Goal: Transaction & Acquisition: Purchase product/service

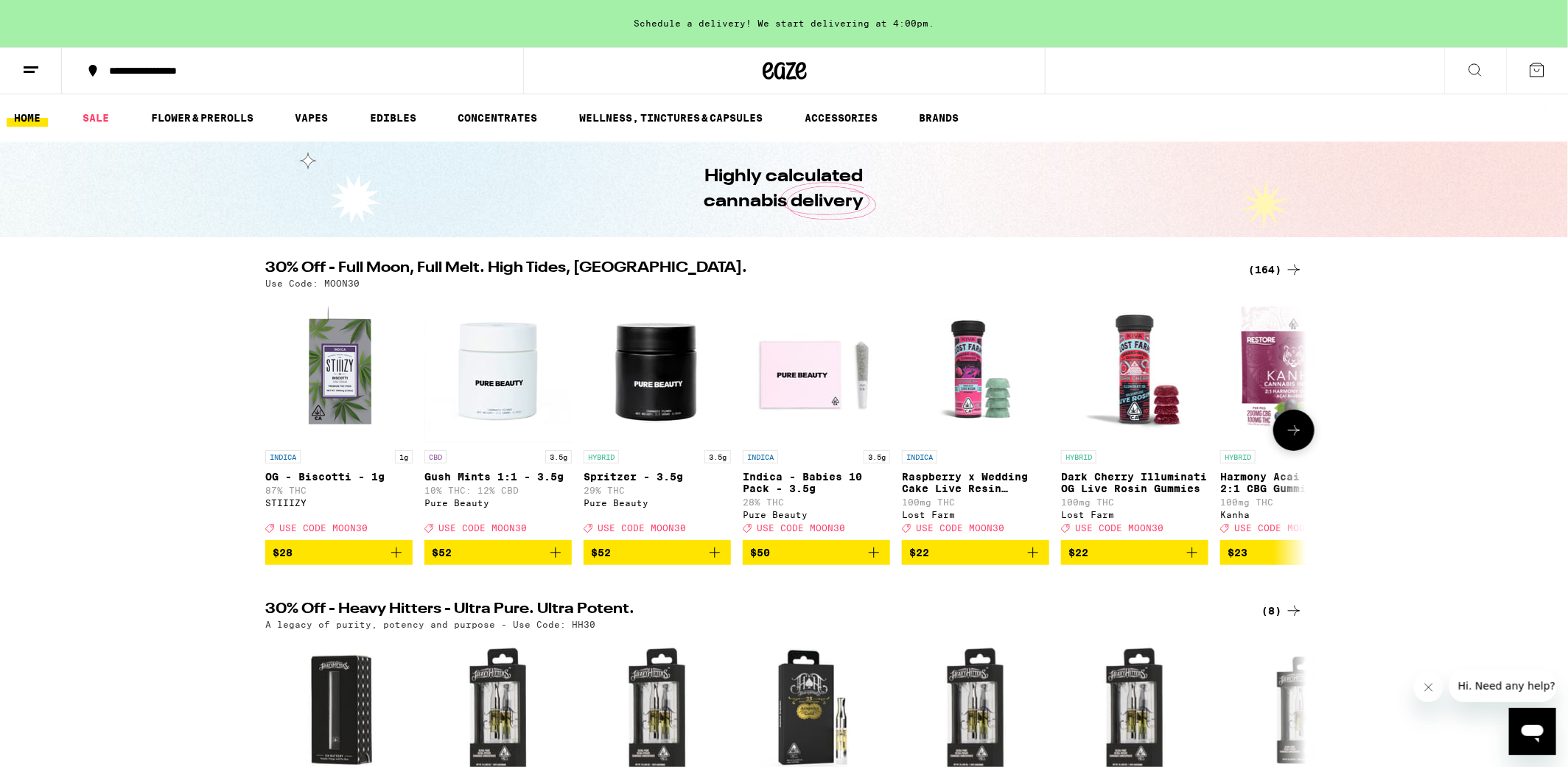
scroll to position [1, 0]
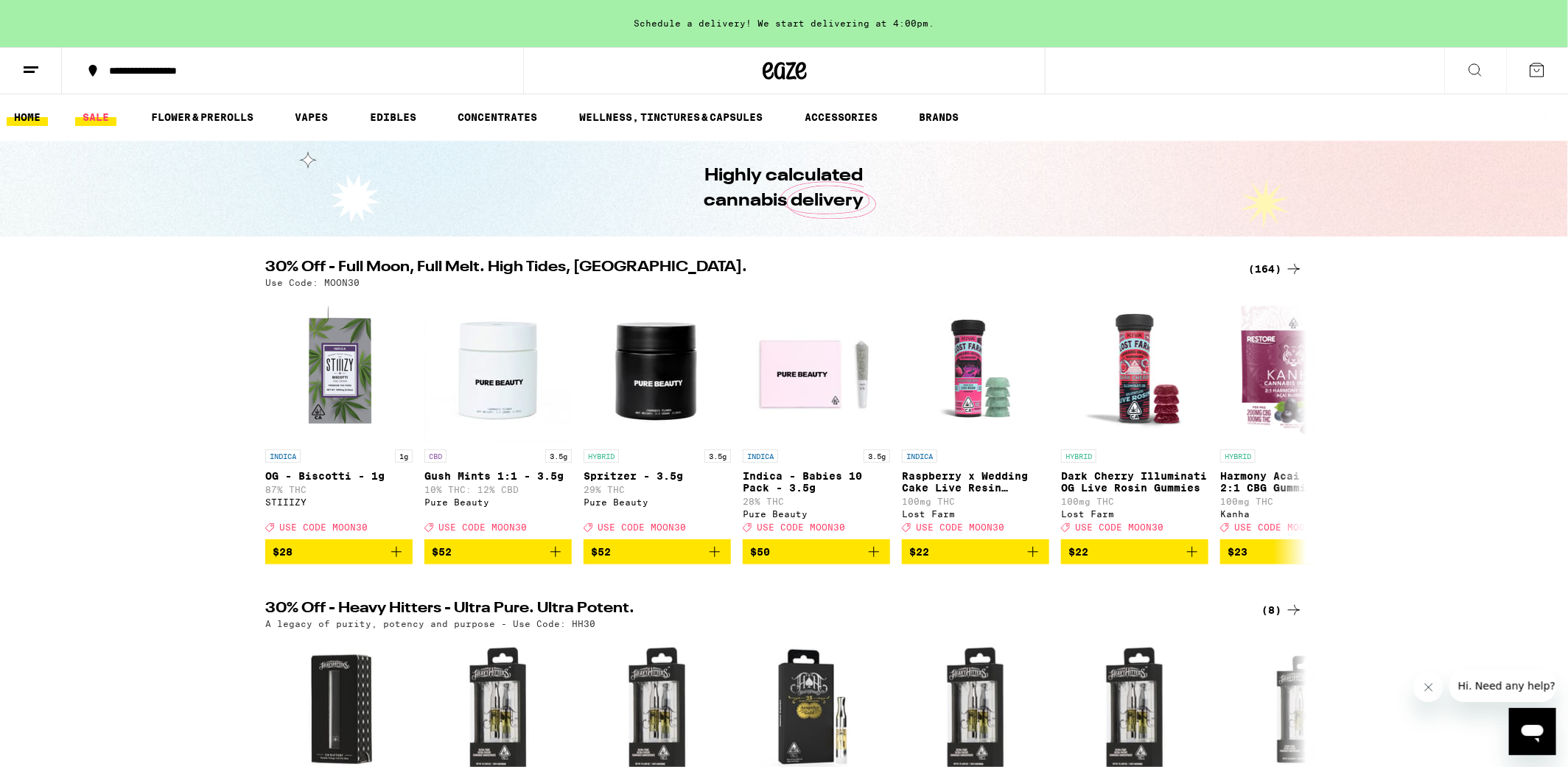
click at [90, 118] on link "SALE" at bounding box center [96, 117] width 42 height 18
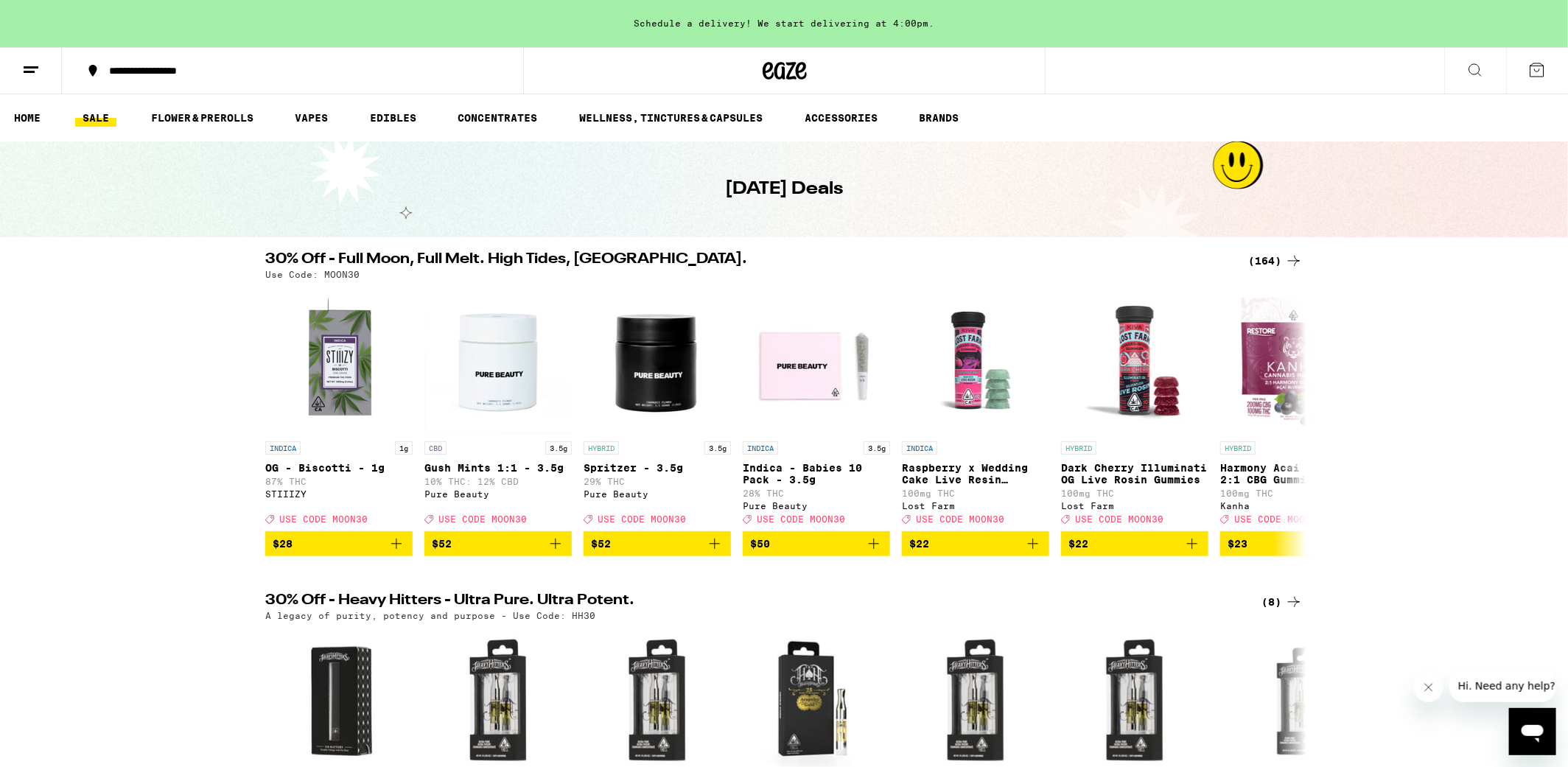
click at [1298, 256] on icon at bounding box center [1294, 260] width 18 height 18
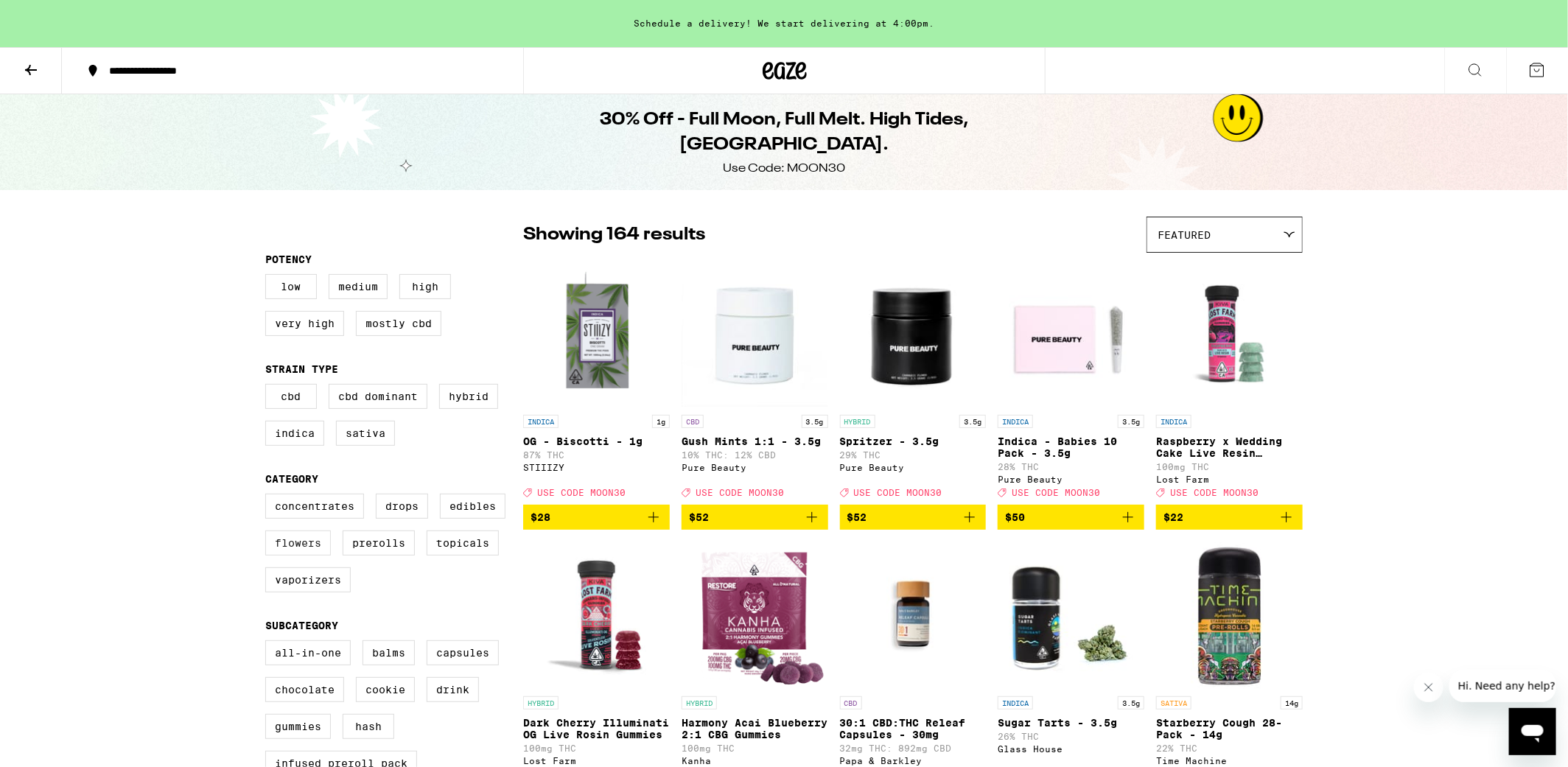
click at [289, 555] on label "Flowers" at bounding box center [297, 543] width 65 height 25
click at [269, 497] on input "Flowers" at bounding box center [268, 496] width 1 height 1
checkbox input "true"
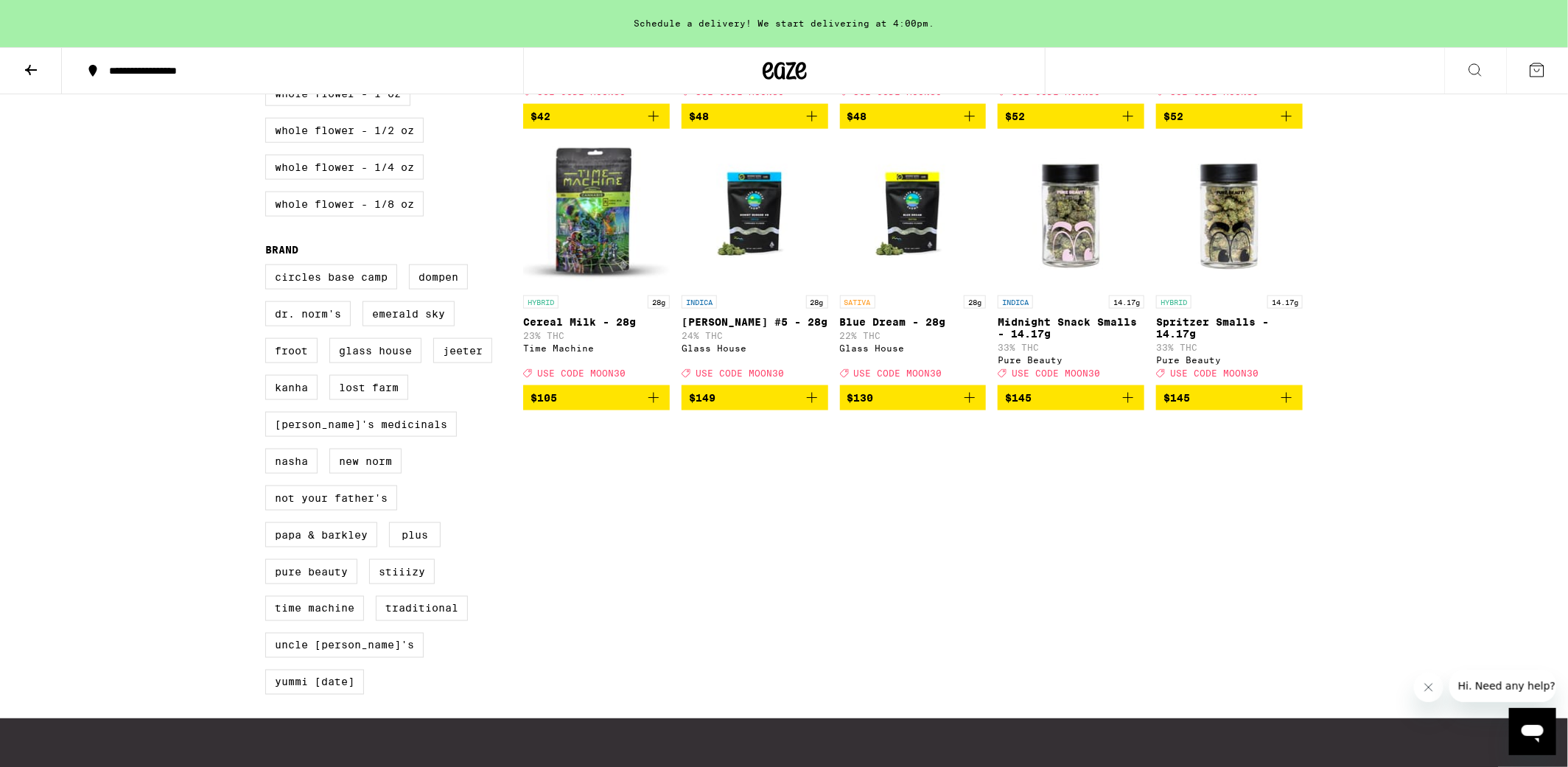
scroll to position [972, 0]
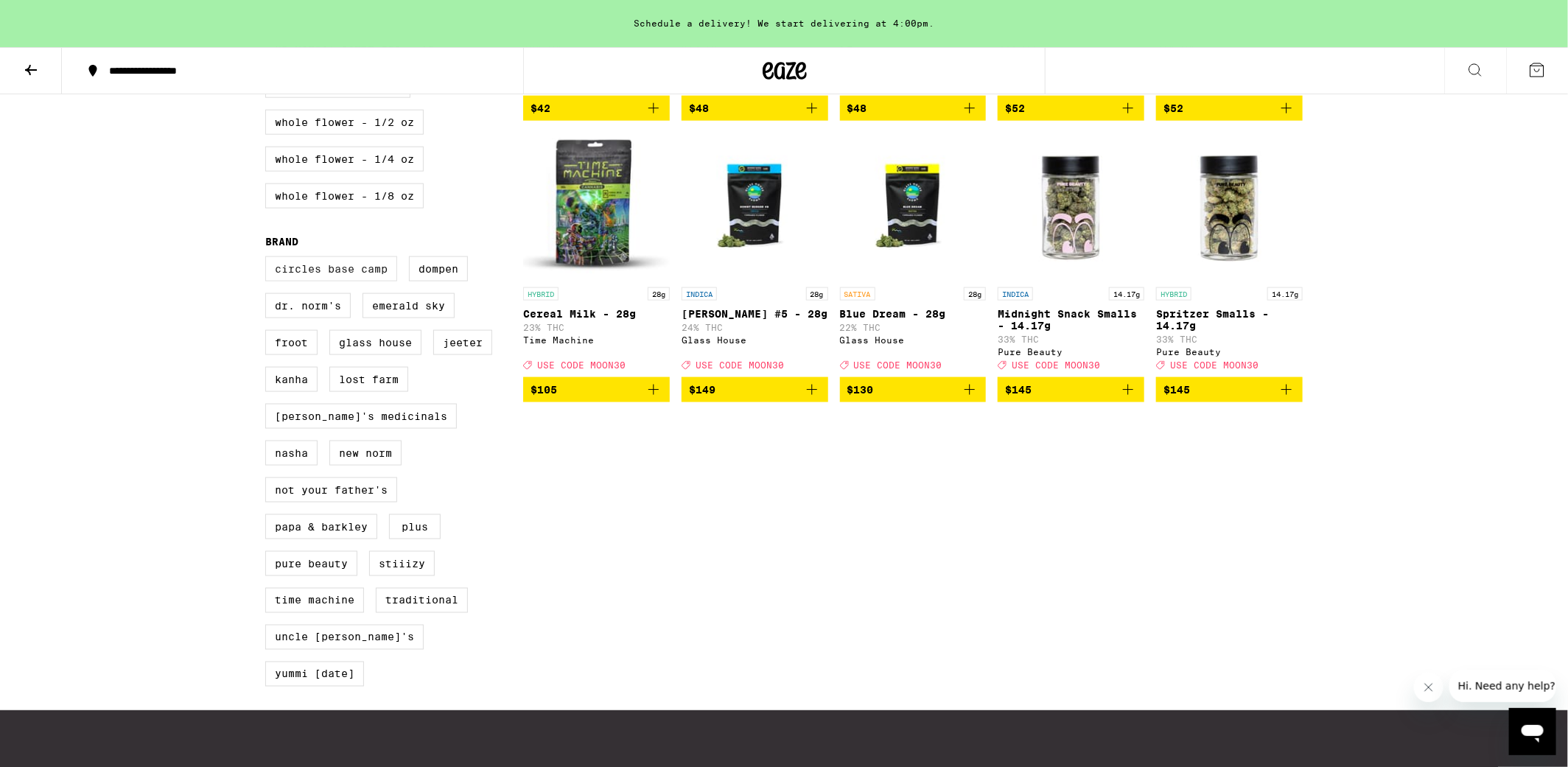
click at [326, 281] on label "Circles Base Camp" at bounding box center [331, 269] width 132 height 25
click at [269, 260] on input "Circles Base Camp" at bounding box center [268, 259] width 1 height 1
checkbox input "true"
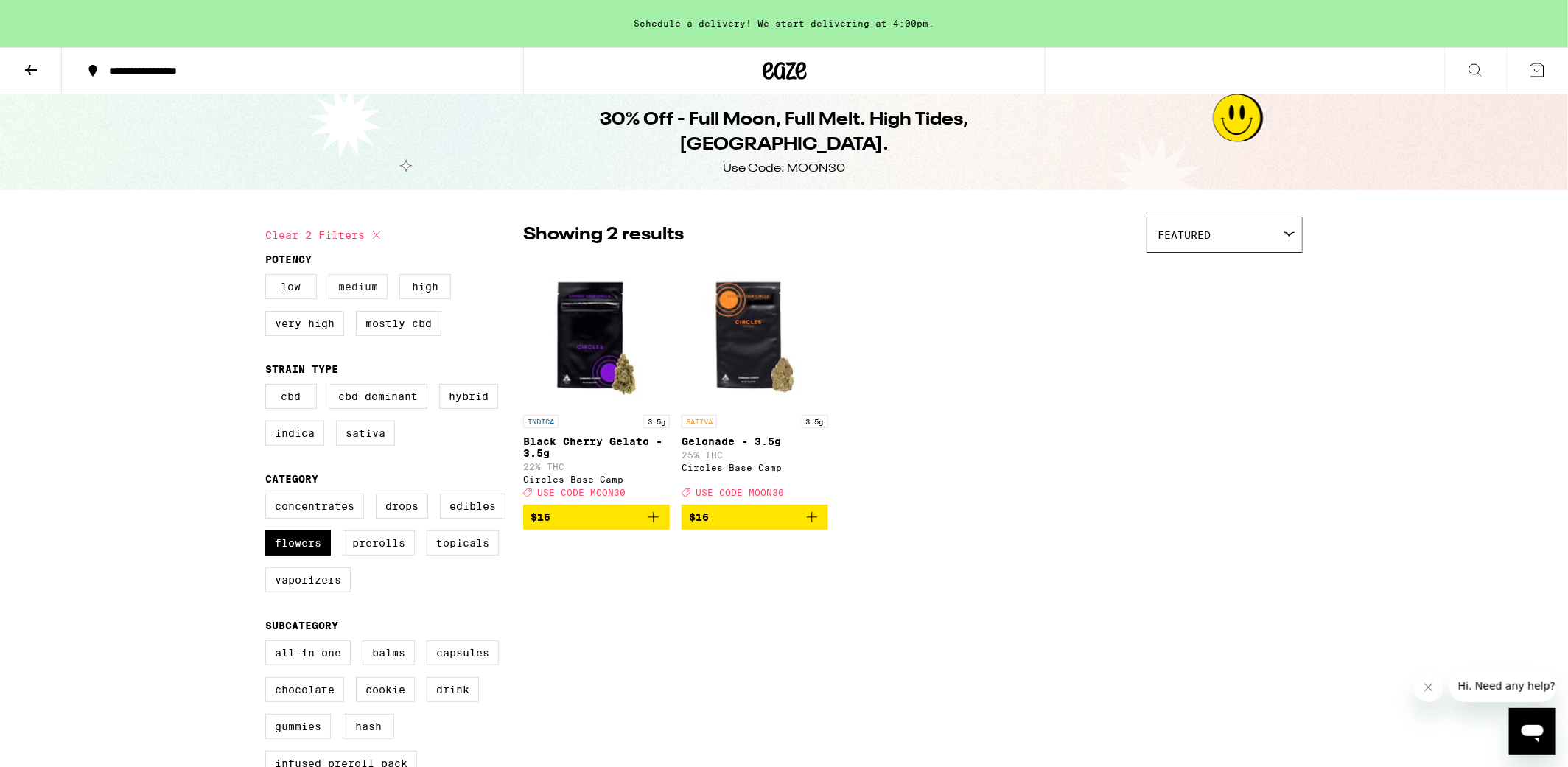
click at [361, 283] on label "Medium" at bounding box center [358, 286] width 59 height 25
click at [269, 277] on input "Medium" at bounding box center [268, 276] width 1 height 1
checkbox input "true"
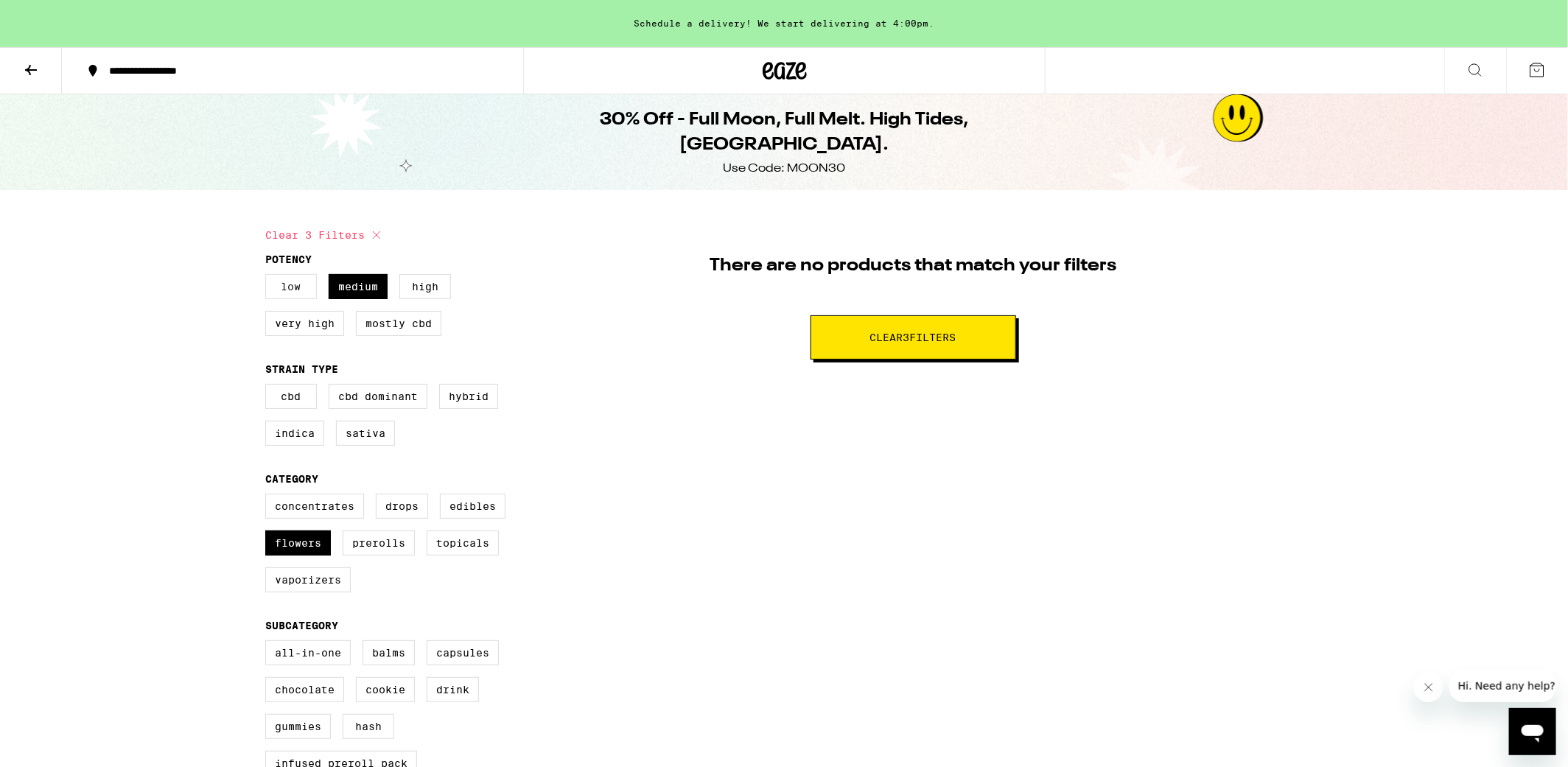
click at [286, 286] on label "Low" at bounding box center [290, 286] width 52 height 25
click at [269, 277] on input "Low" at bounding box center [268, 276] width 1 height 1
checkbox input "true"
click at [374, 286] on label "Medium" at bounding box center [358, 286] width 59 height 25
click at [269, 277] on input "Medium" at bounding box center [268, 276] width 1 height 1
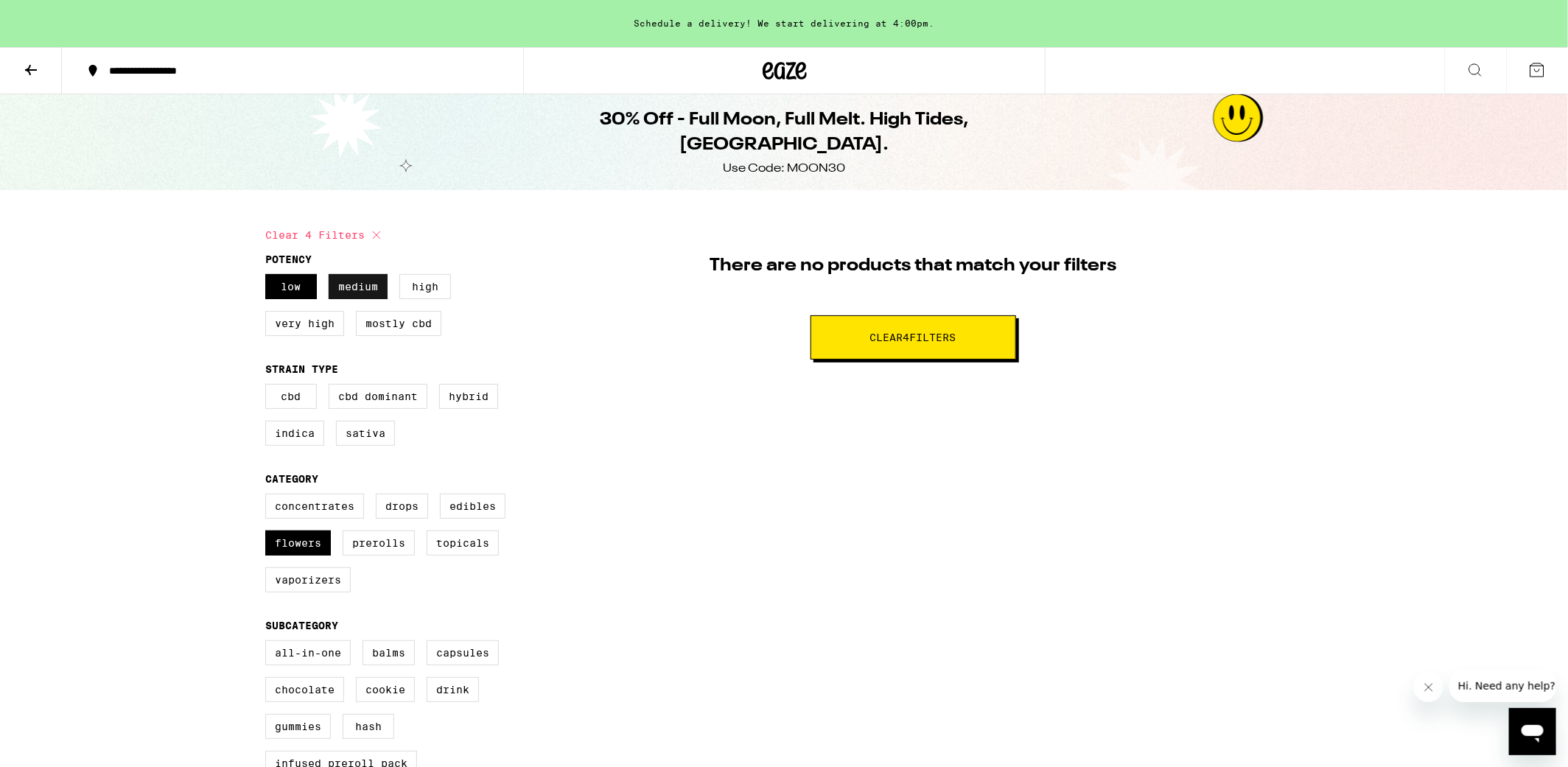
checkbox input "false"
click at [294, 293] on label "Low" at bounding box center [290, 286] width 52 height 25
click at [269, 277] on input "Low" at bounding box center [268, 276] width 1 height 1
checkbox input "false"
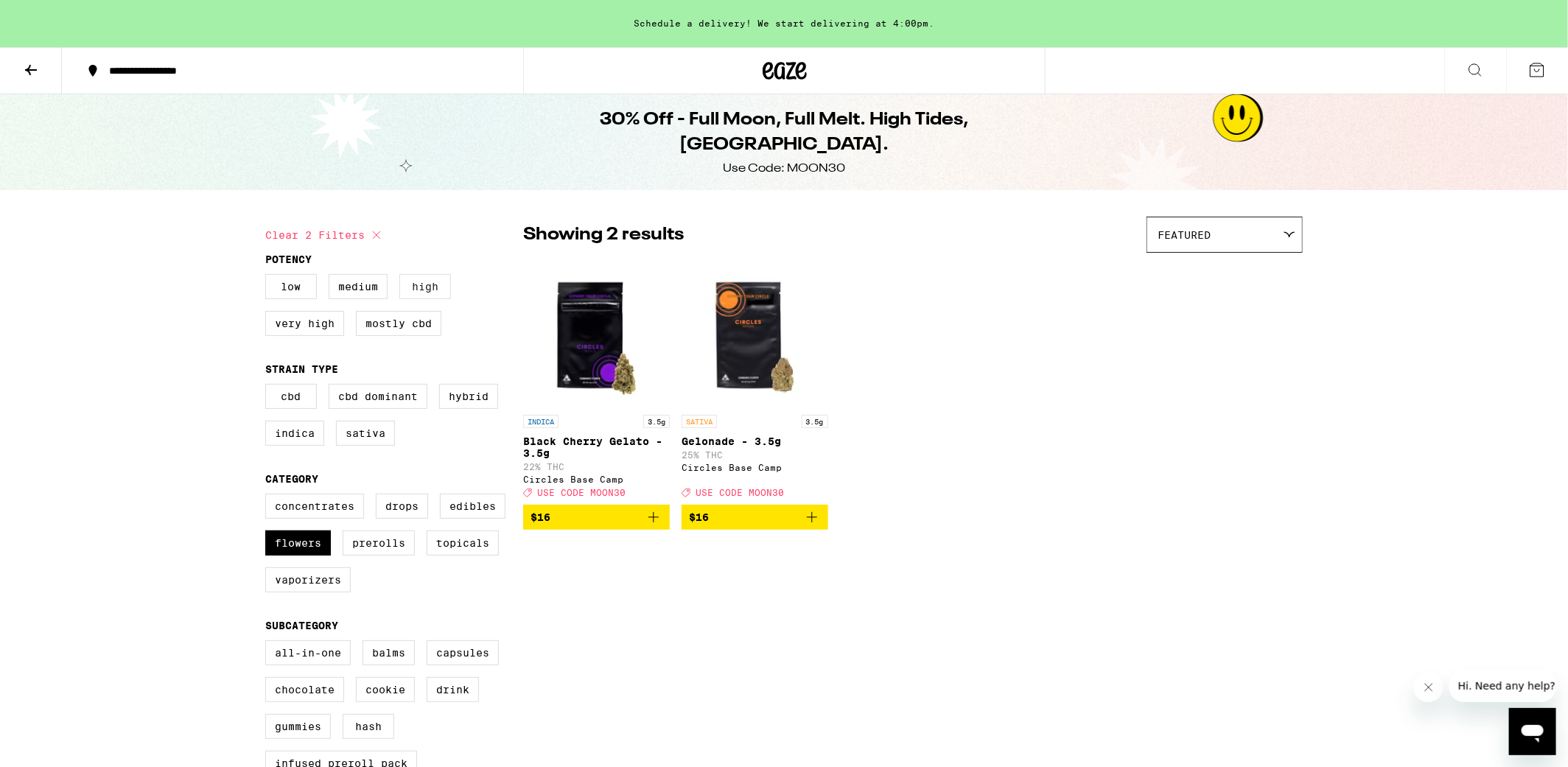
click at [415, 290] on label "High" at bounding box center [425, 286] width 52 height 25
click at [269, 277] on input "High" at bounding box center [268, 276] width 1 height 1
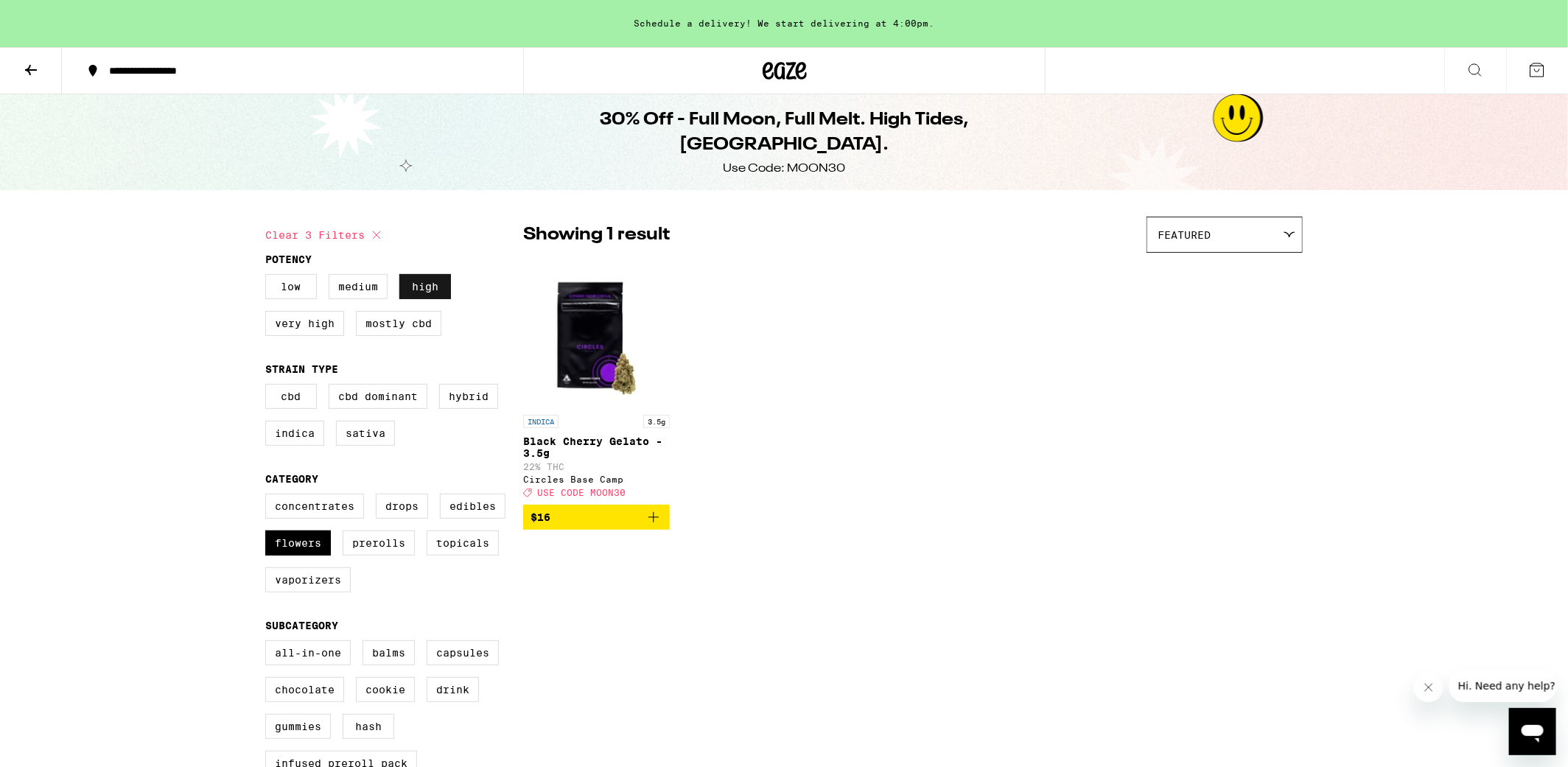
click at [415, 290] on label "High" at bounding box center [425, 286] width 52 height 25
click at [269, 277] on input "High" at bounding box center [268, 276] width 1 height 1
checkbox input "false"
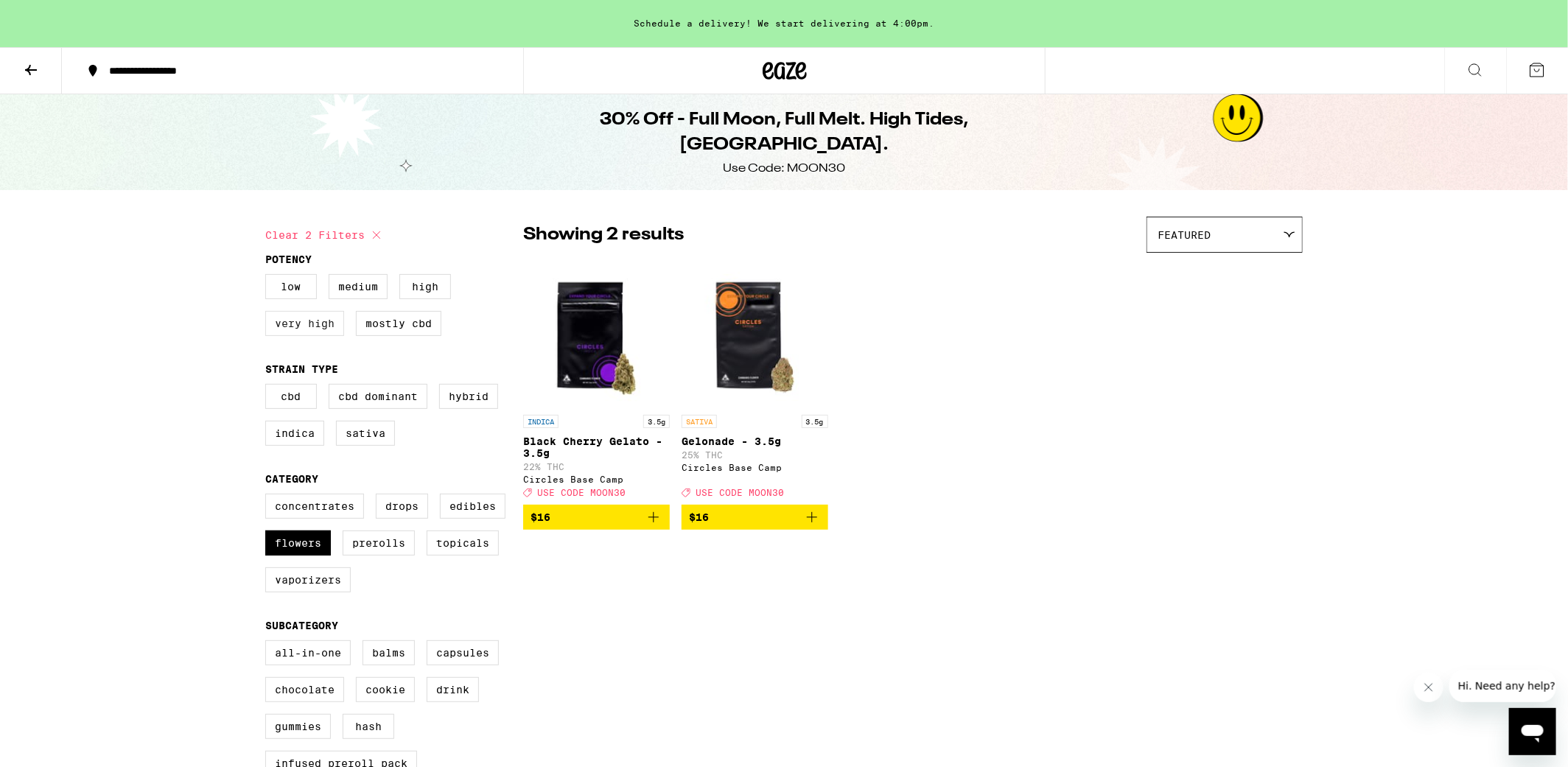
click at [312, 329] on label "Very High" at bounding box center [304, 323] width 79 height 25
click at [269, 277] on input "Very High" at bounding box center [268, 276] width 1 height 1
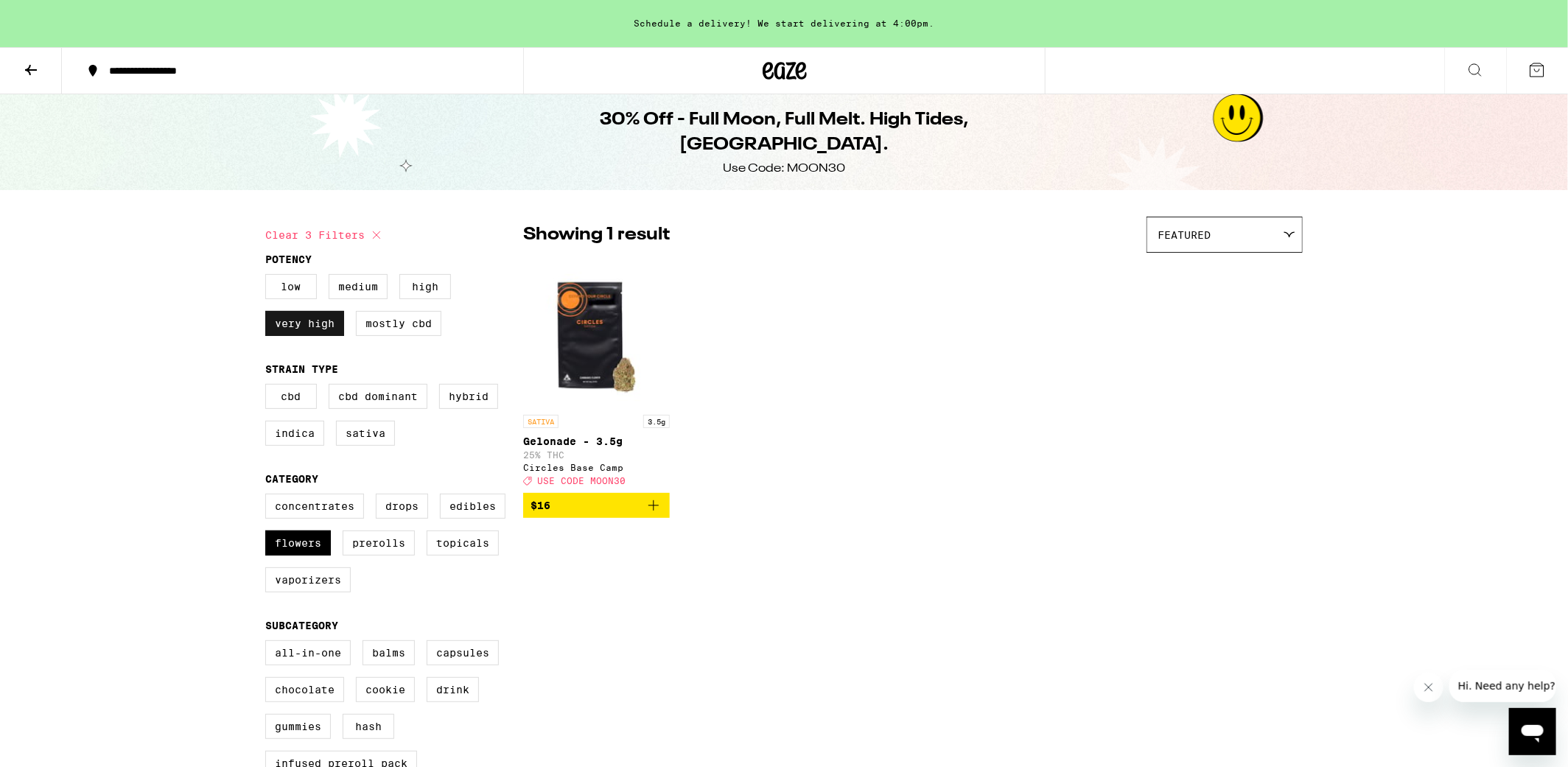
click at [312, 329] on label "Very High" at bounding box center [304, 323] width 79 height 25
click at [269, 277] on input "Very High" at bounding box center [268, 276] width 1 height 1
checkbox input "false"
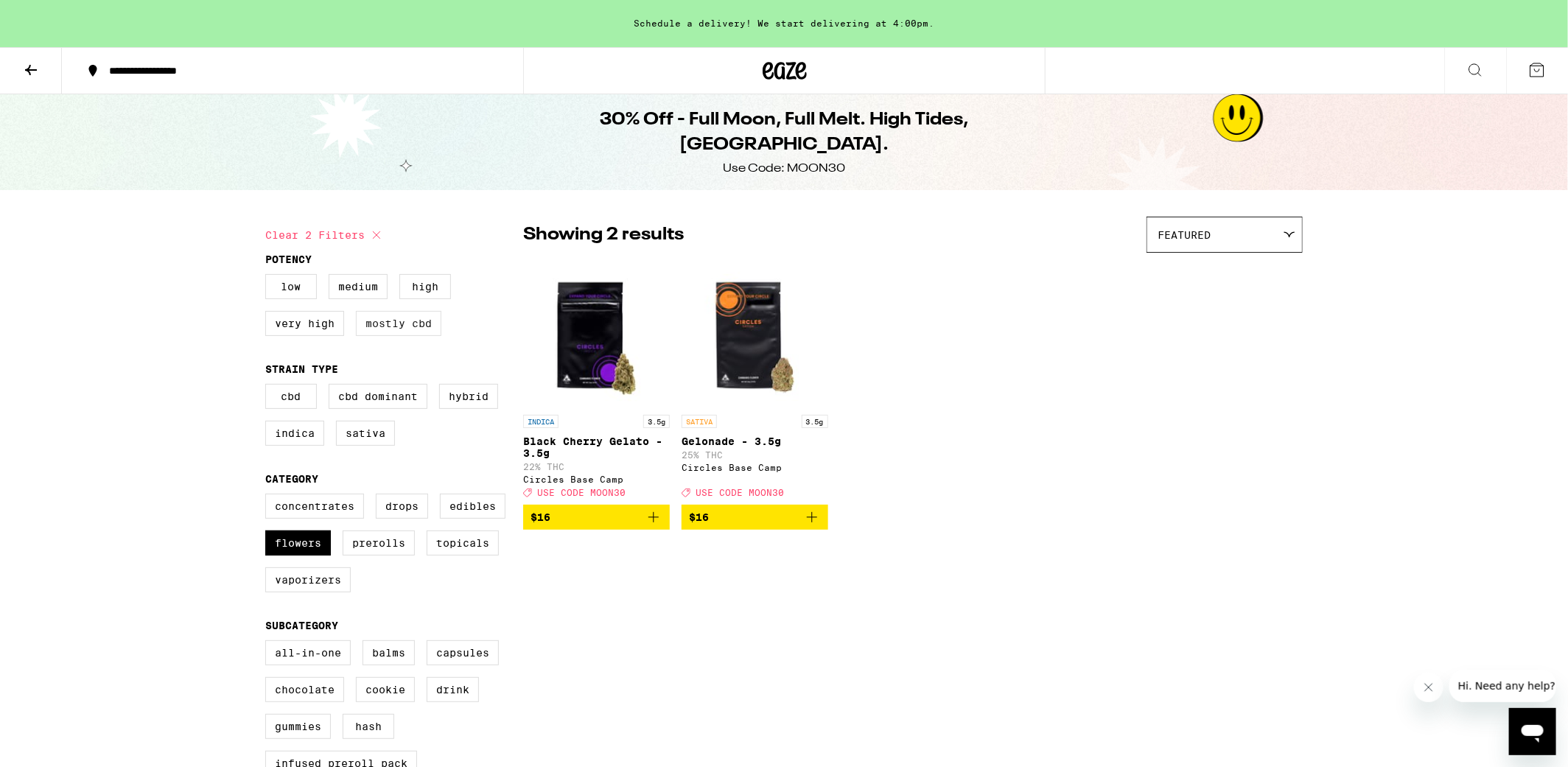
click at [379, 327] on label "Mostly CBD" at bounding box center [398, 323] width 86 height 25
click at [269, 277] on input "Mostly CBD" at bounding box center [268, 276] width 1 height 1
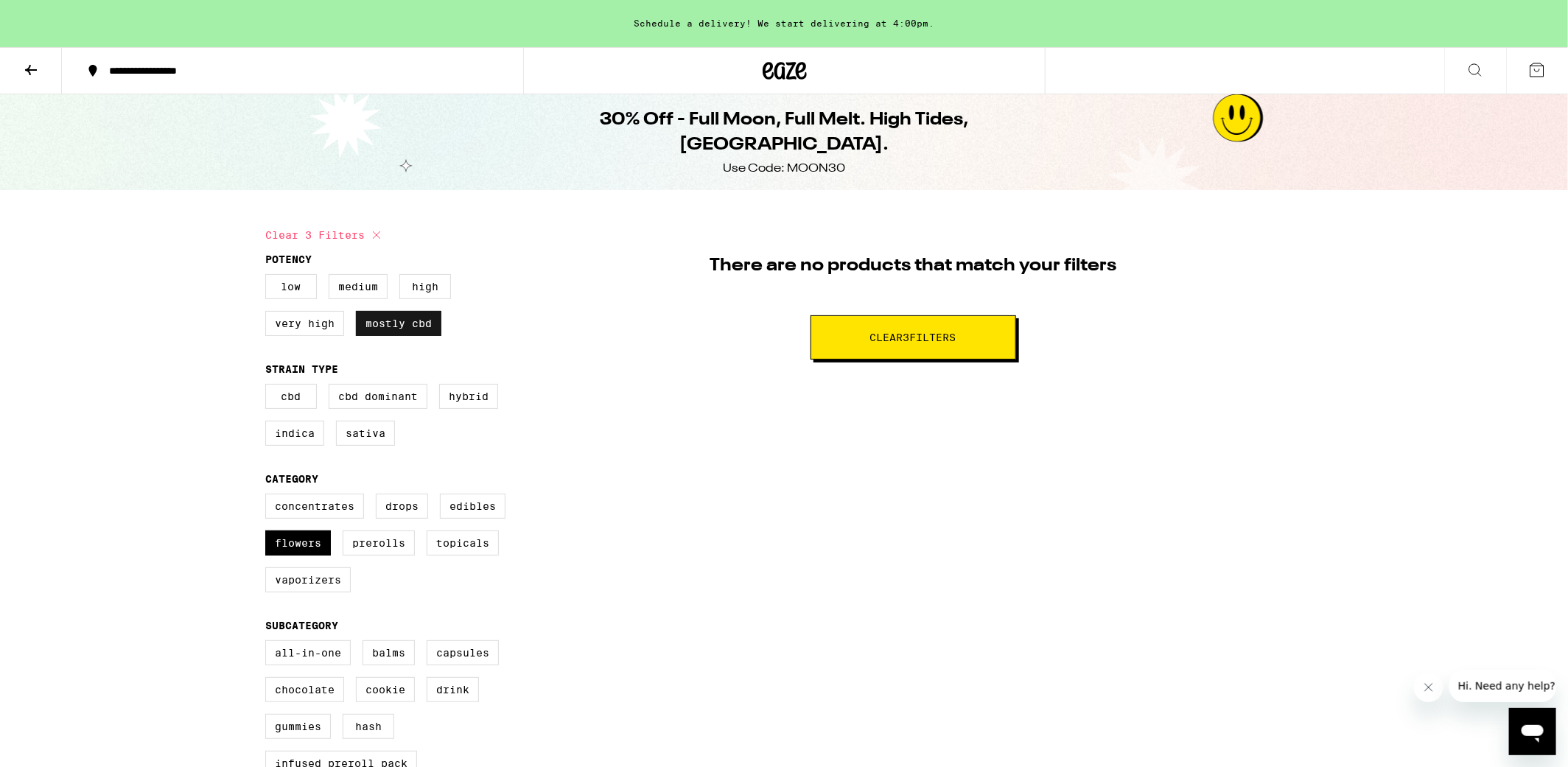
click at [379, 327] on label "Mostly CBD" at bounding box center [398, 323] width 86 height 25
click at [269, 277] on input "Mostly CBD" at bounding box center [268, 276] width 1 height 1
checkbox input "false"
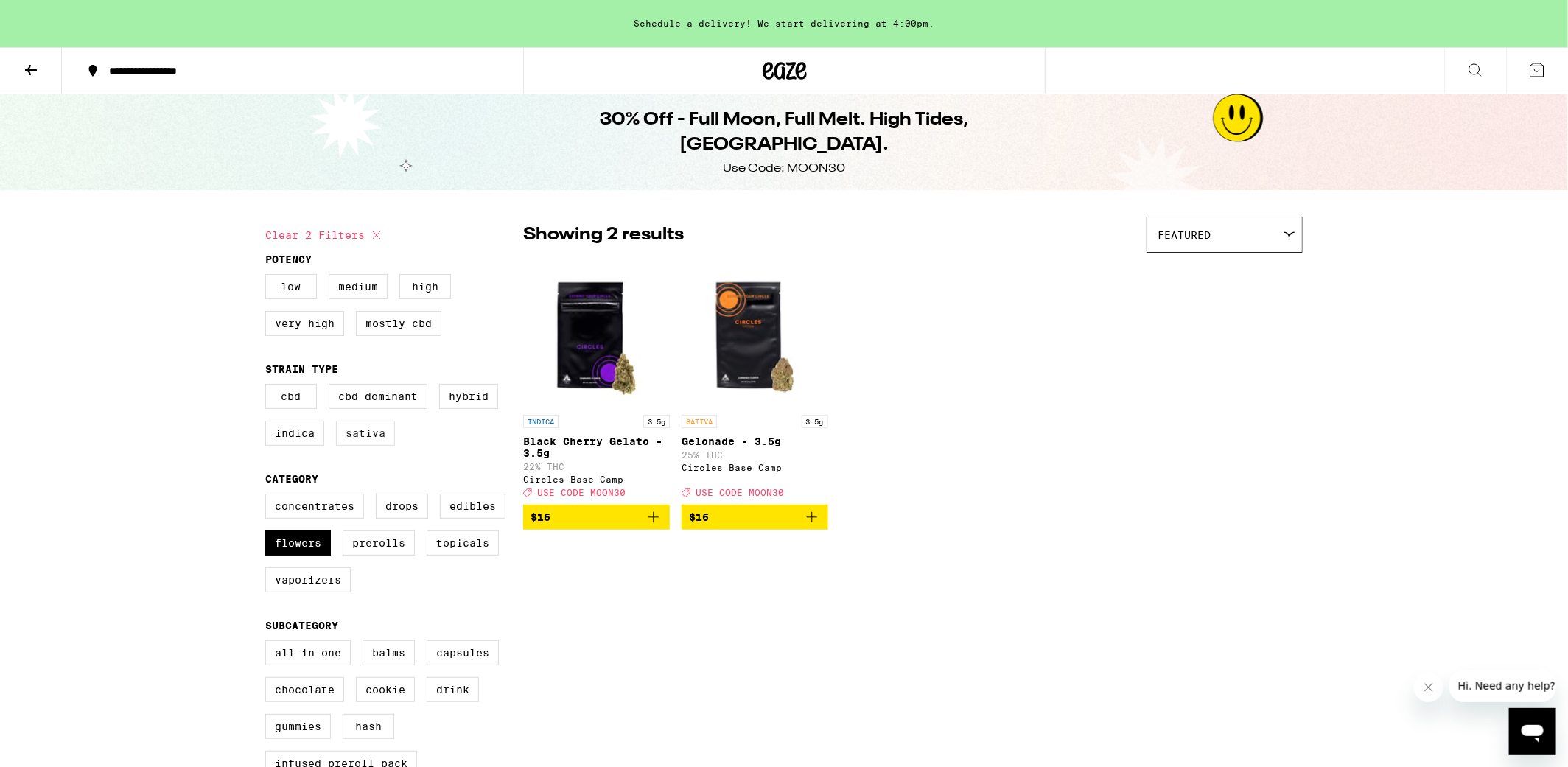
click at [367, 444] on label "Sativa" at bounding box center [365, 433] width 59 height 25
click at [269, 387] on input "Sativa" at bounding box center [268, 386] width 1 height 1
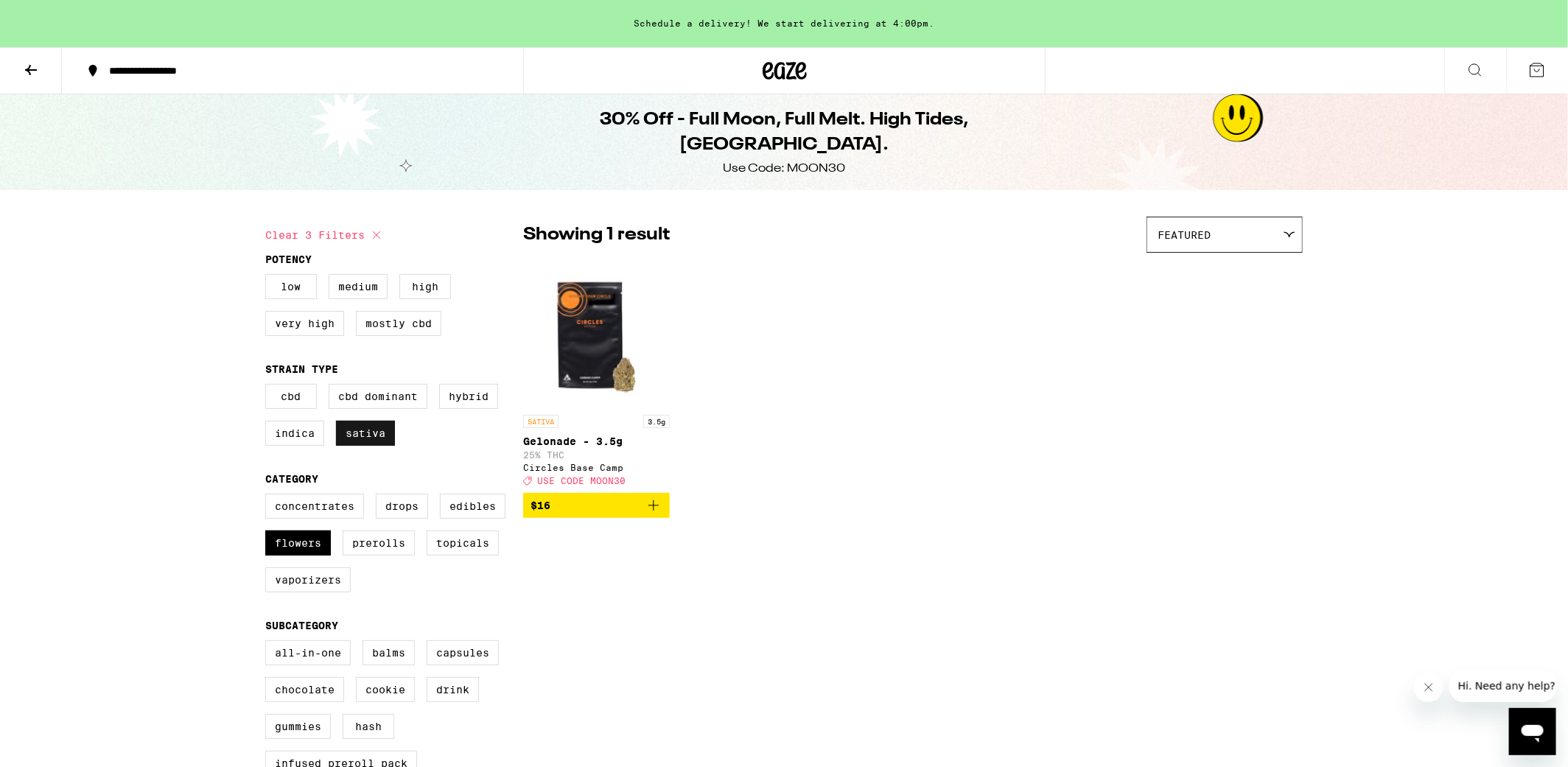
click at [361, 437] on label "Sativa" at bounding box center [365, 433] width 59 height 25
click at [269, 387] on input "Sativa" at bounding box center [268, 386] width 1 height 1
checkbox input "false"
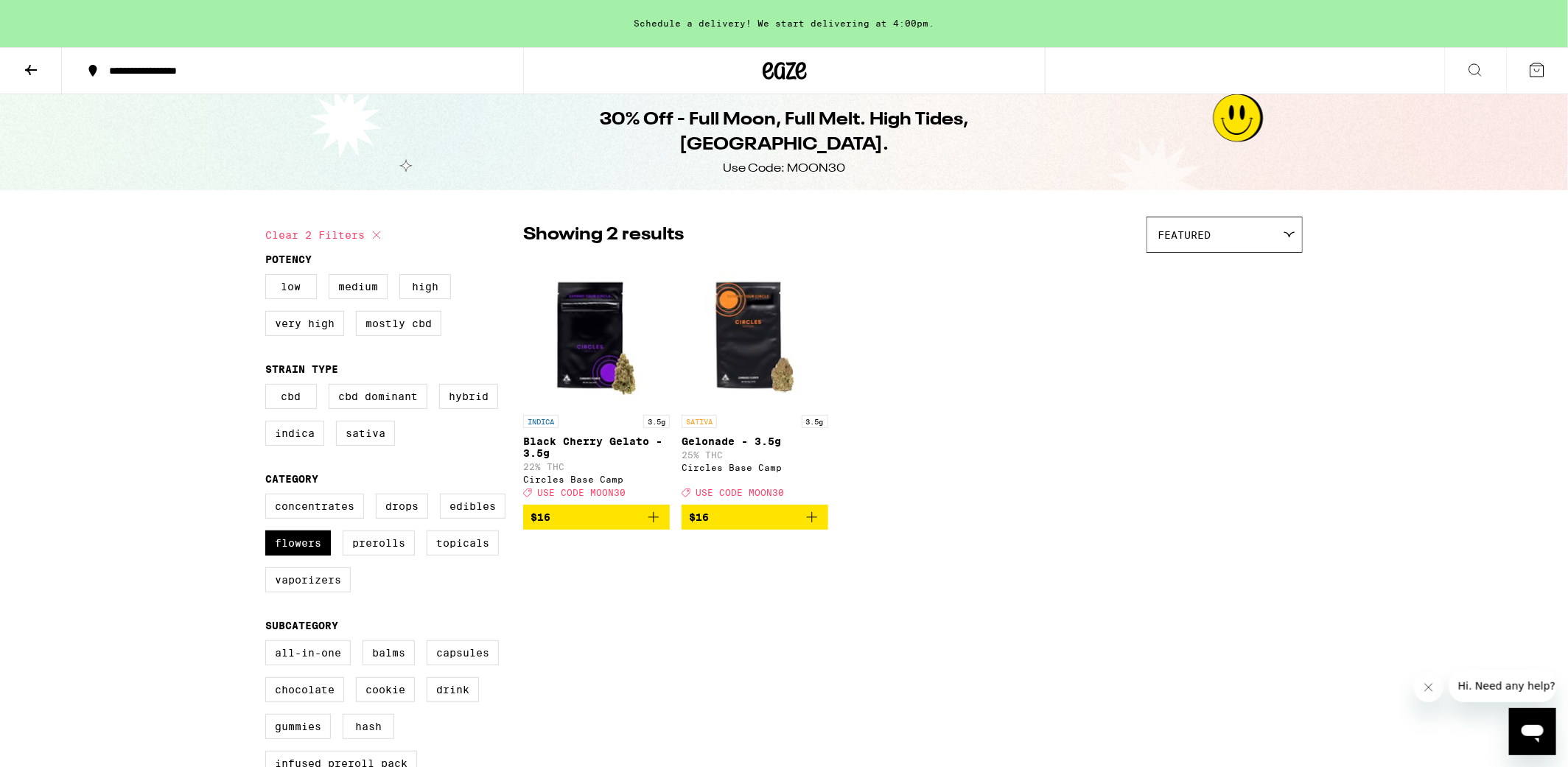
click at [28, 64] on icon at bounding box center [31, 69] width 18 height 18
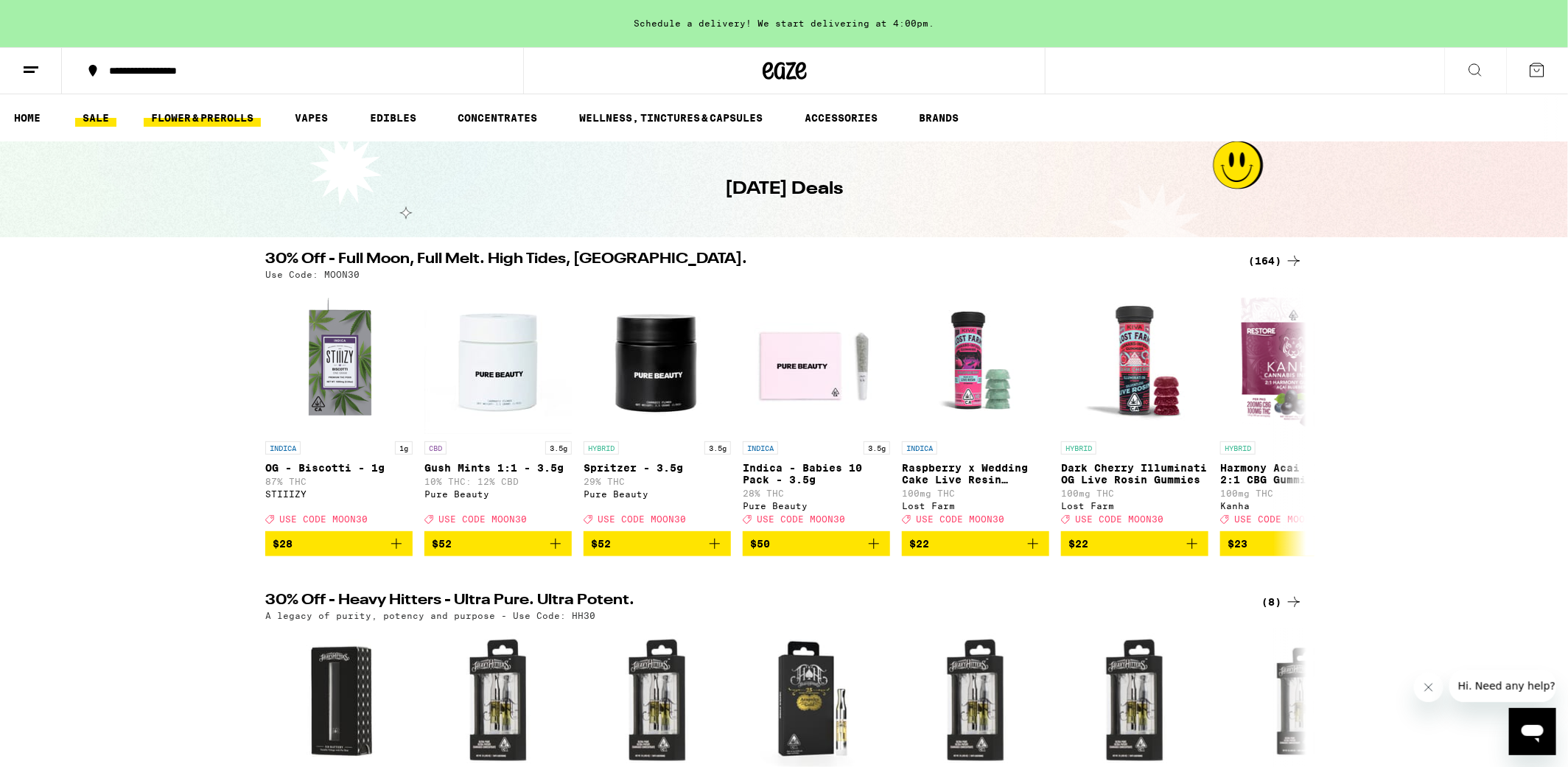
click at [227, 109] on link "FLOWER & PREROLLS" at bounding box center [202, 118] width 117 height 18
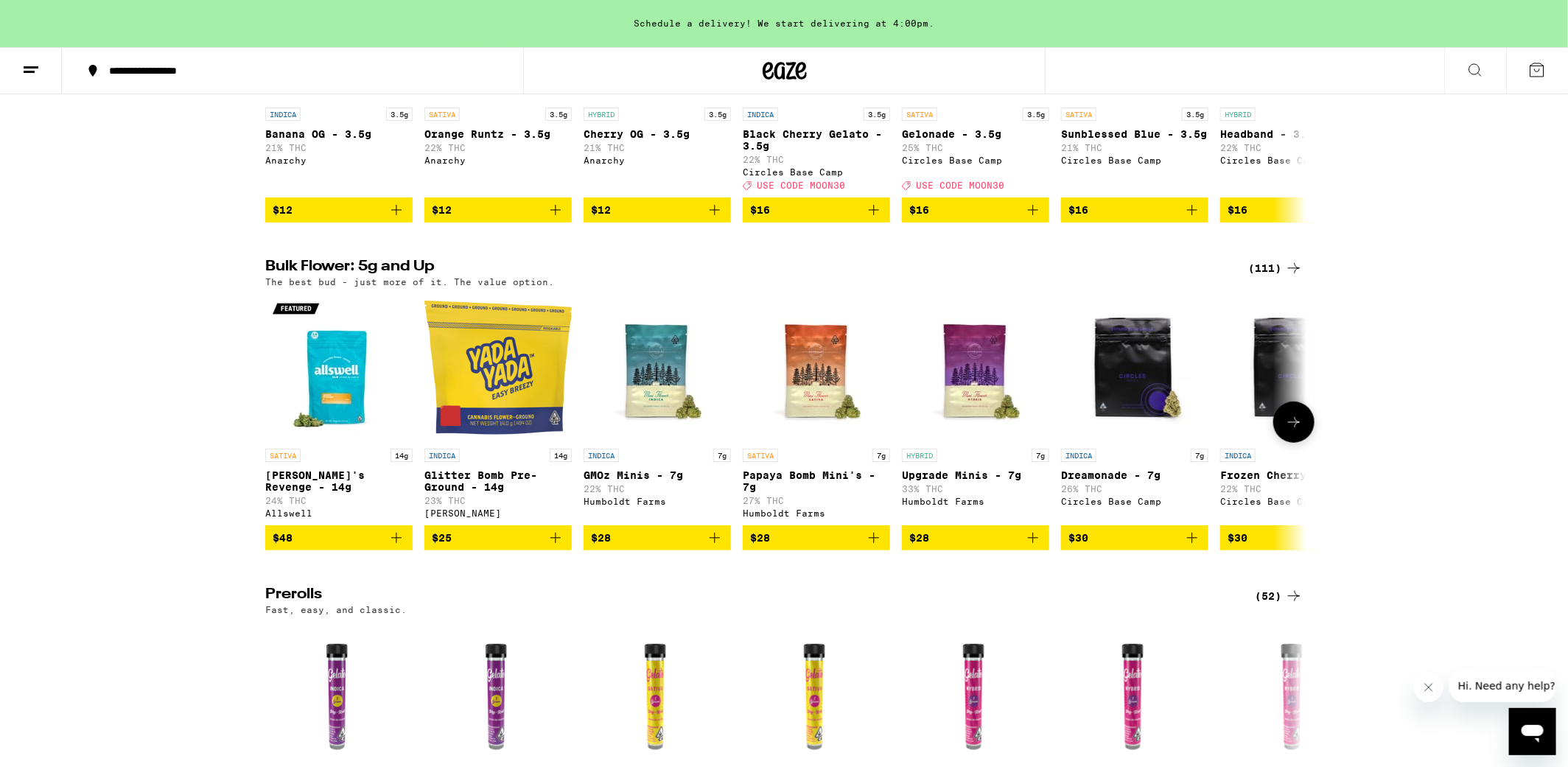
scroll to position [353, 0]
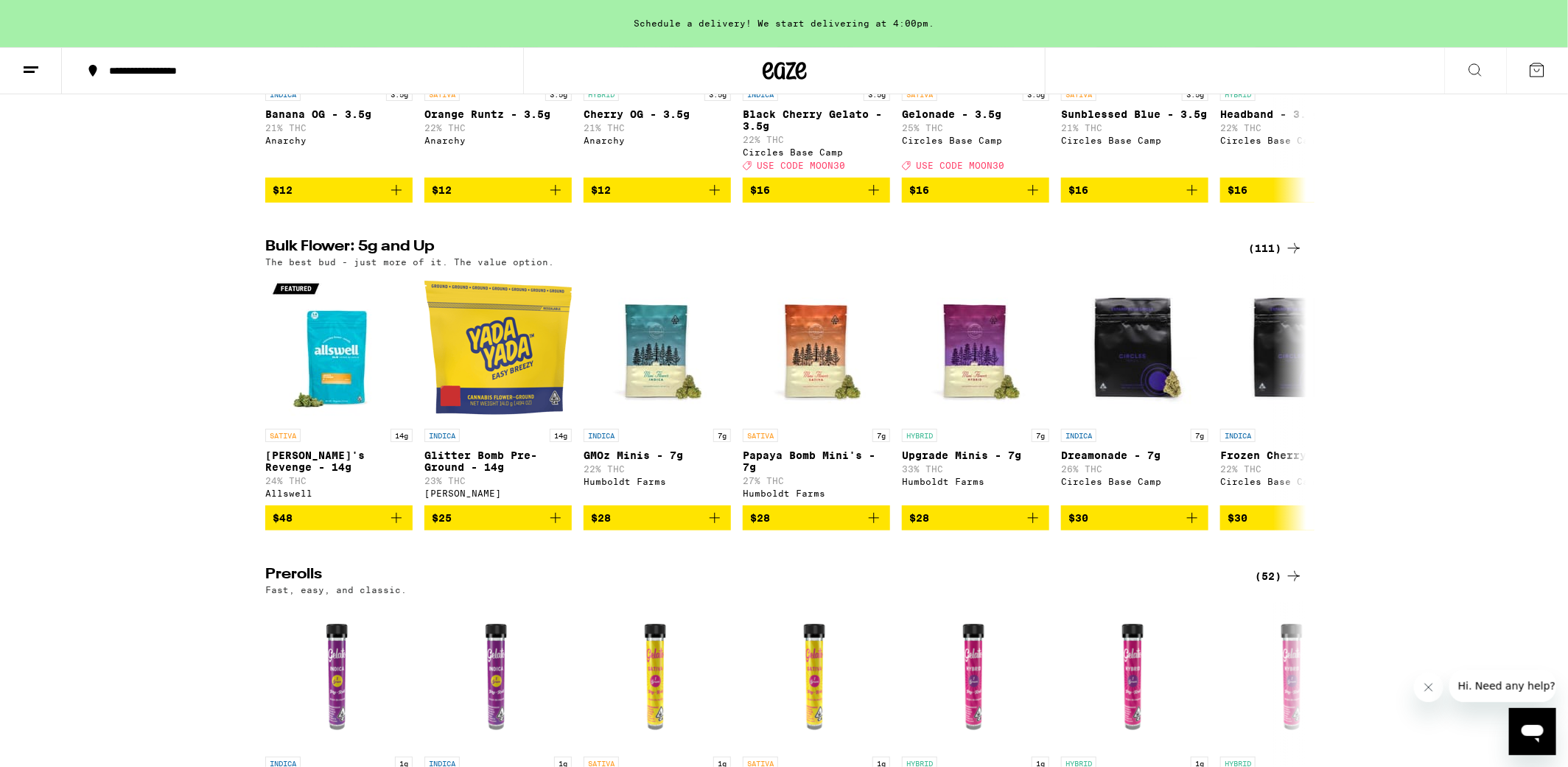
click at [1292, 257] on icon at bounding box center [1294, 248] width 18 height 18
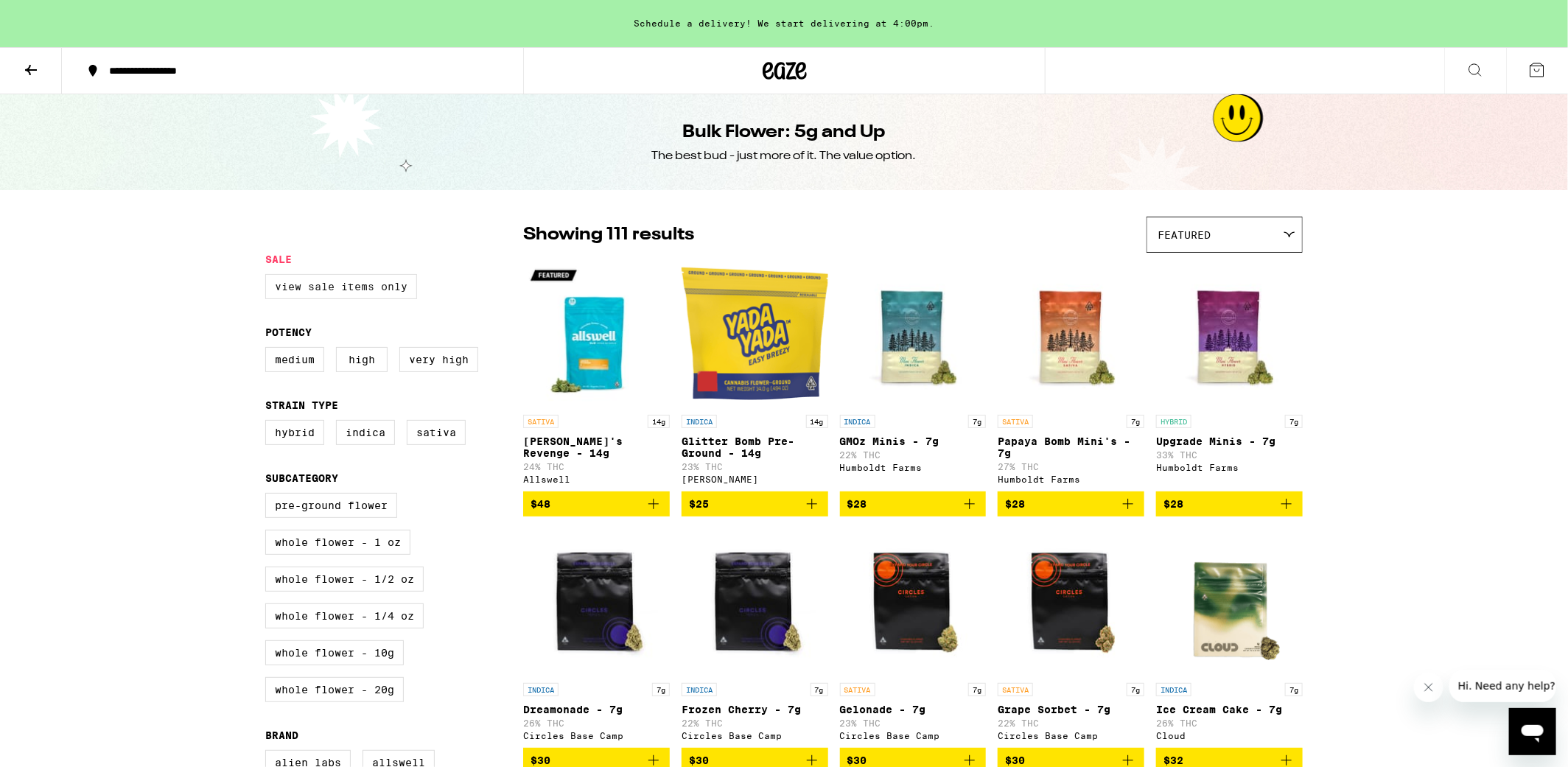
click at [321, 295] on label "View Sale Items Only" at bounding box center [341, 286] width 152 height 25
click at [269, 277] on input "View Sale Items Only" at bounding box center [268, 276] width 1 height 1
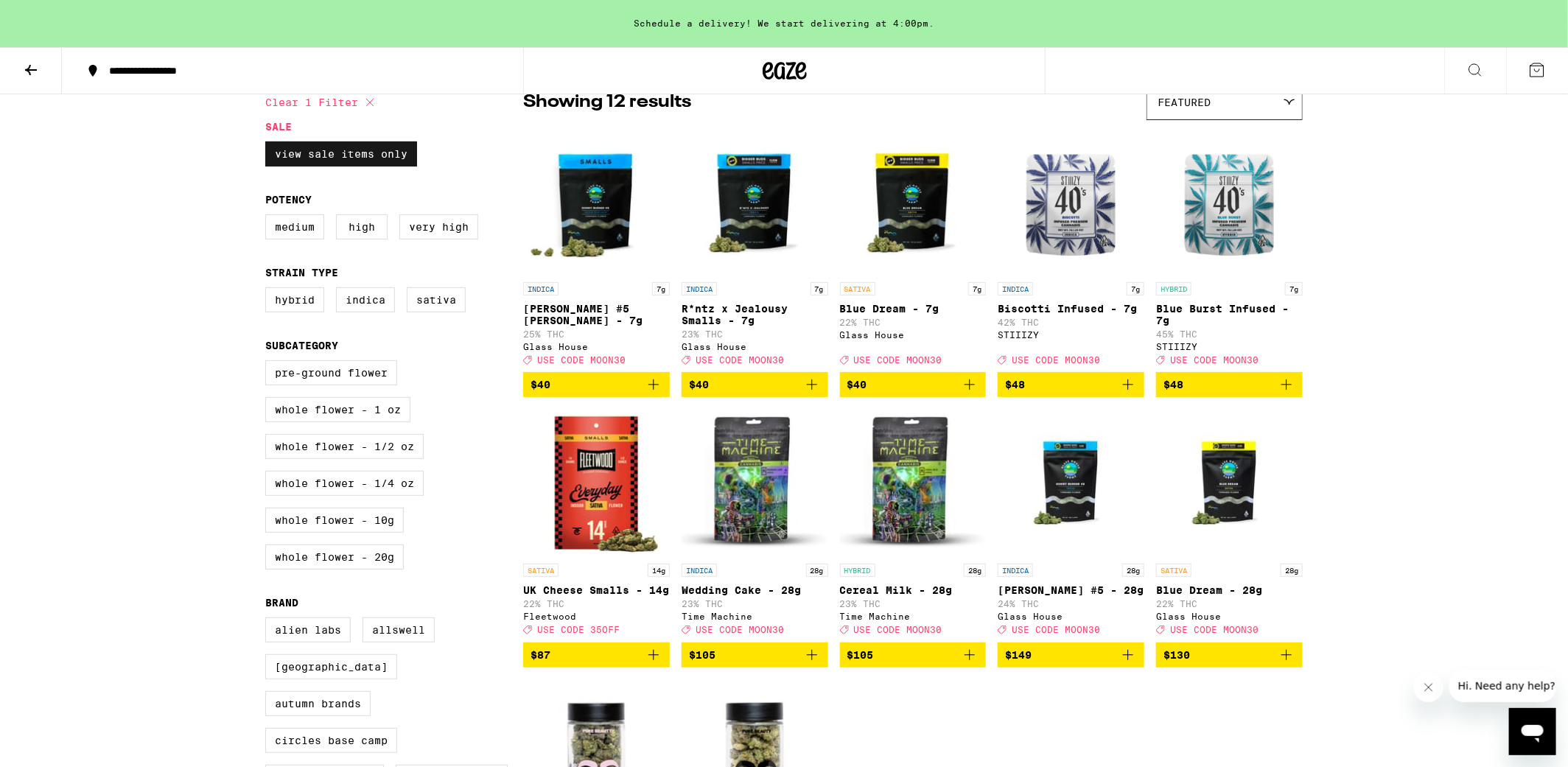
scroll to position [89, 0]
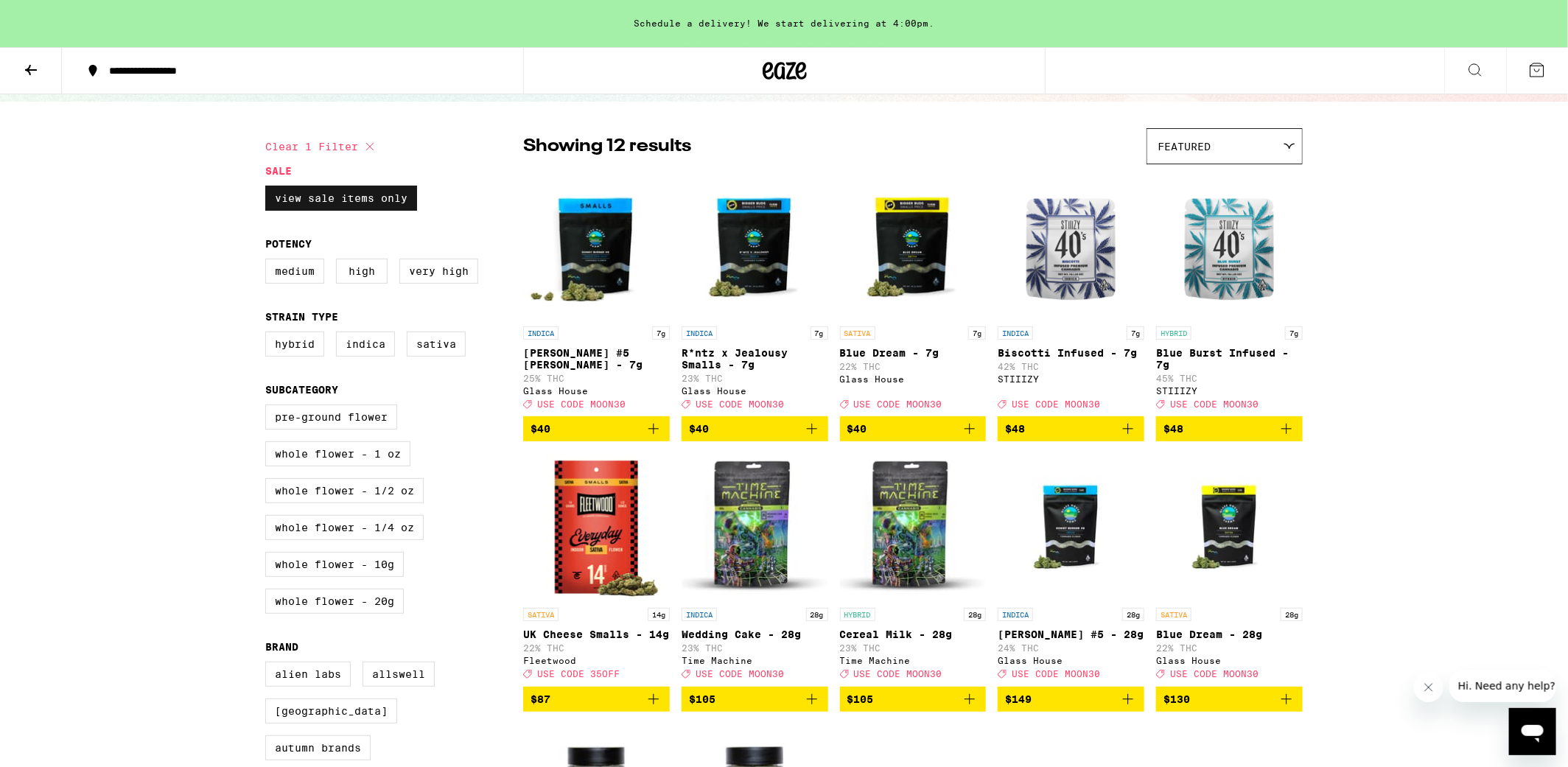
click at [287, 197] on label "View Sale Items Only" at bounding box center [341, 198] width 152 height 25
click at [269, 189] on input "View Sale Items Only" at bounding box center [268, 188] width 1 height 1
checkbox input "false"
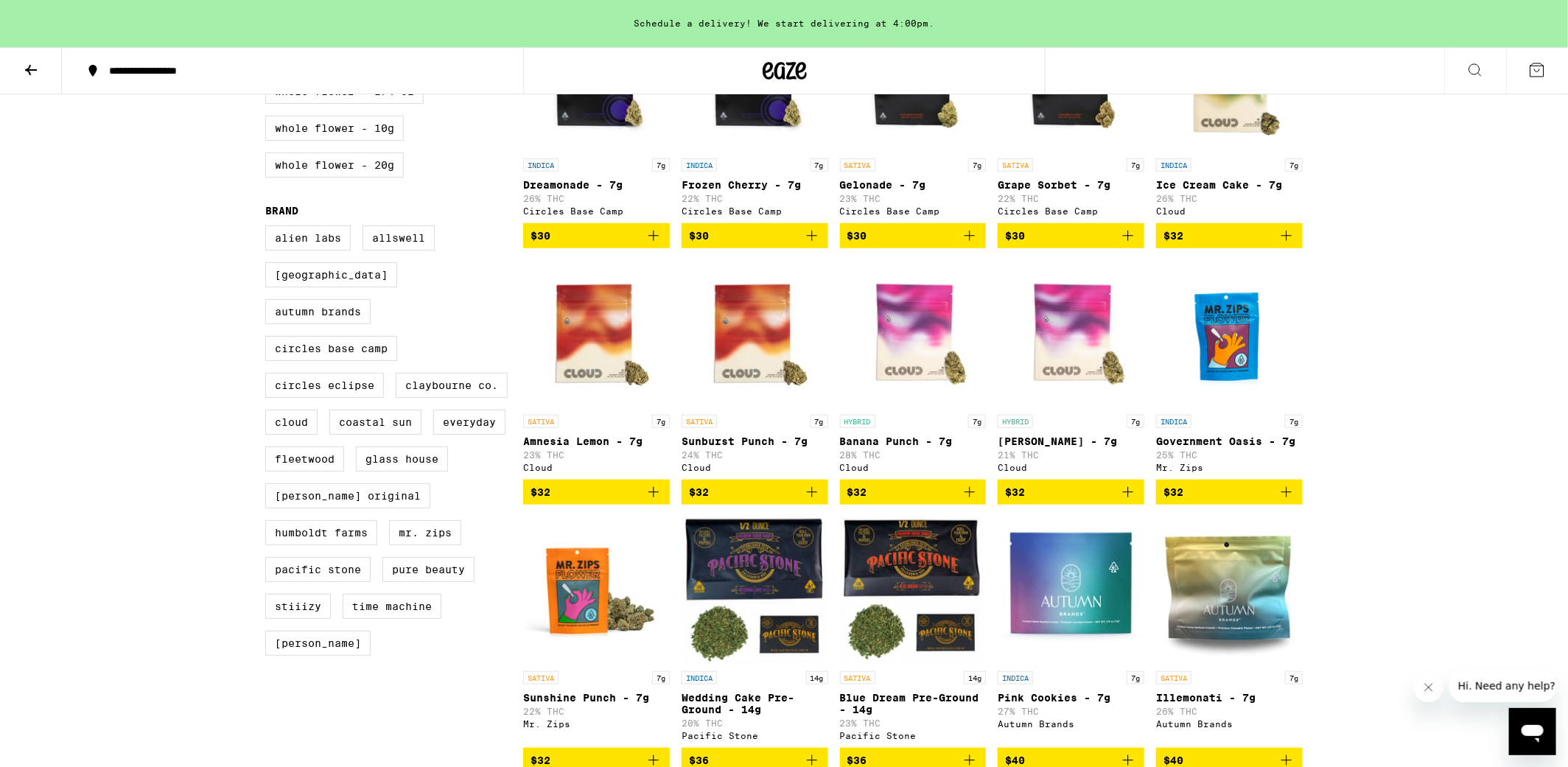
scroll to position [574, 0]
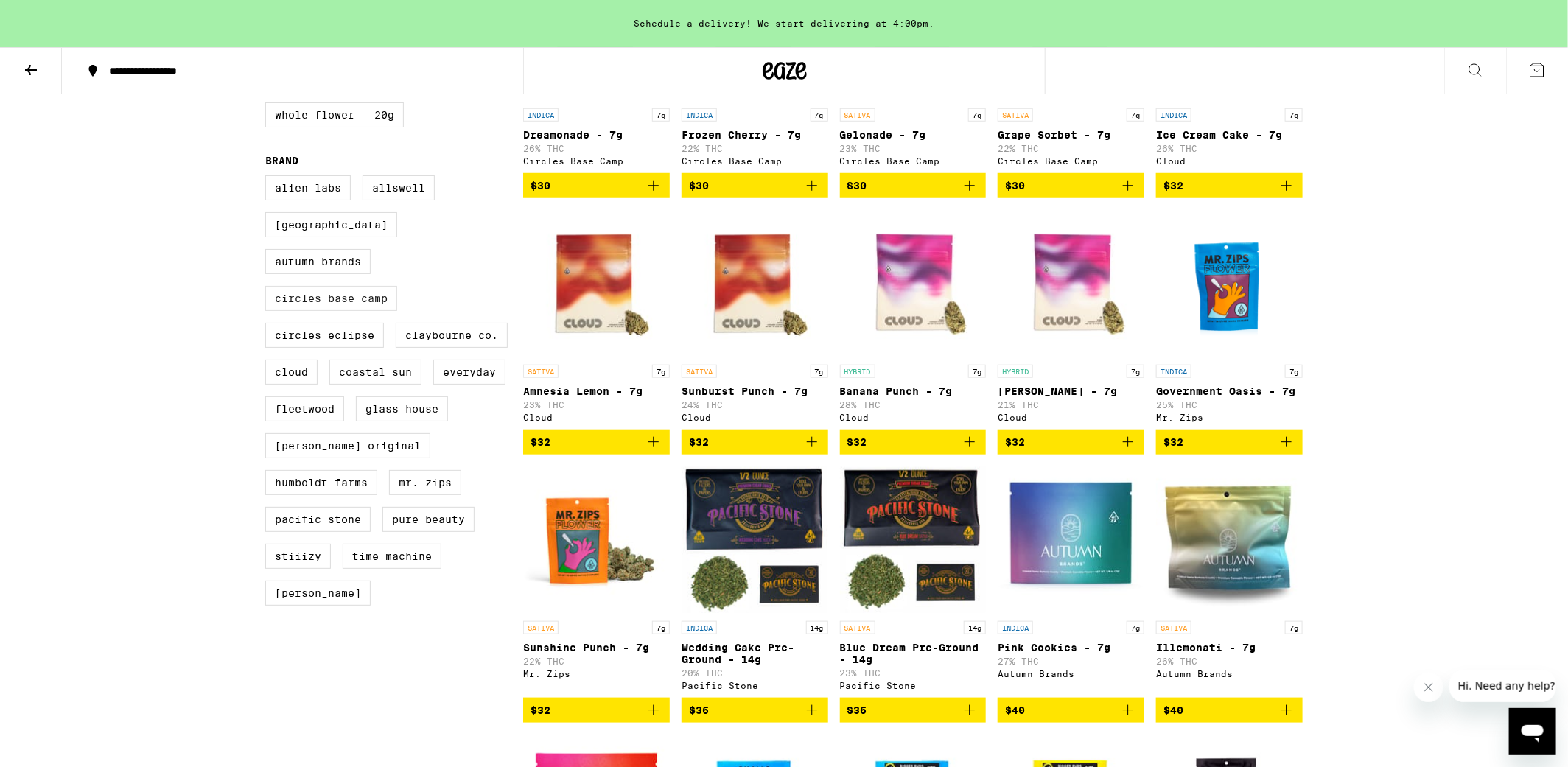
click at [366, 286] on label "Circles Base Camp" at bounding box center [331, 298] width 132 height 25
click at [269, 178] on input "Circles Base Camp" at bounding box center [268, 177] width 1 height 1
checkbox input "true"
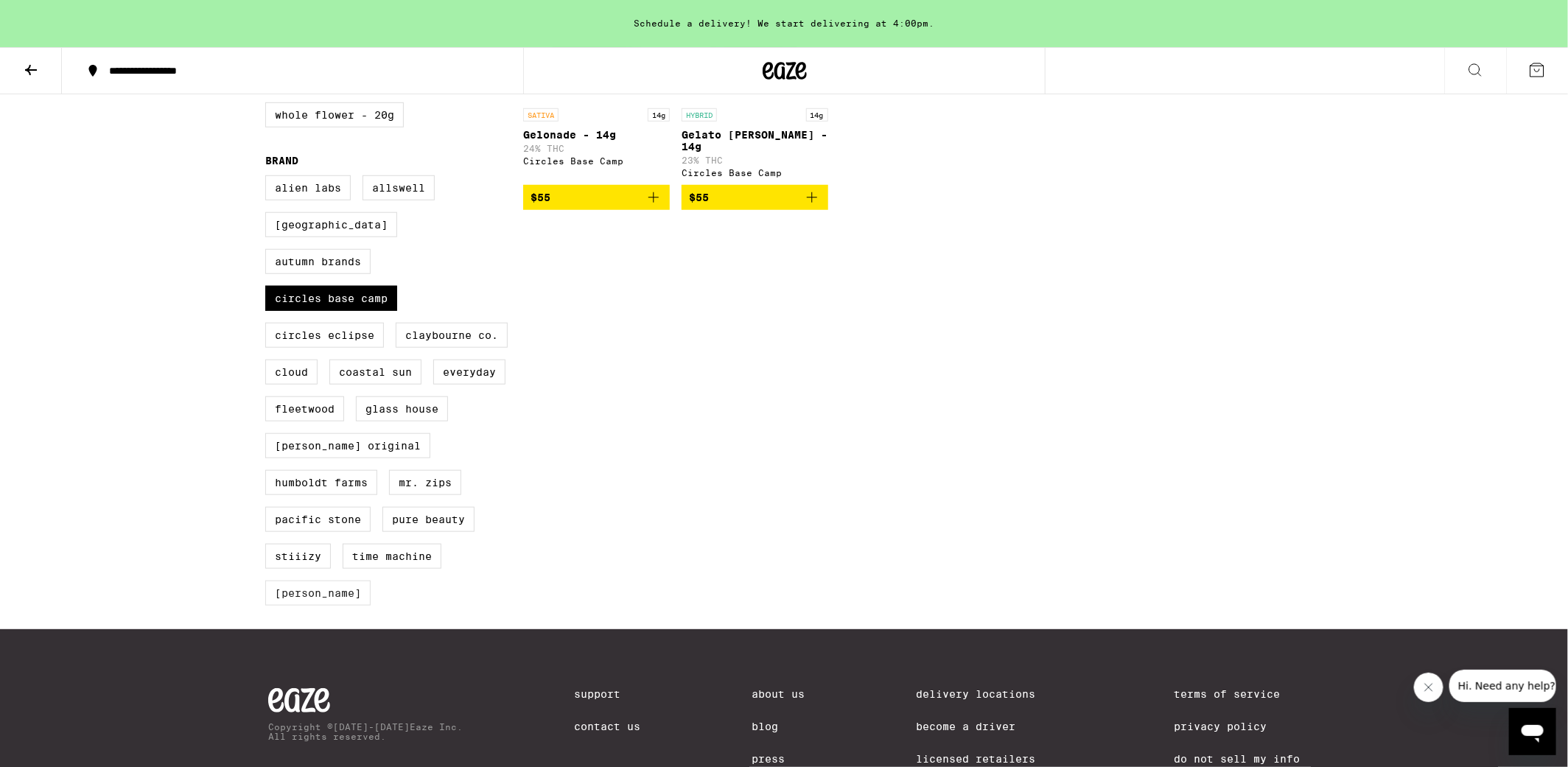
click at [314, 581] on label "[PERSON_NAME]" at bounding box center [317, 593] width 106 height 25
click at [269, 178] on input "[PERSON_NAME]" at bounding box center [268, 177] width 1 height 1
checkbox input "true"
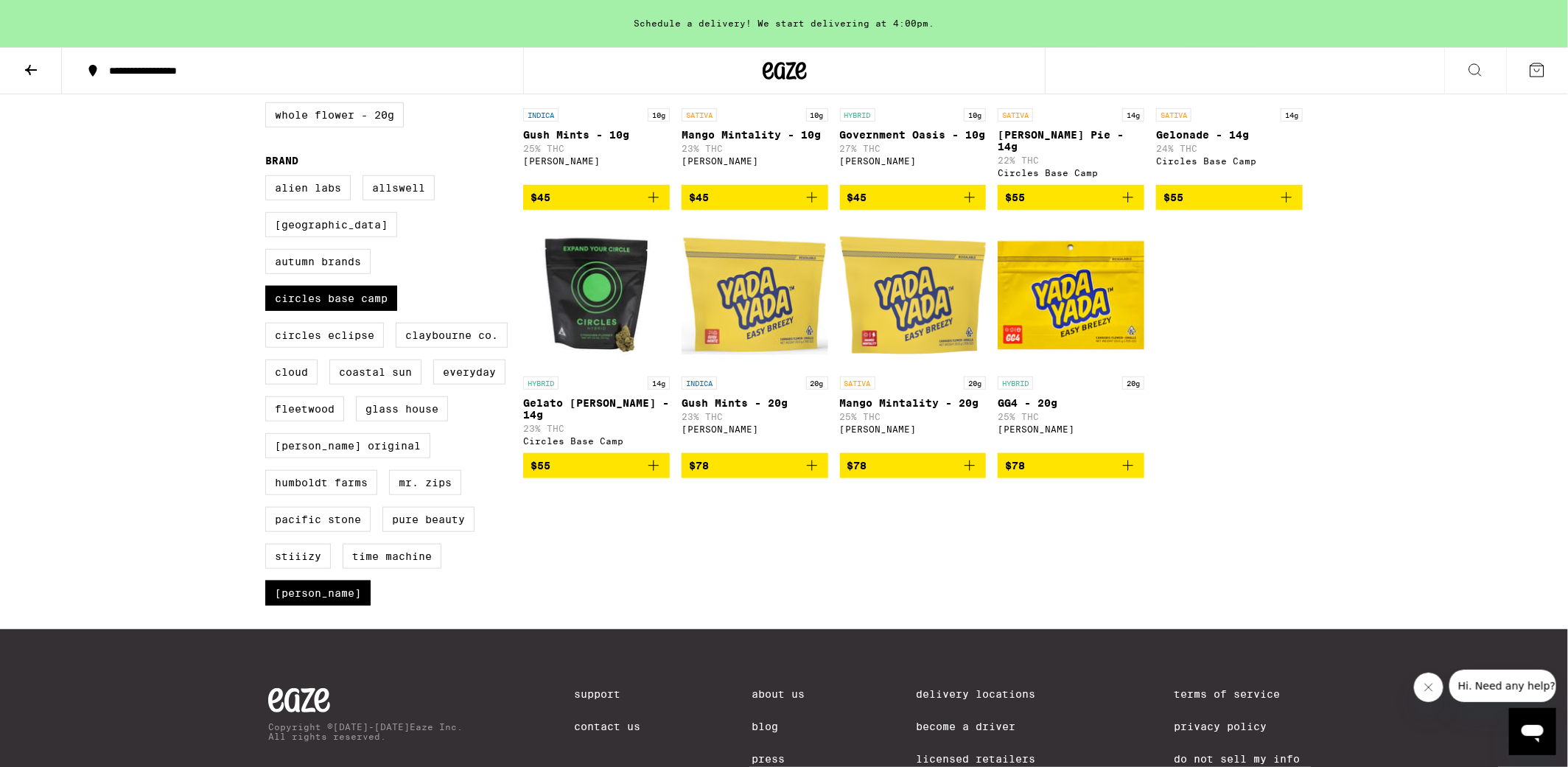
click at [1367, 318] on div "**********" at bounding box center [784, 143] width 1568 height 1436
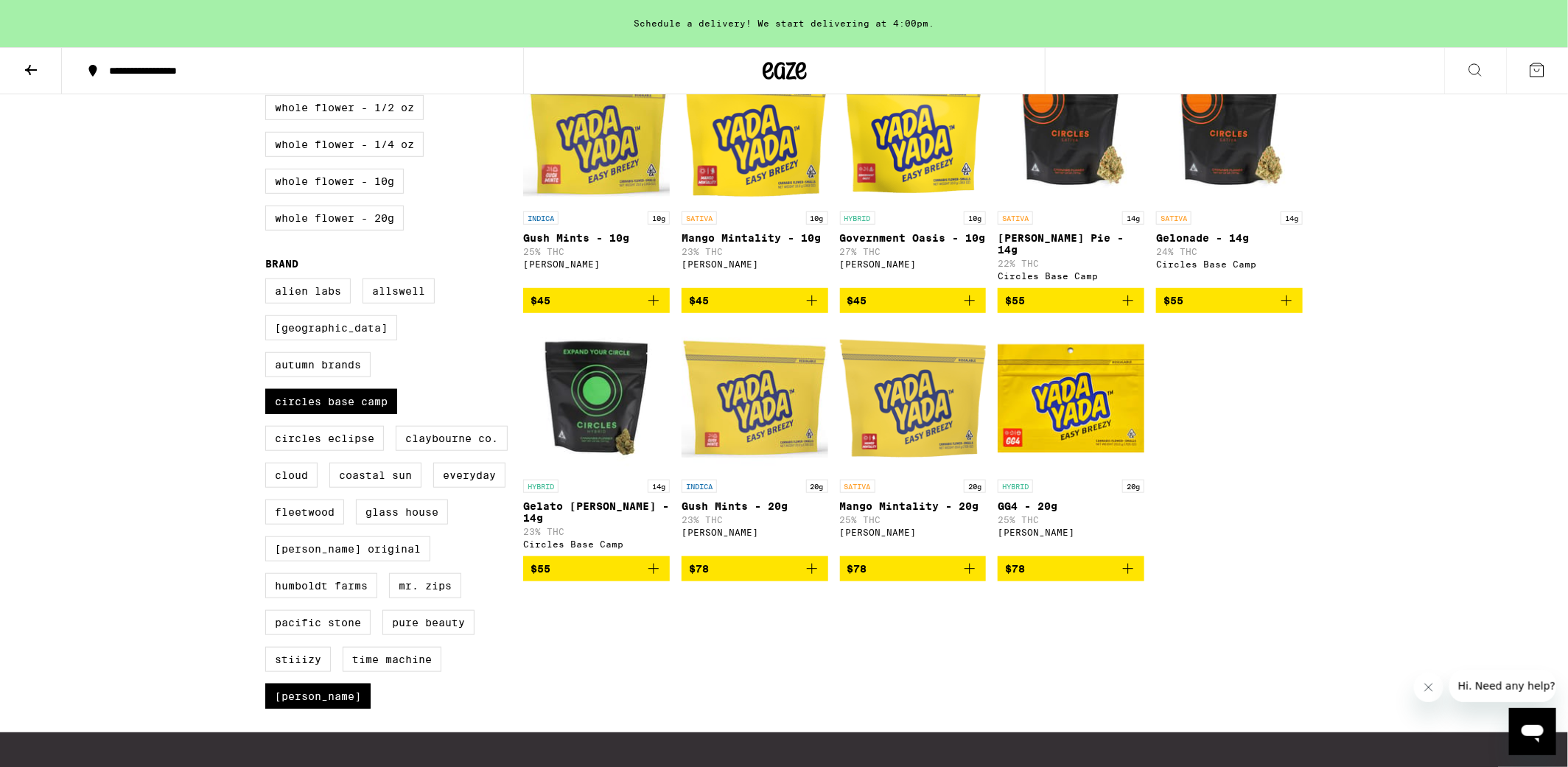
scroll to position [486, 0]
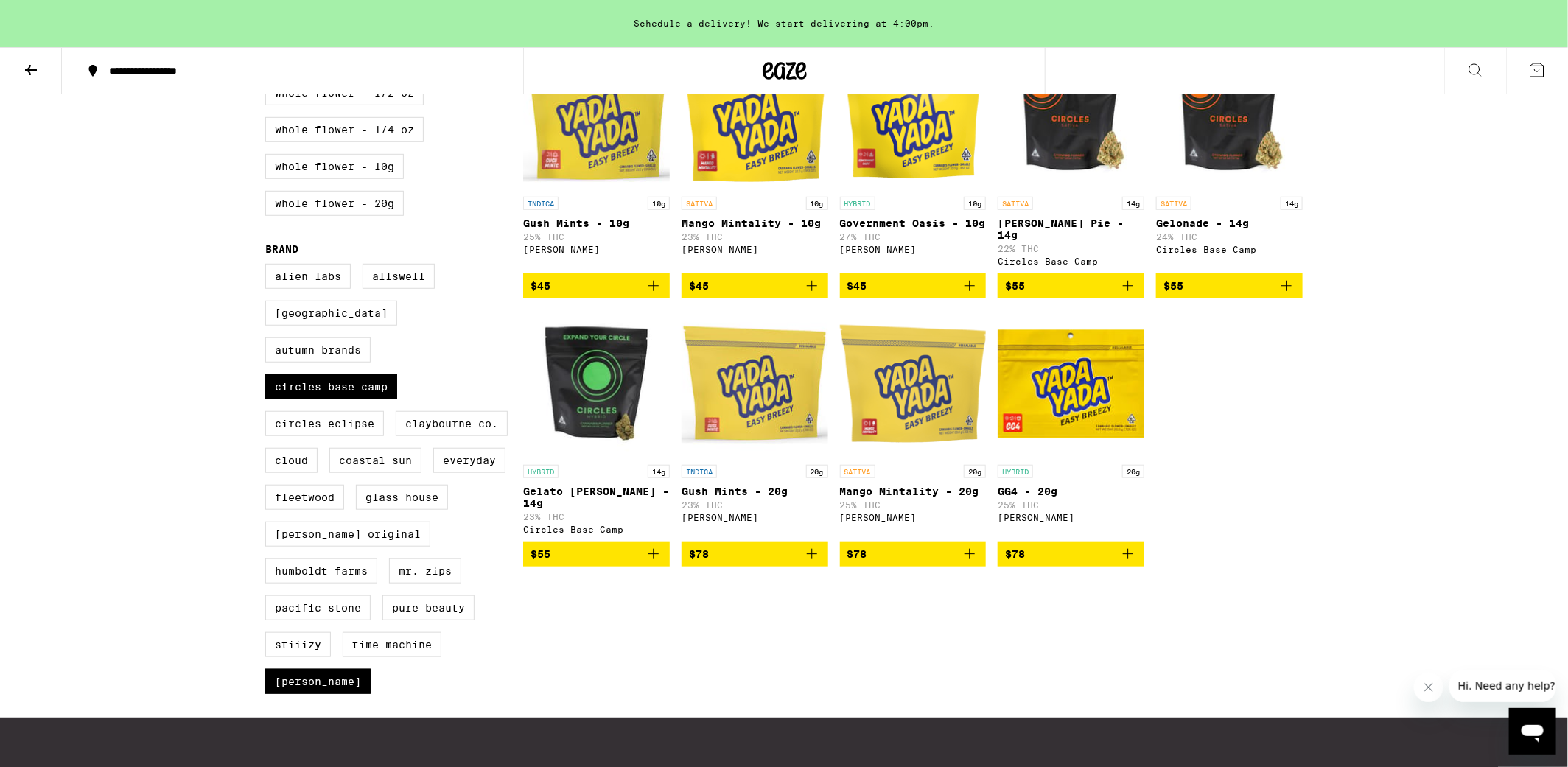
click at [973, 563] on icon "Add to bag" at bounding box center [969, 554] width 18 height 18
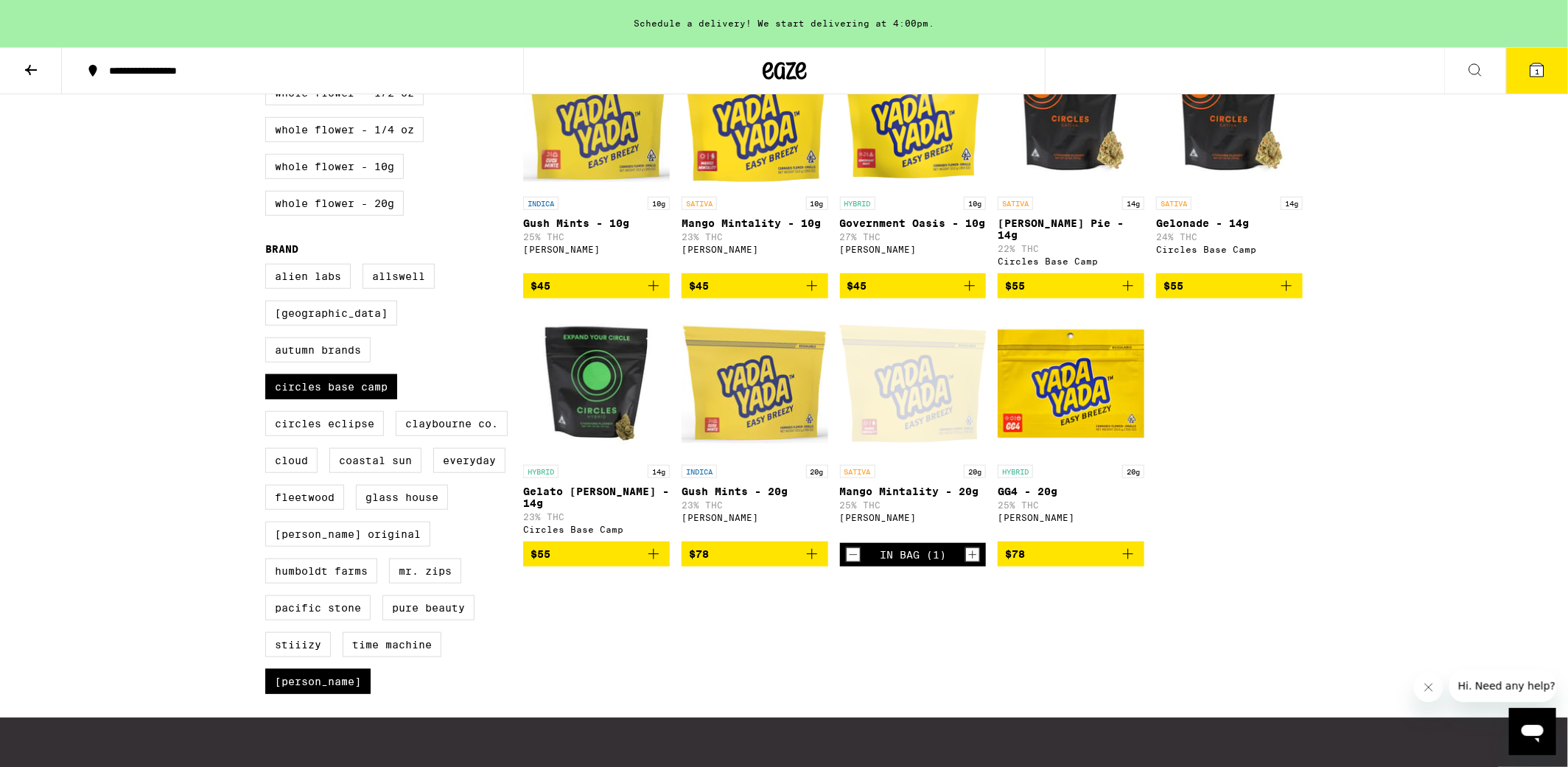
click at [1540, 63] on icon at bounding box center [1536, 69] width 13 height 13
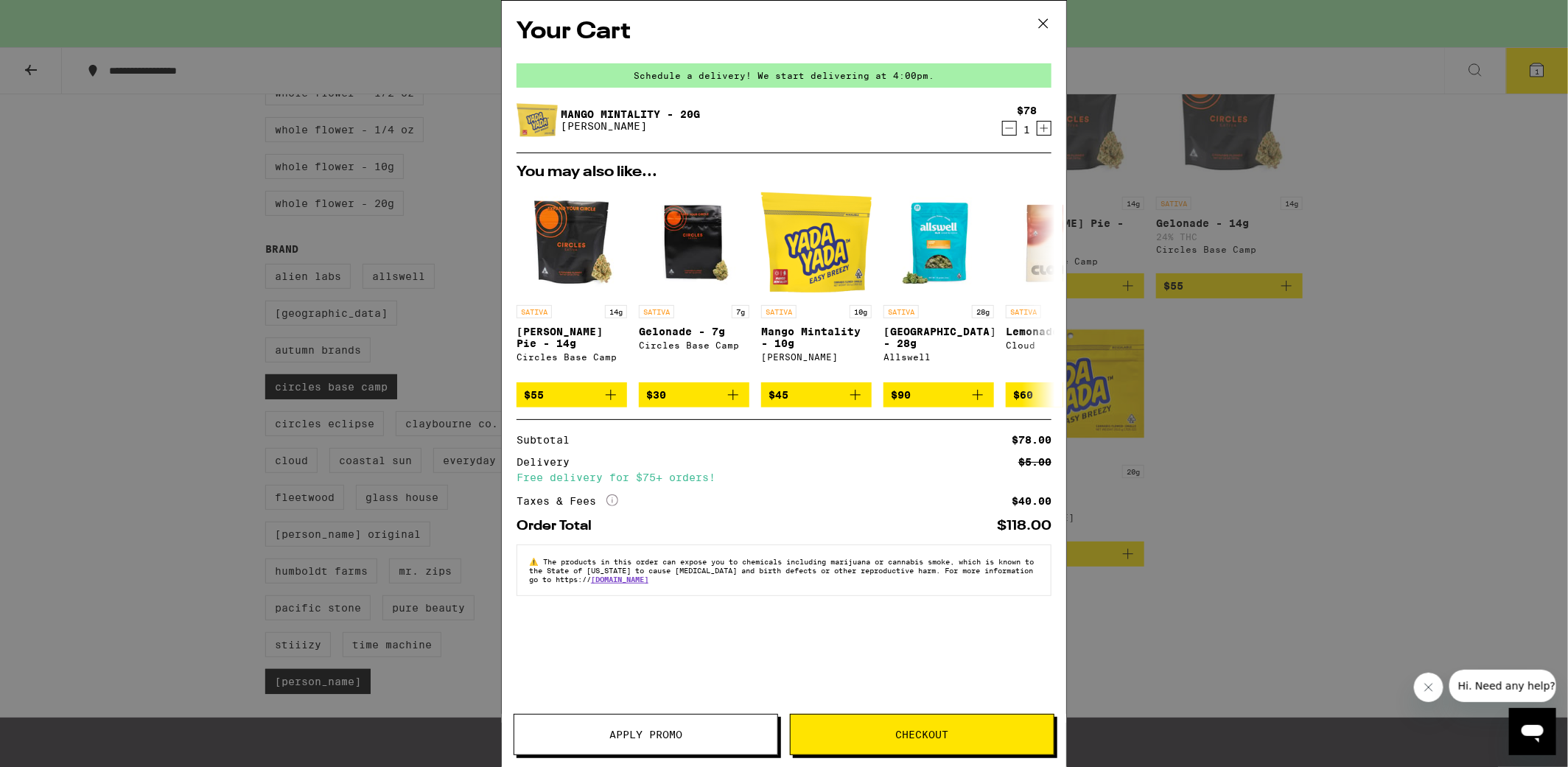
click at [1041, 22] on icon at bounding box center [1043, 23] width 22 height 22
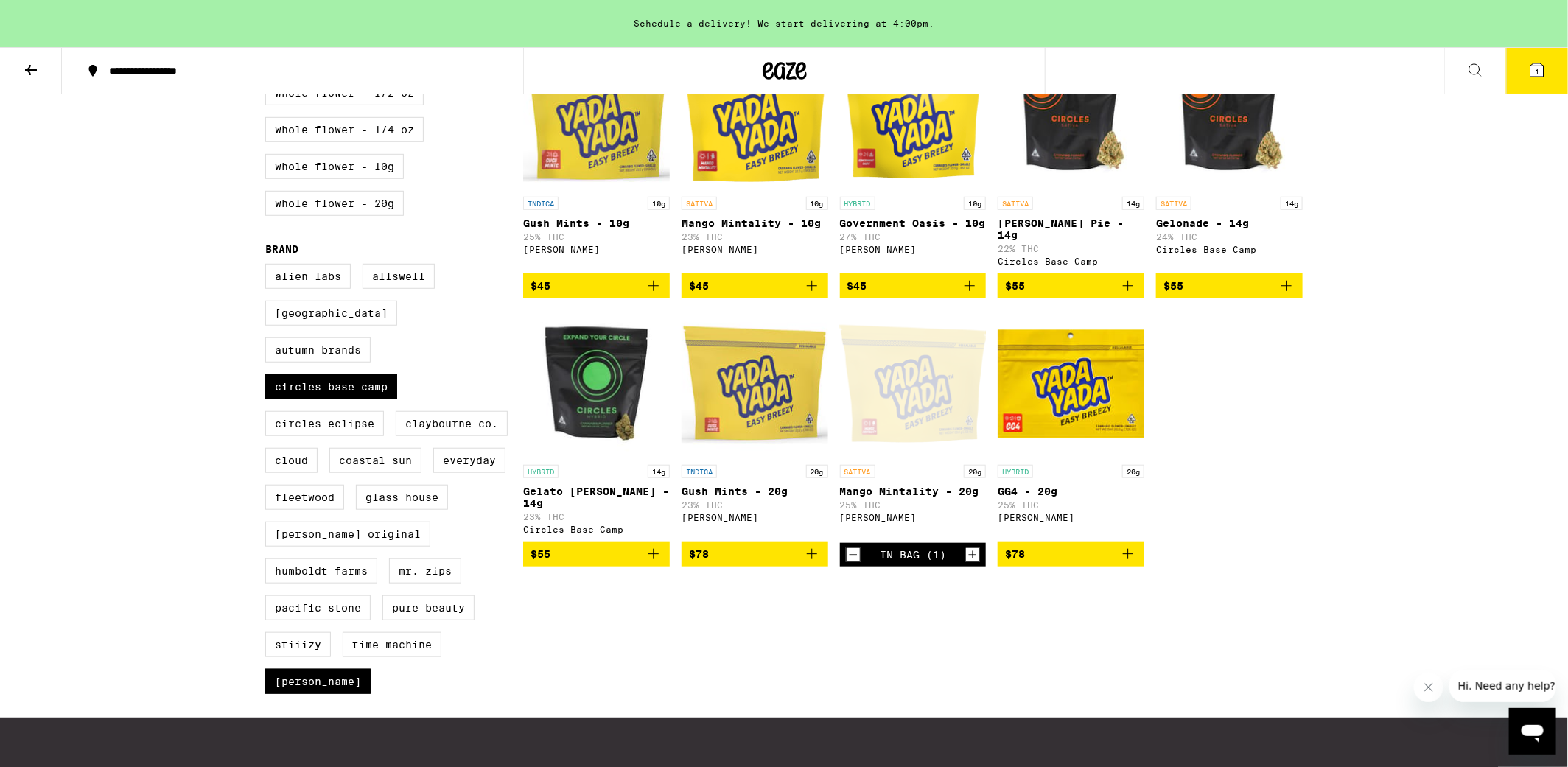
click at [808, 295] on icon "Add to bag" at bounding box center [811, 286] width 18 height 18
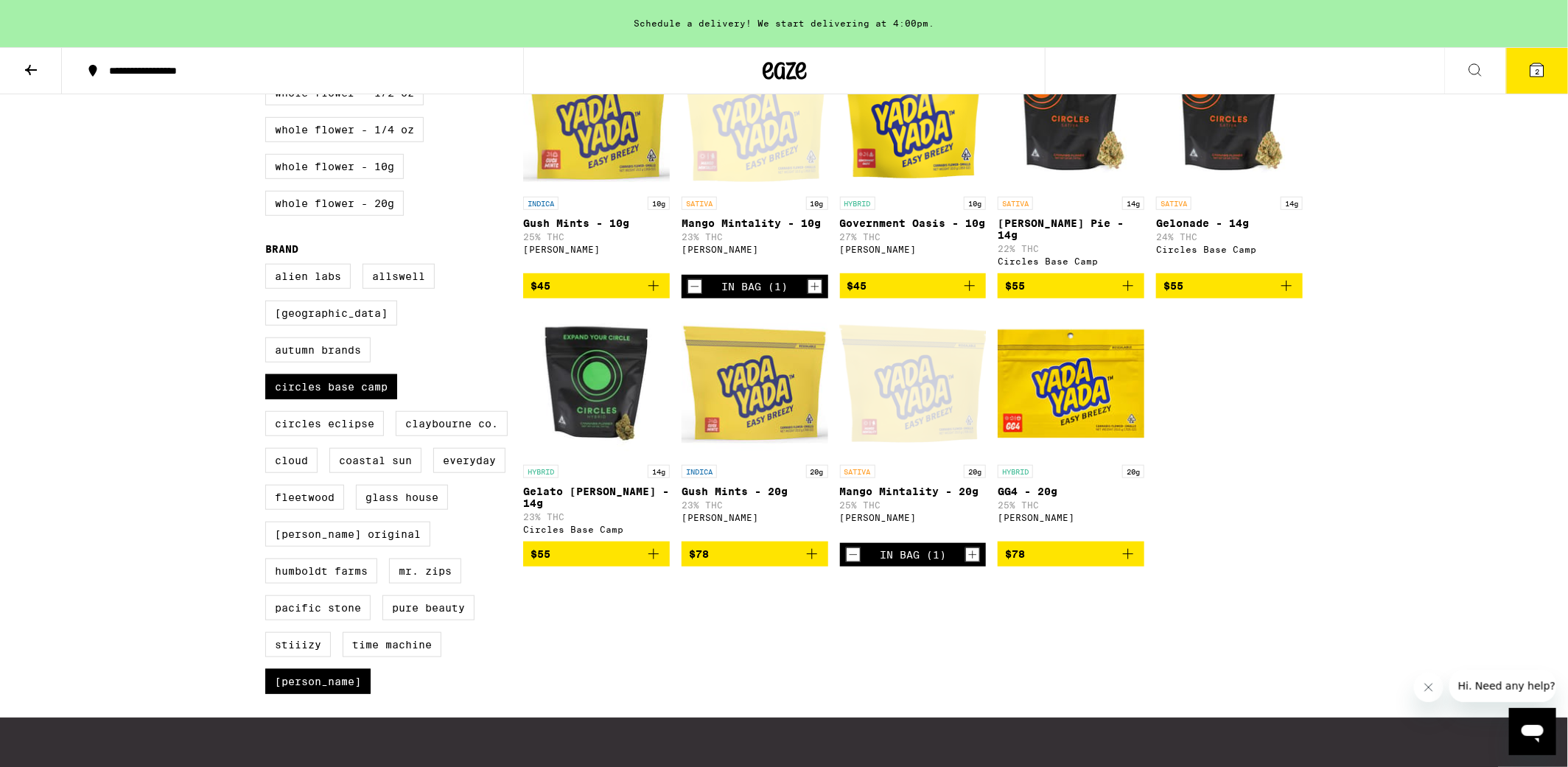
click at [1446, 176] on div "**********" at bounding box center [784, 232] width 1568 height 1436
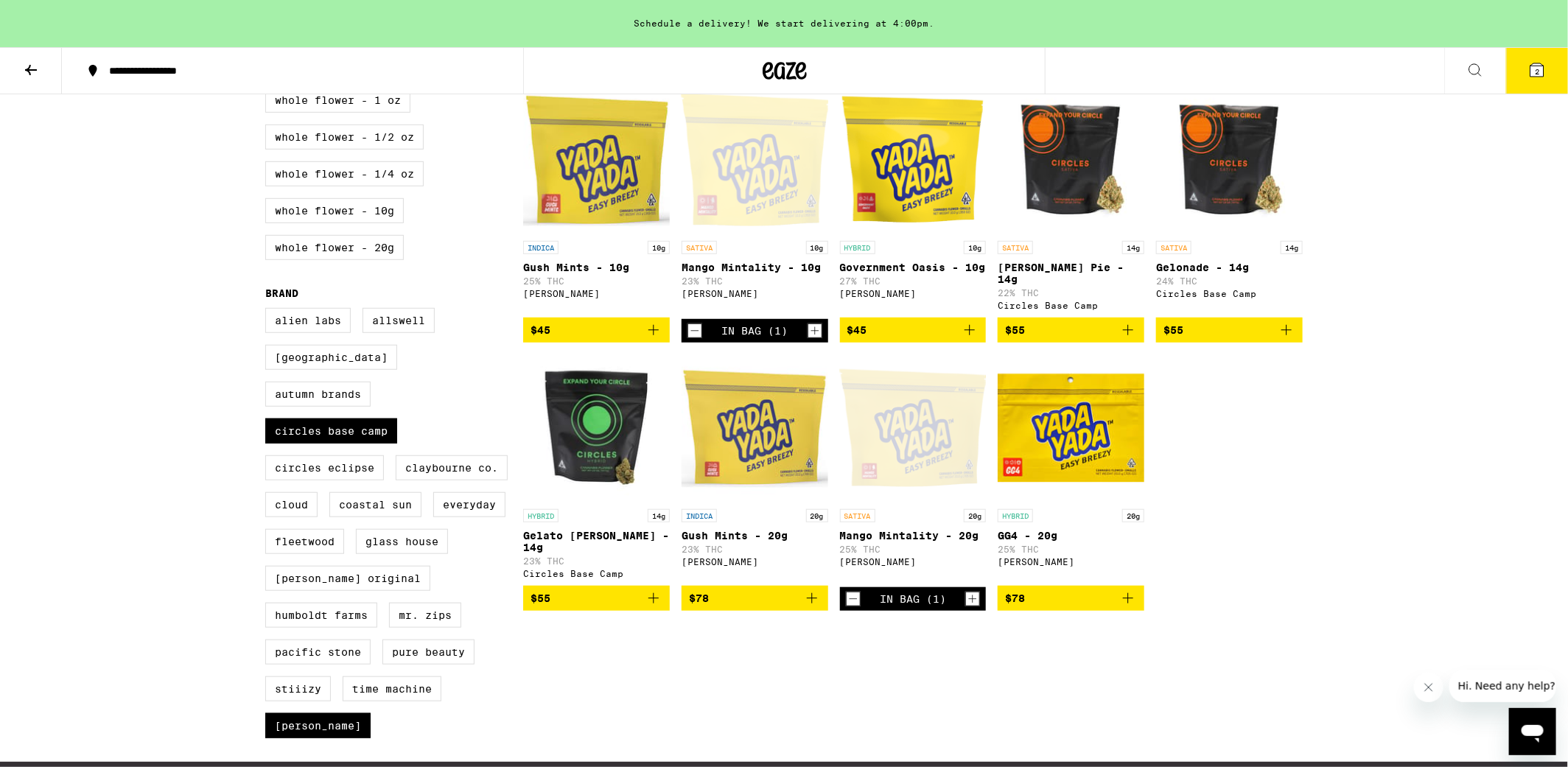
scroll to position [486, 0]
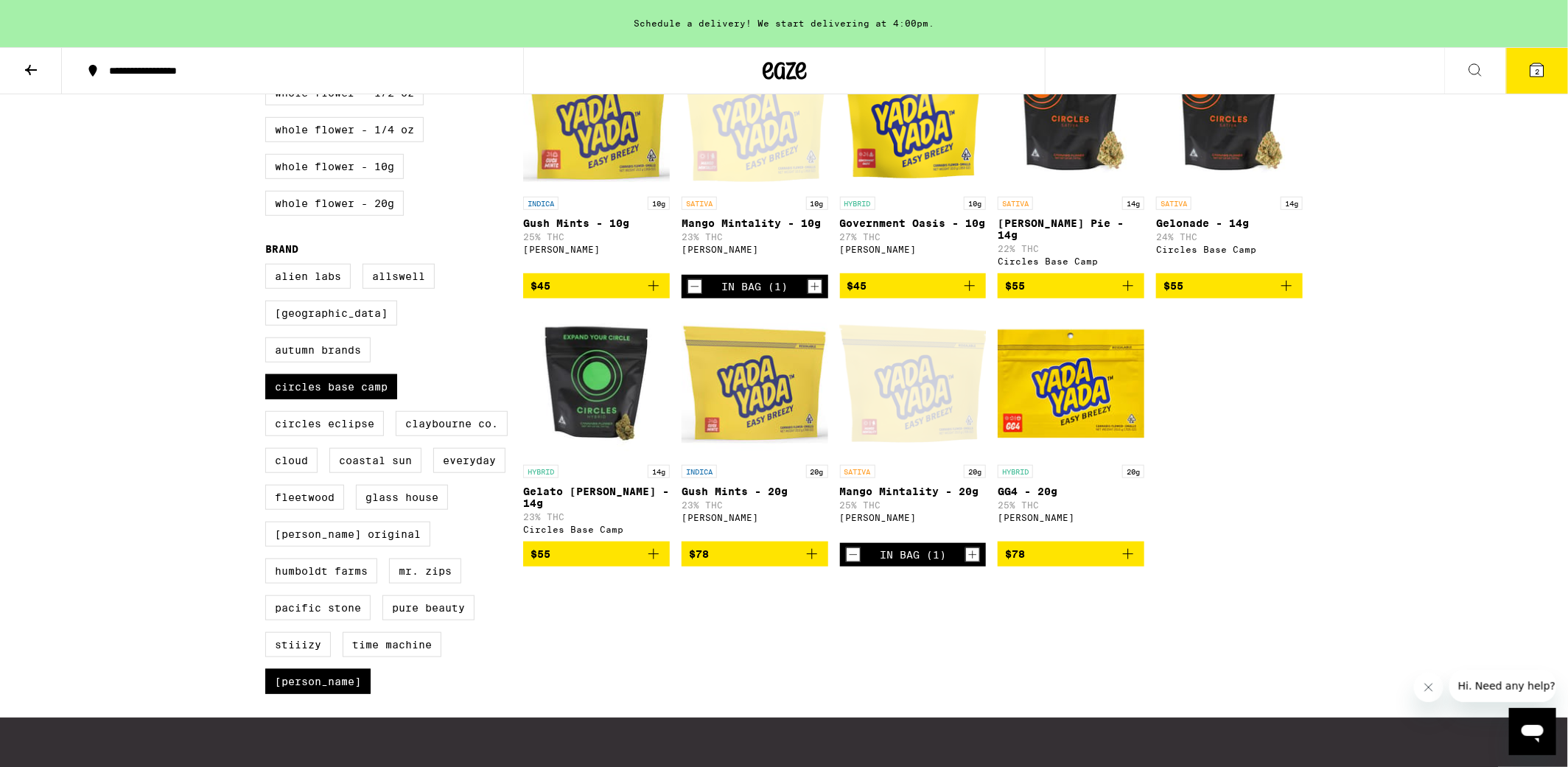
click at [851, 562] on icon "Decrement" at bounding box center [853, 554] width 13 height 18
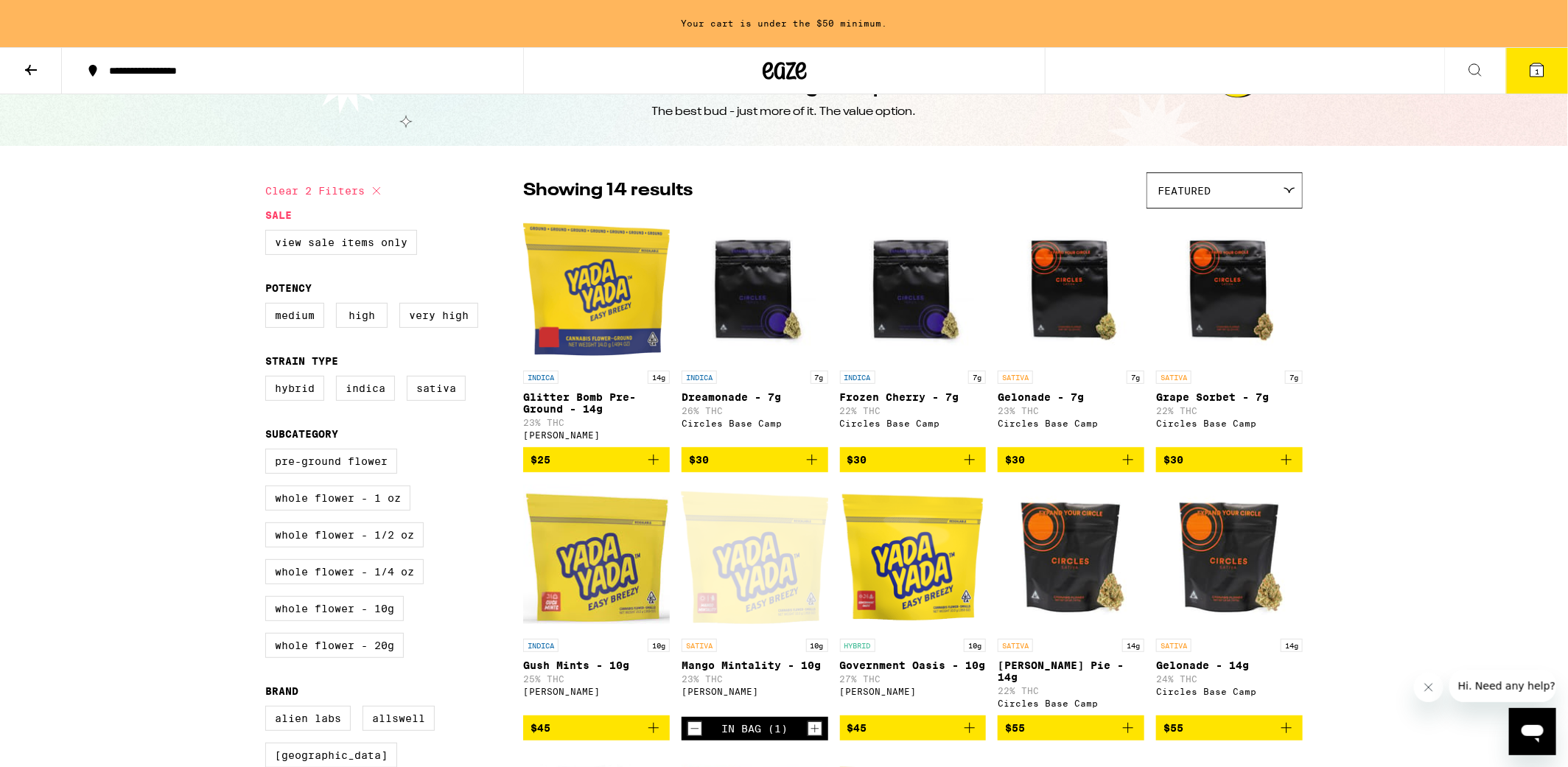
scroll to position [0, 0]
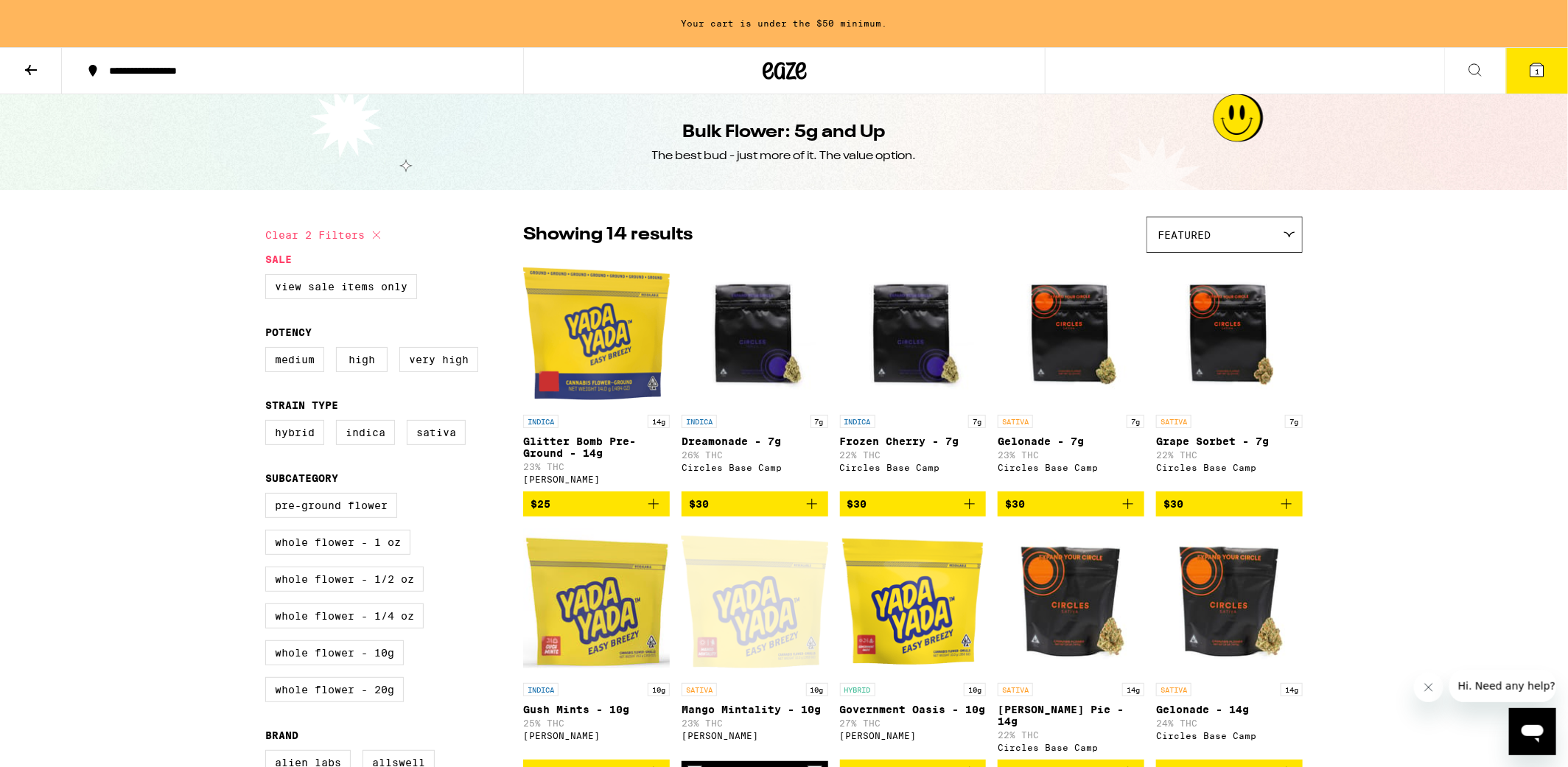
click at [1297, 506] on button "$30" at bounding box center [1229, 504] width 146 height 25
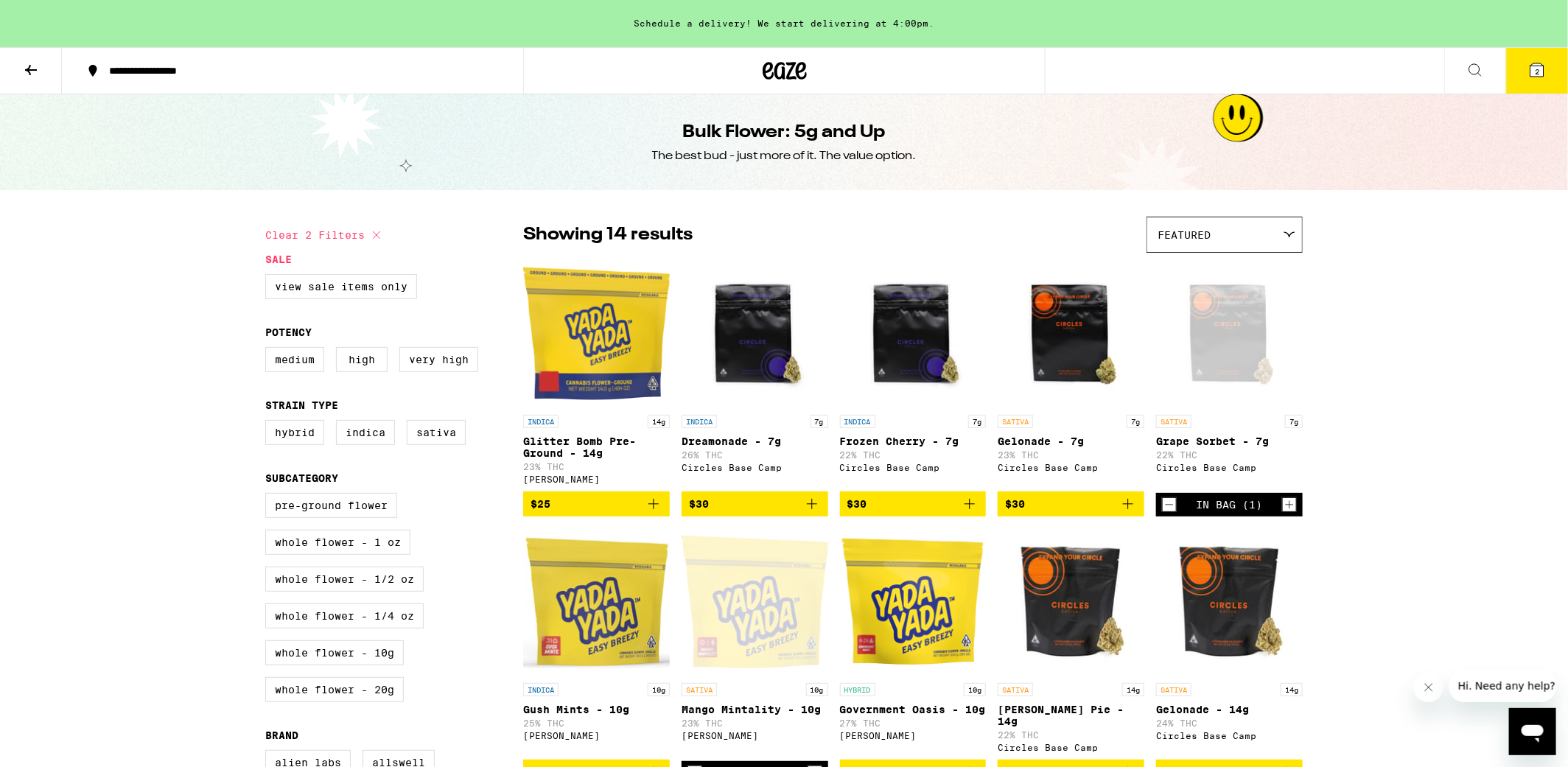
click at [1543, 67] on icon at bounding box center [1536, 69] width 13 height 13
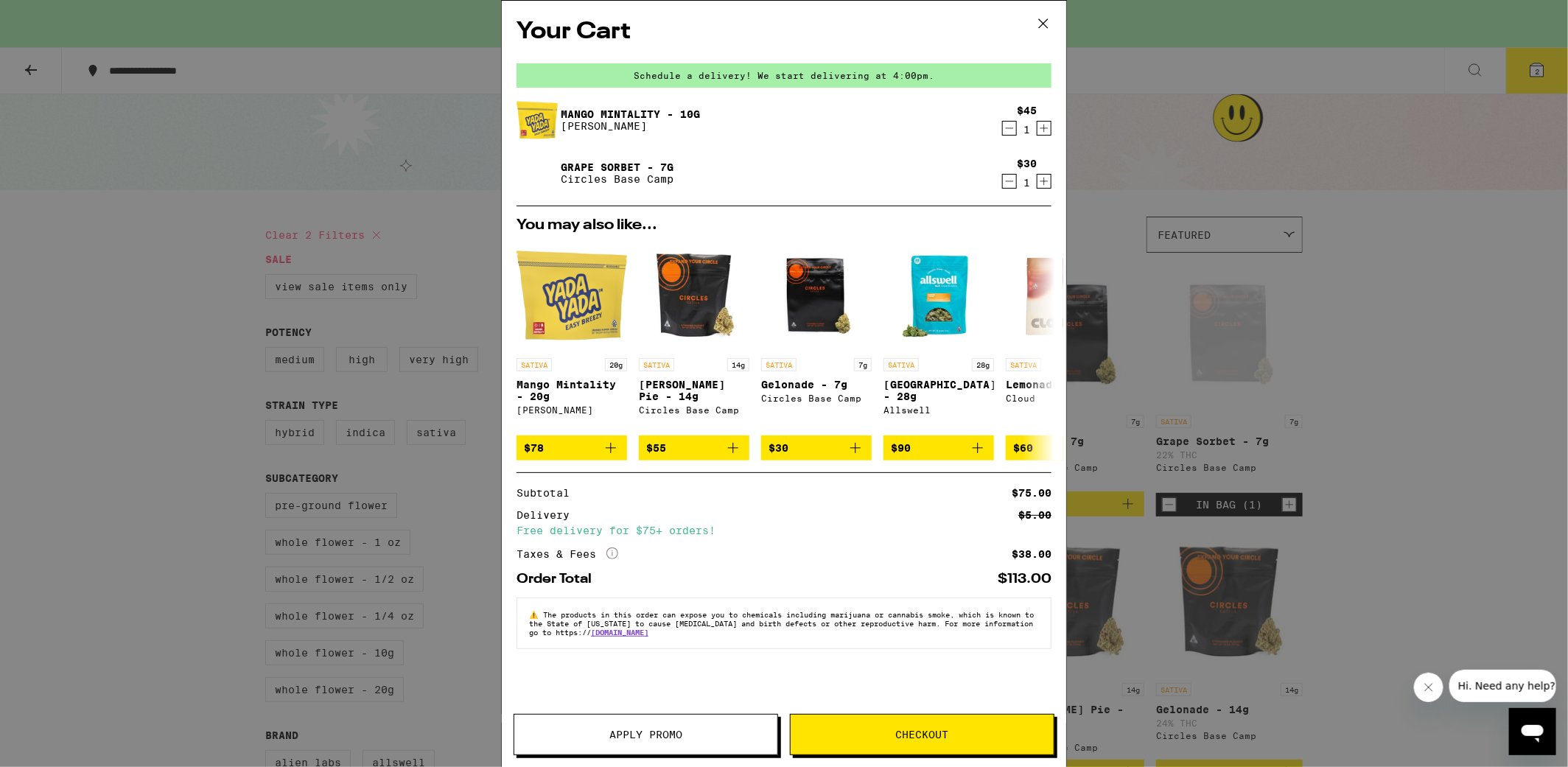
click at [1010, 178] on icon "Decrement" at bounding box center [1009, 181] width 13 height 18
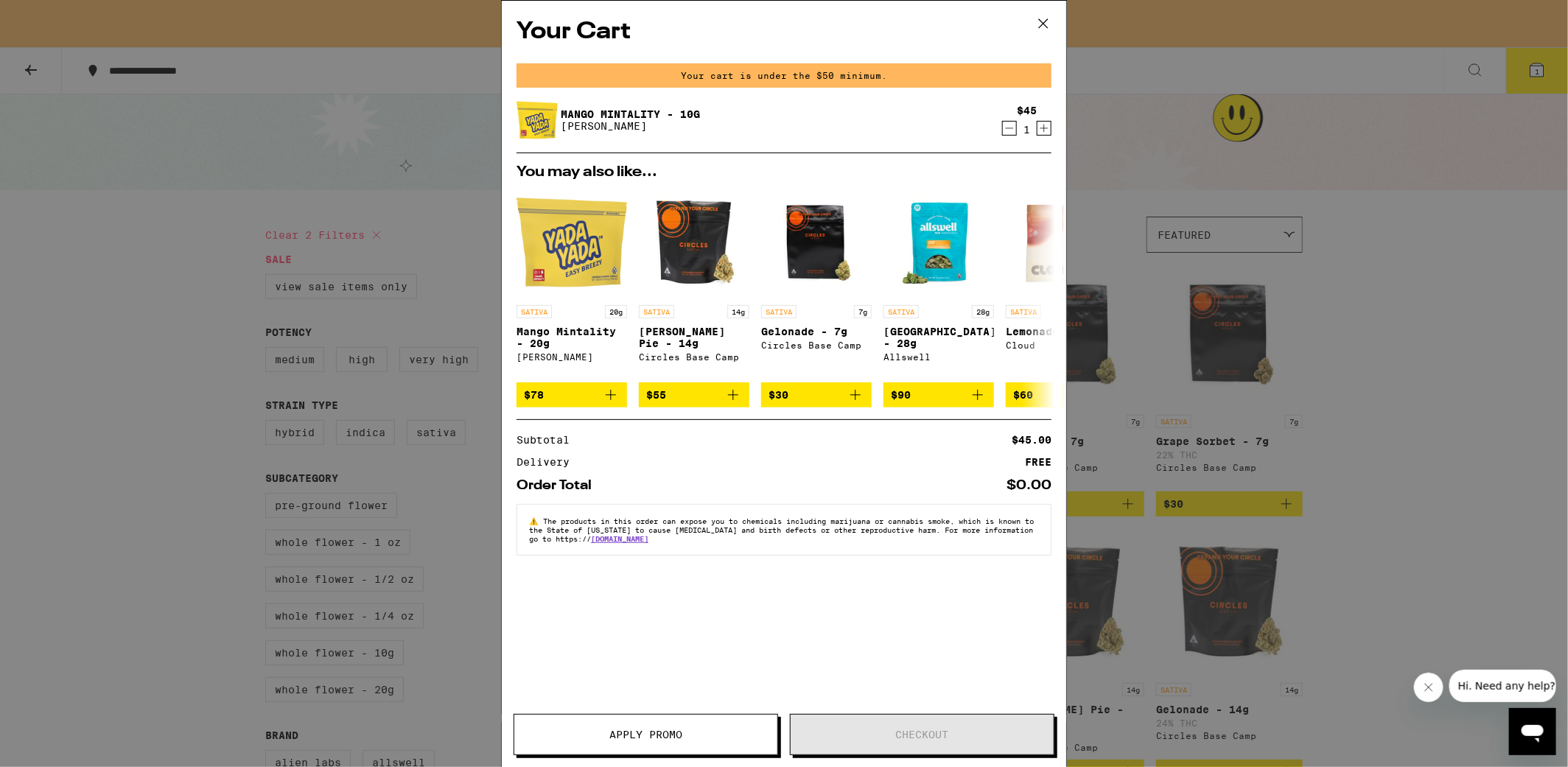
click at [1133, 165] on div "Your Cart Your cart is under the $50 minimum. Mango Mintality - 10g [PERSON_NAM…" at bounding box center [784, 384] width 1568 height 767
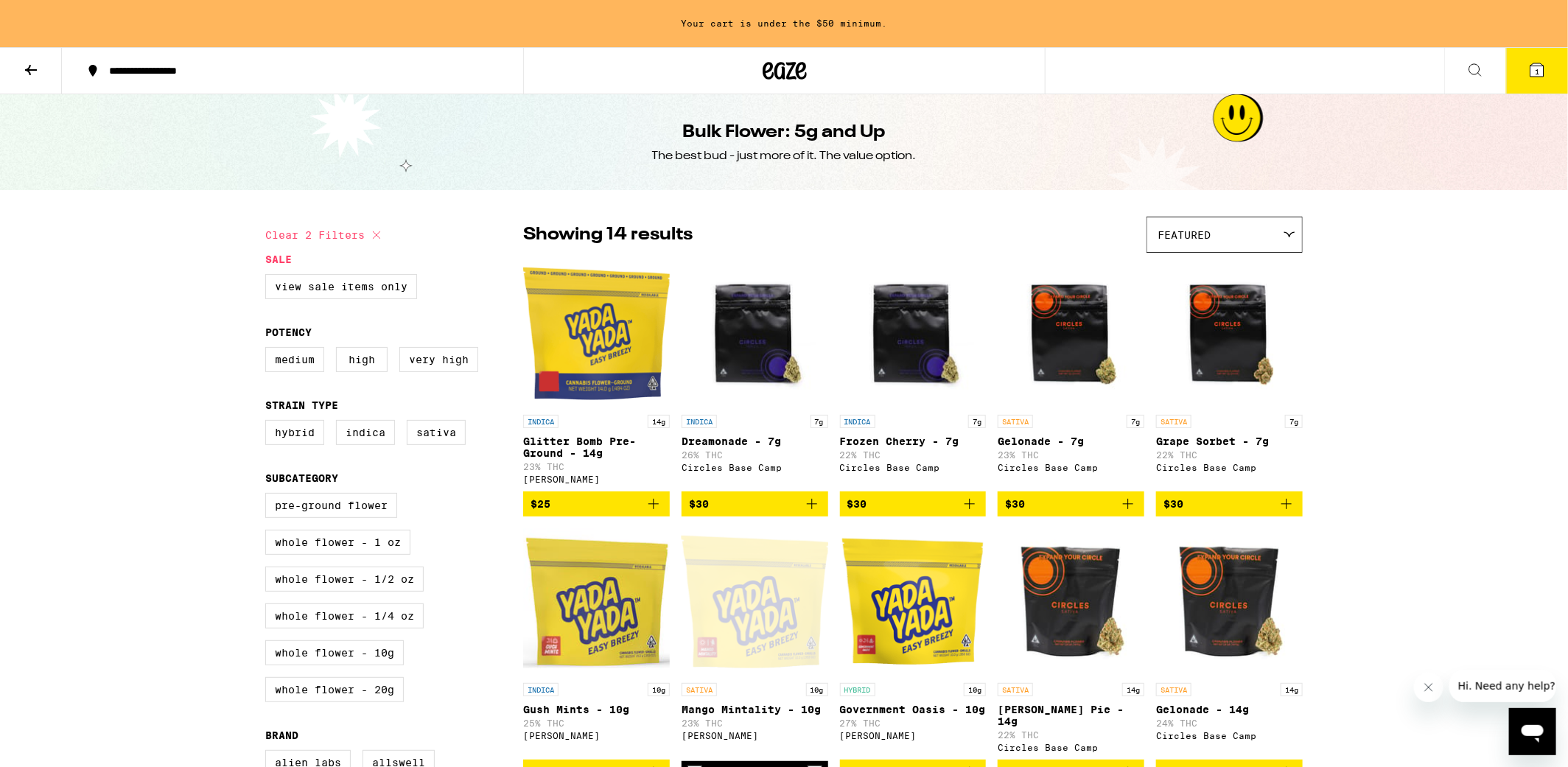
click at [24, 70] on icon at bounding box center [31, 69] width 18 height 18
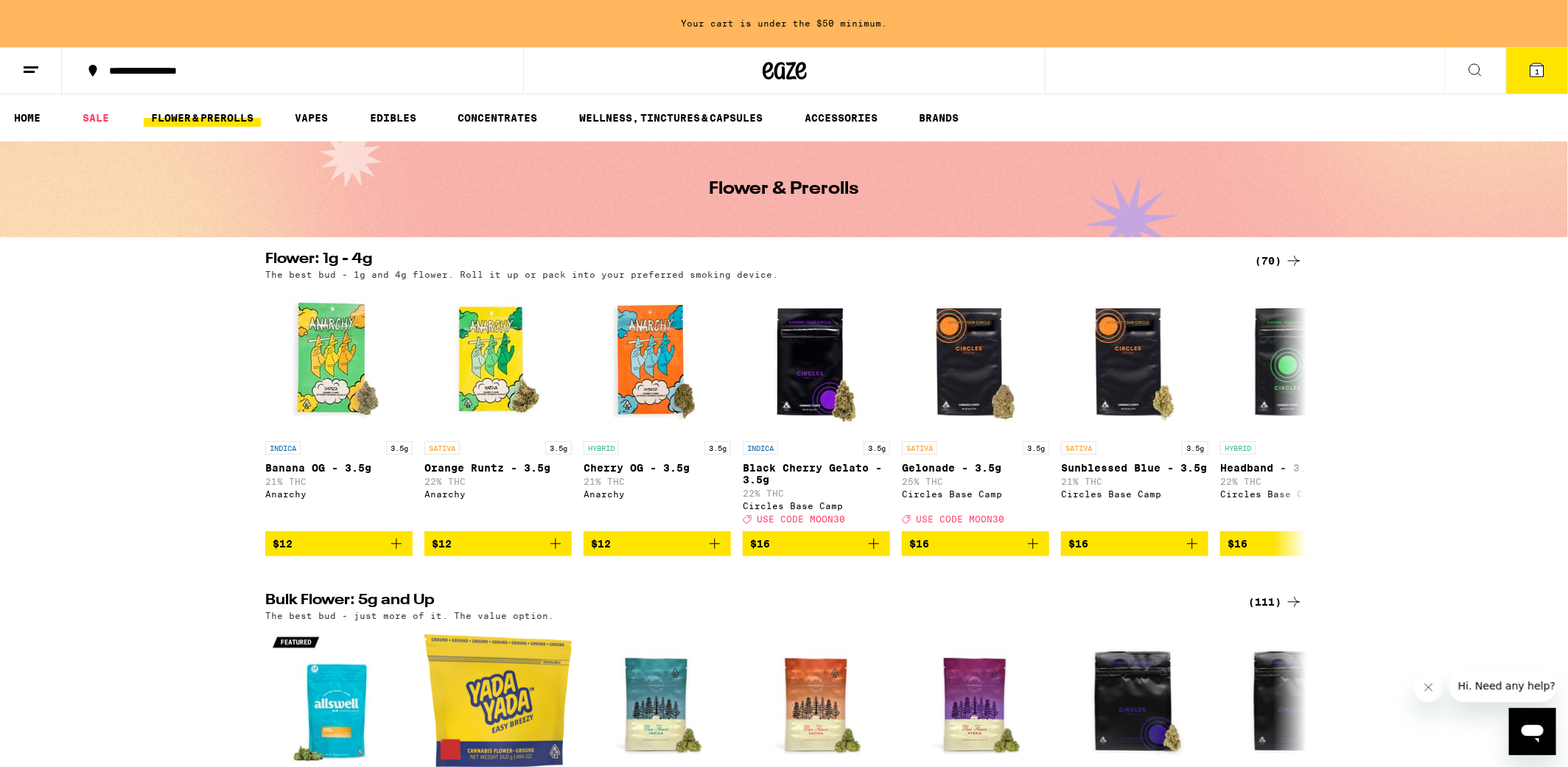
click at [1294, 256] on icon at bounding box center [1294, 260] width 12 height 10
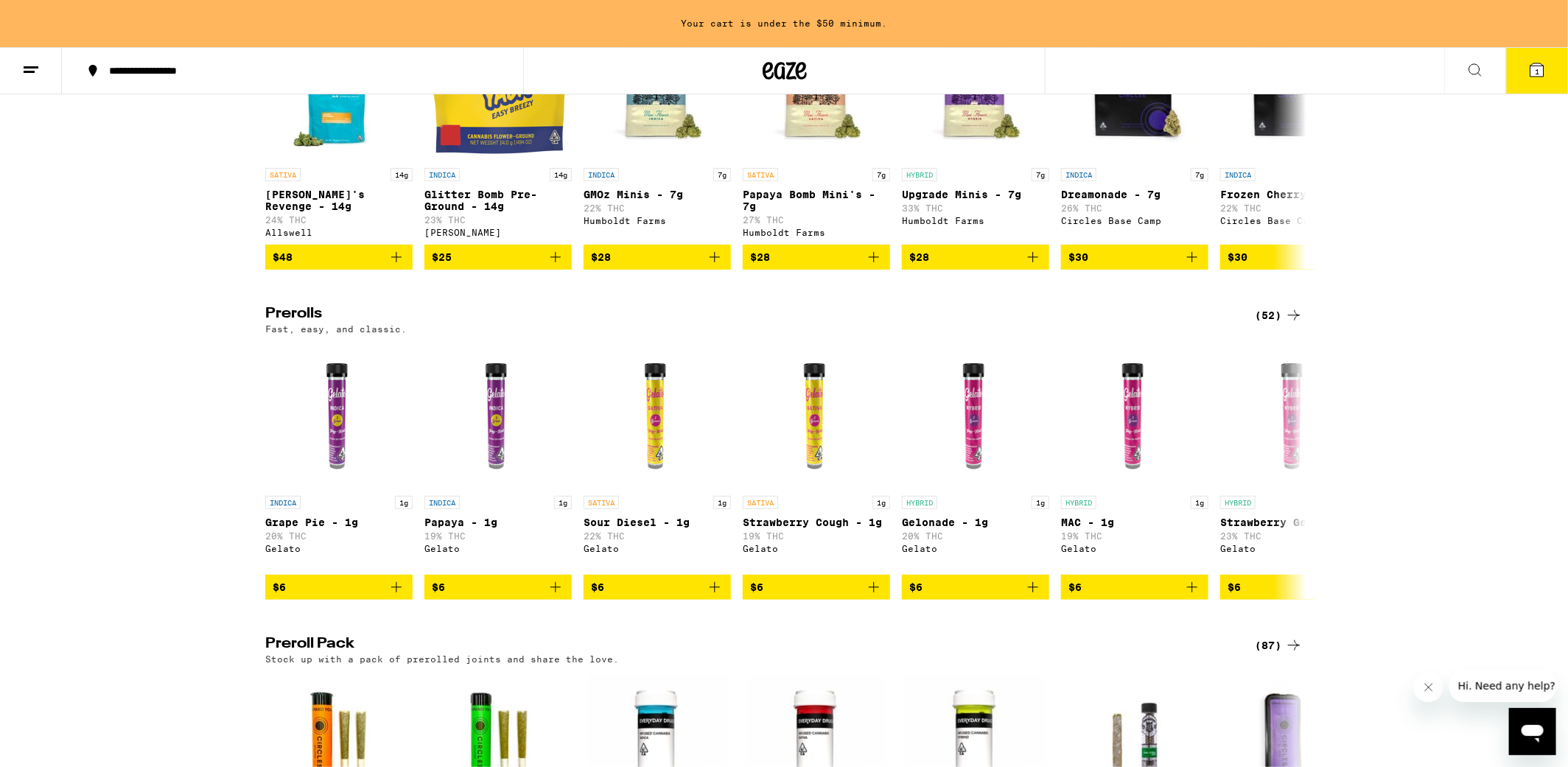
scroll to position [618, 0]
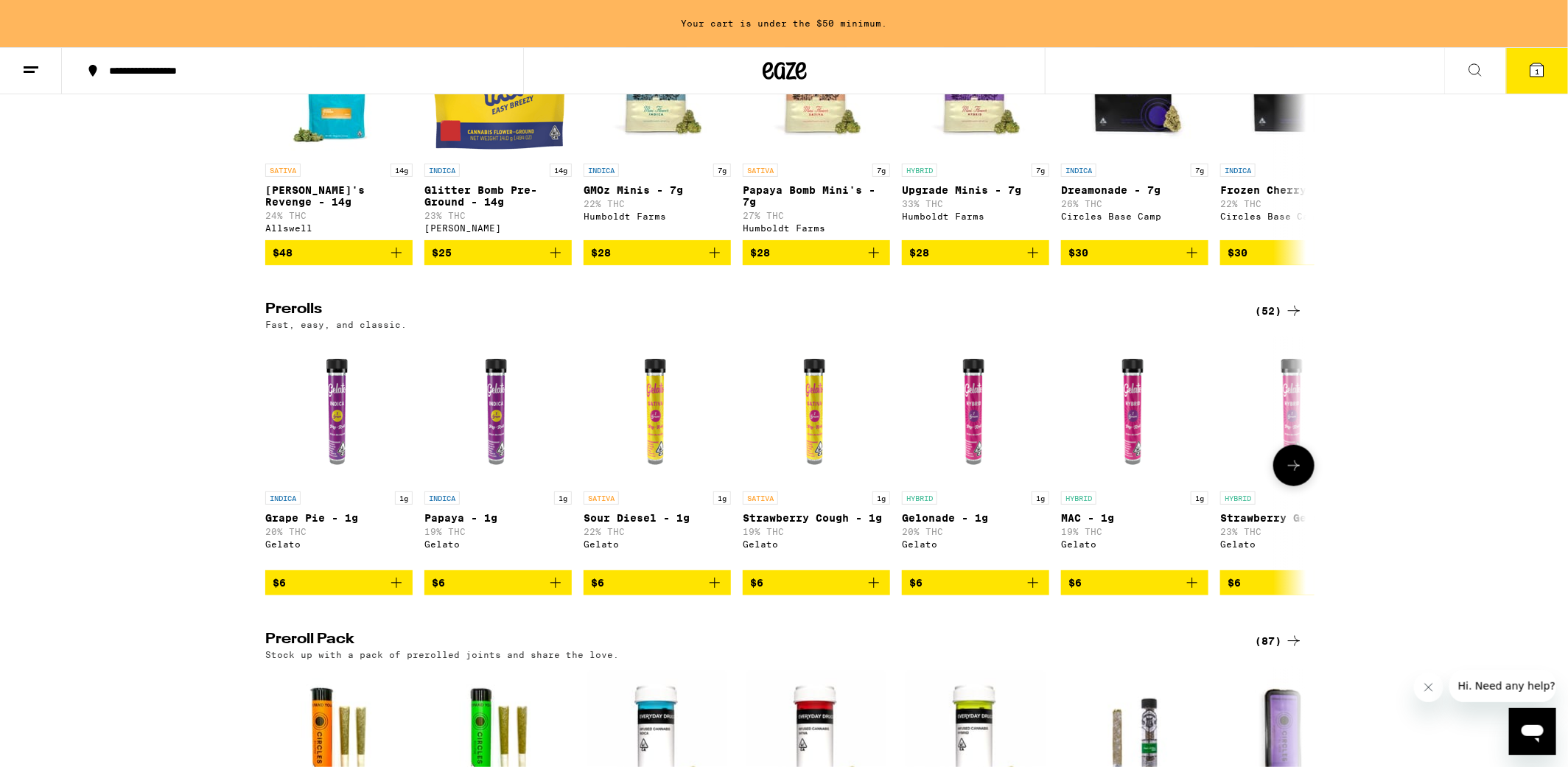
click at [1301, 474] on icon at bounding box center [1294, 465] width 18 height 18
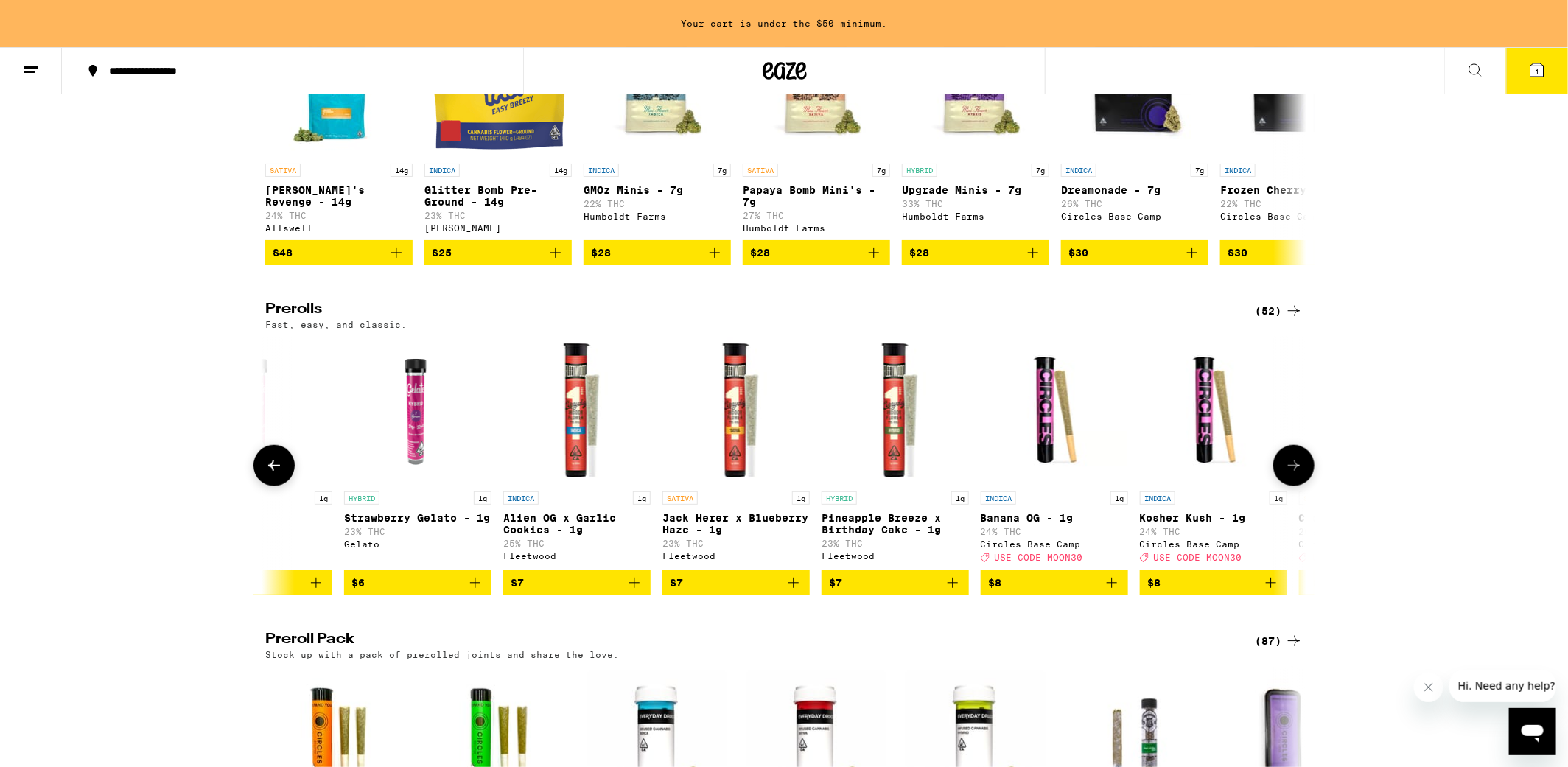
scroll to position [0, 877]
click at [1293, 320] on icon at bounding box center [1294, 310] width 18 height 18
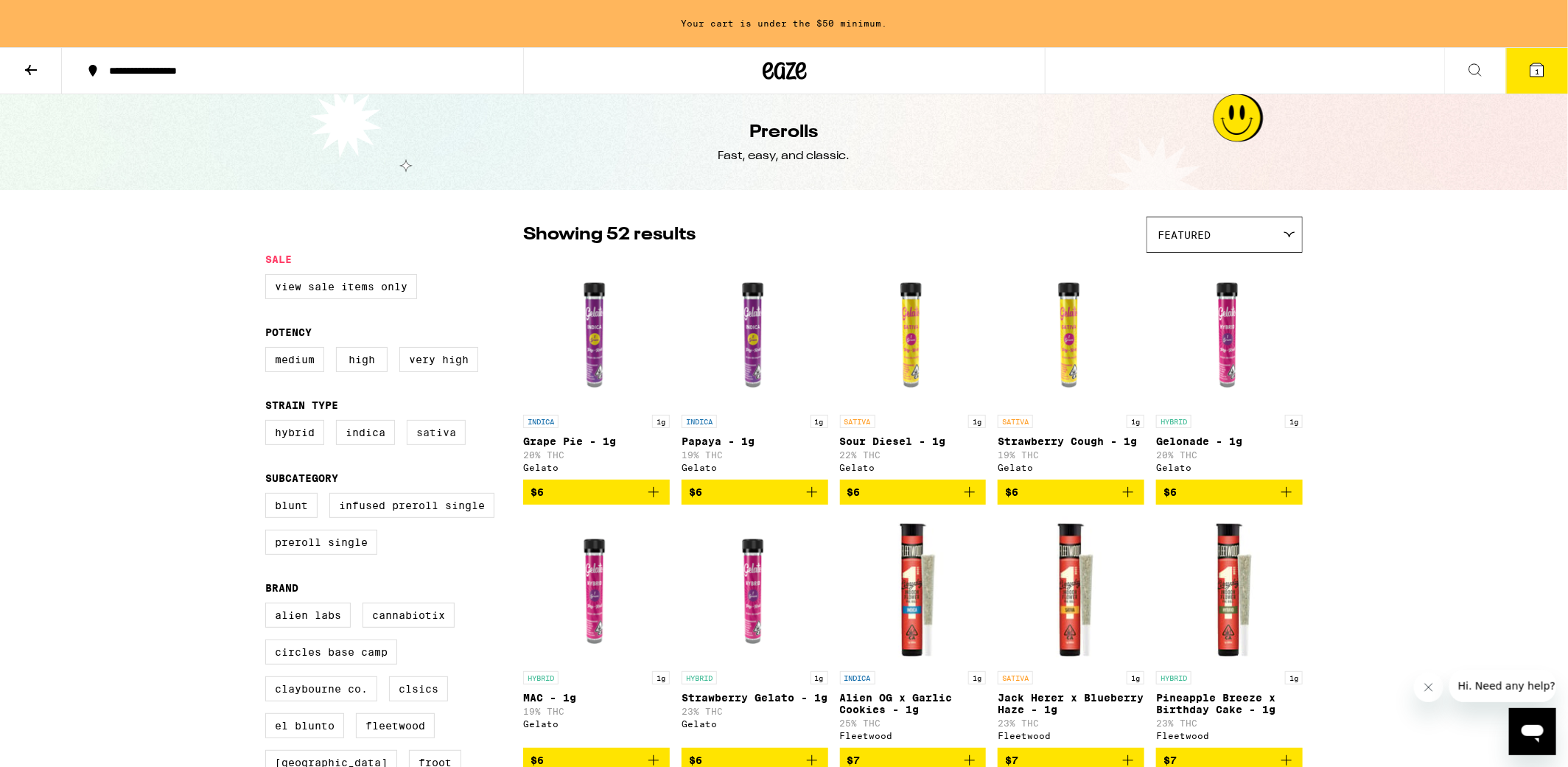
click at [425, 445] on label "Sativa" at bounding box center [436, 432] width 59 height 25
click at [269, 423] on input "Sativa" at bounding box center [268, 422] width 1 height 1
checkbox input "true"
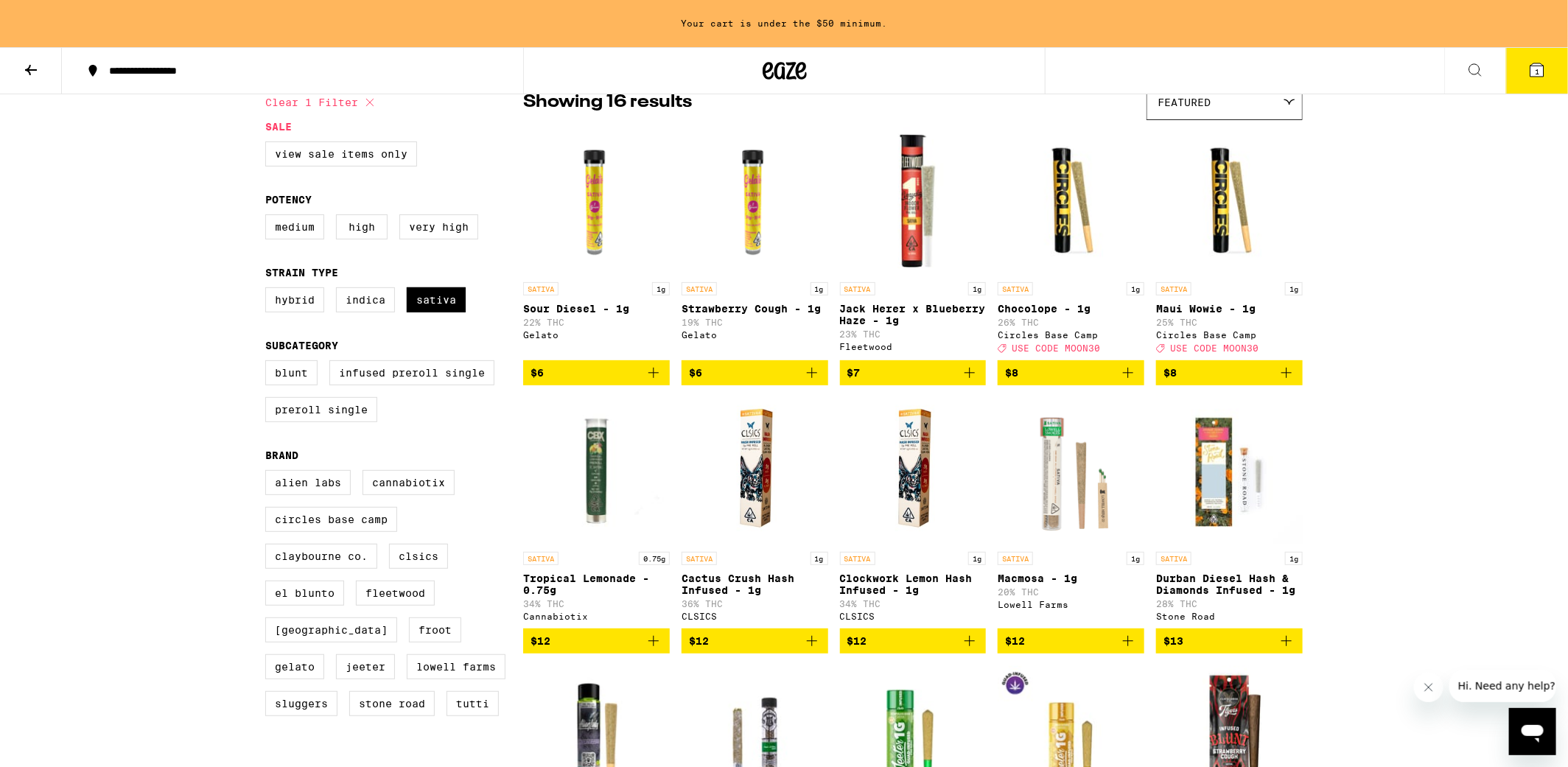
scroll to position [177, 0]
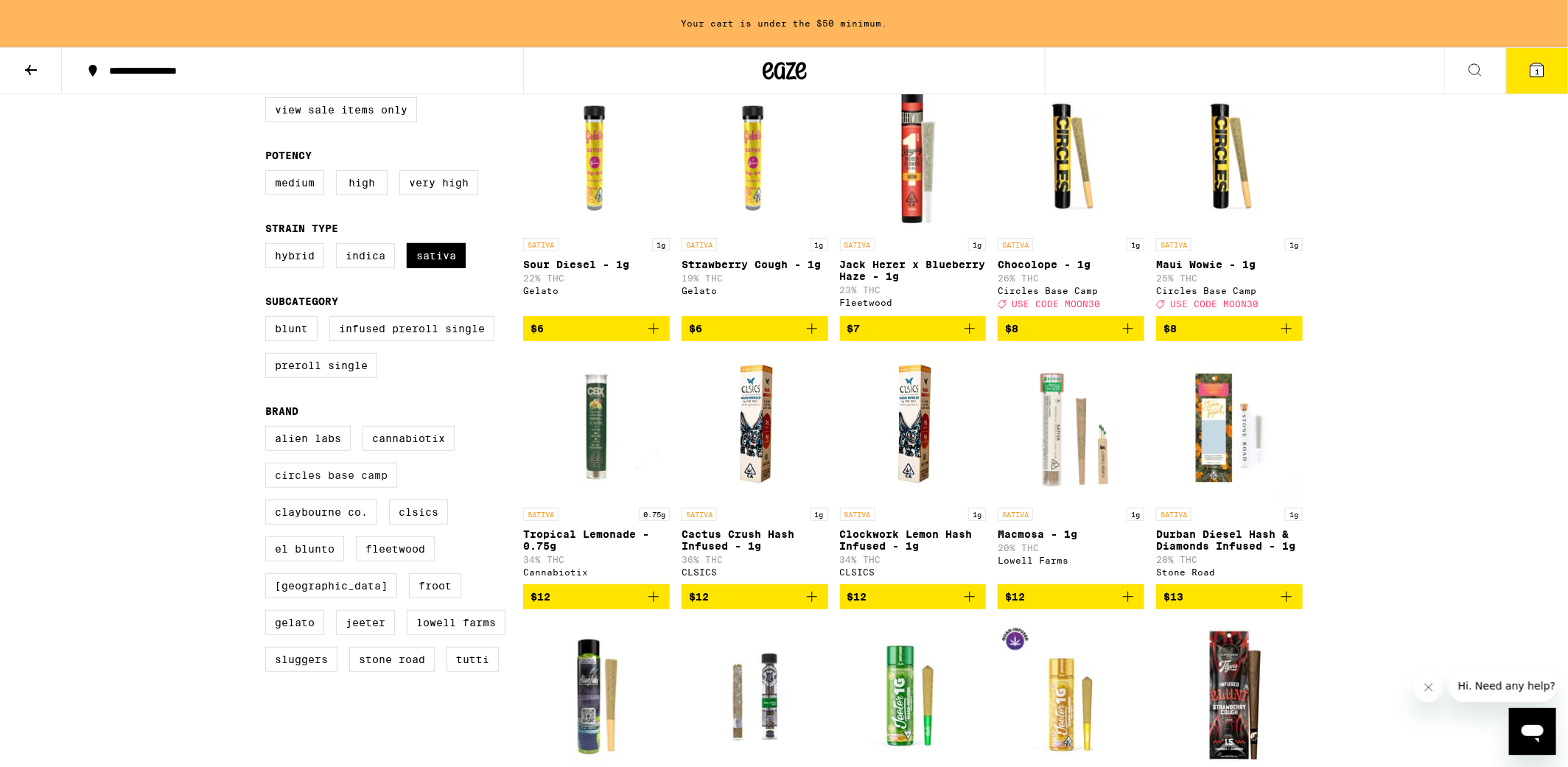
click at [331, 487] on label "Circles Base Camp" at bounding box center [331, 475] width 132 height 25
click at [269, 429] on input "Circles Base Camp" at bounding box center [268, 428] width 1 height 1
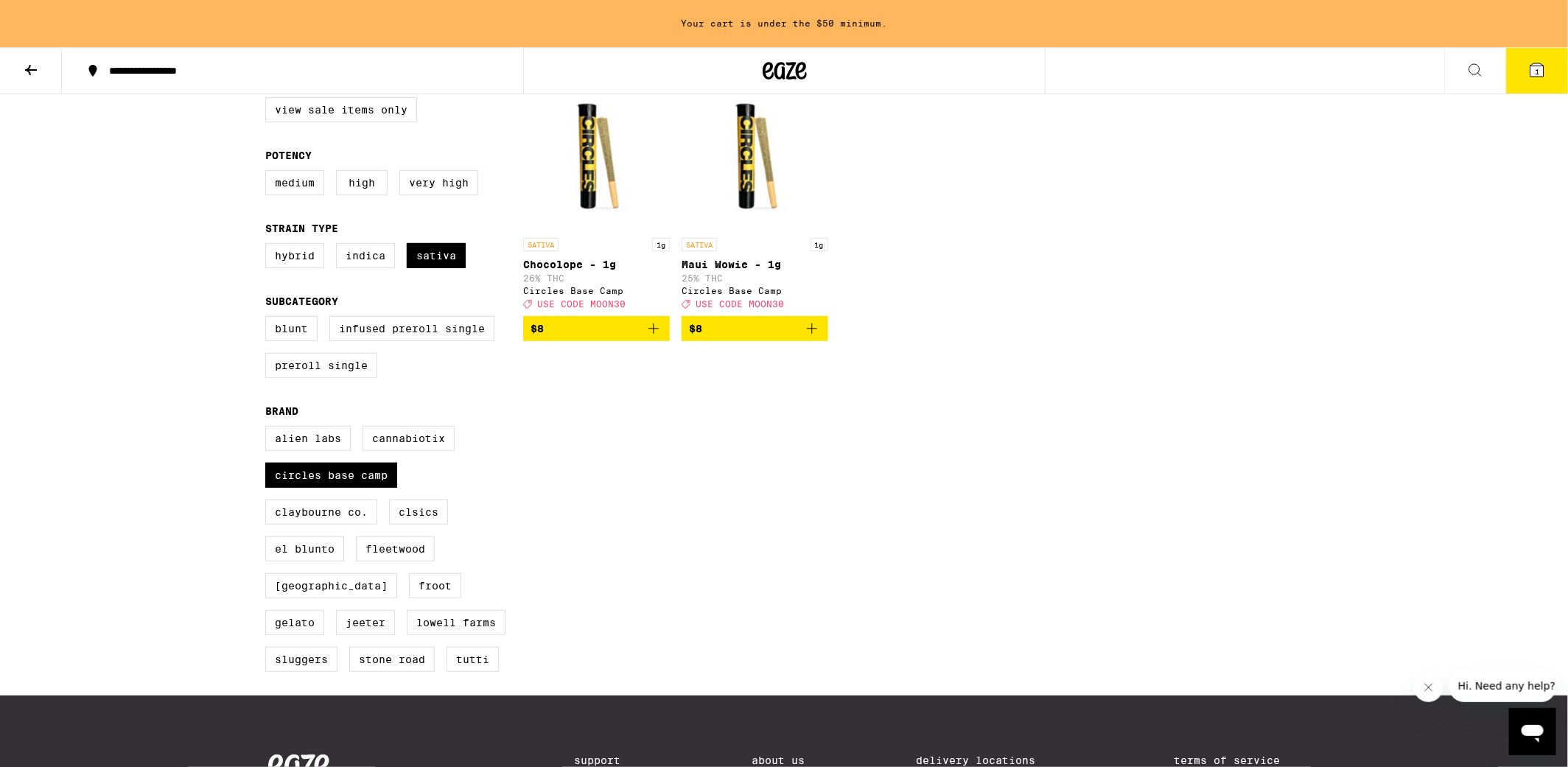
click at [817, 334] on icon "Add to bag" at bounding box center [811, 328] width 18 height 18
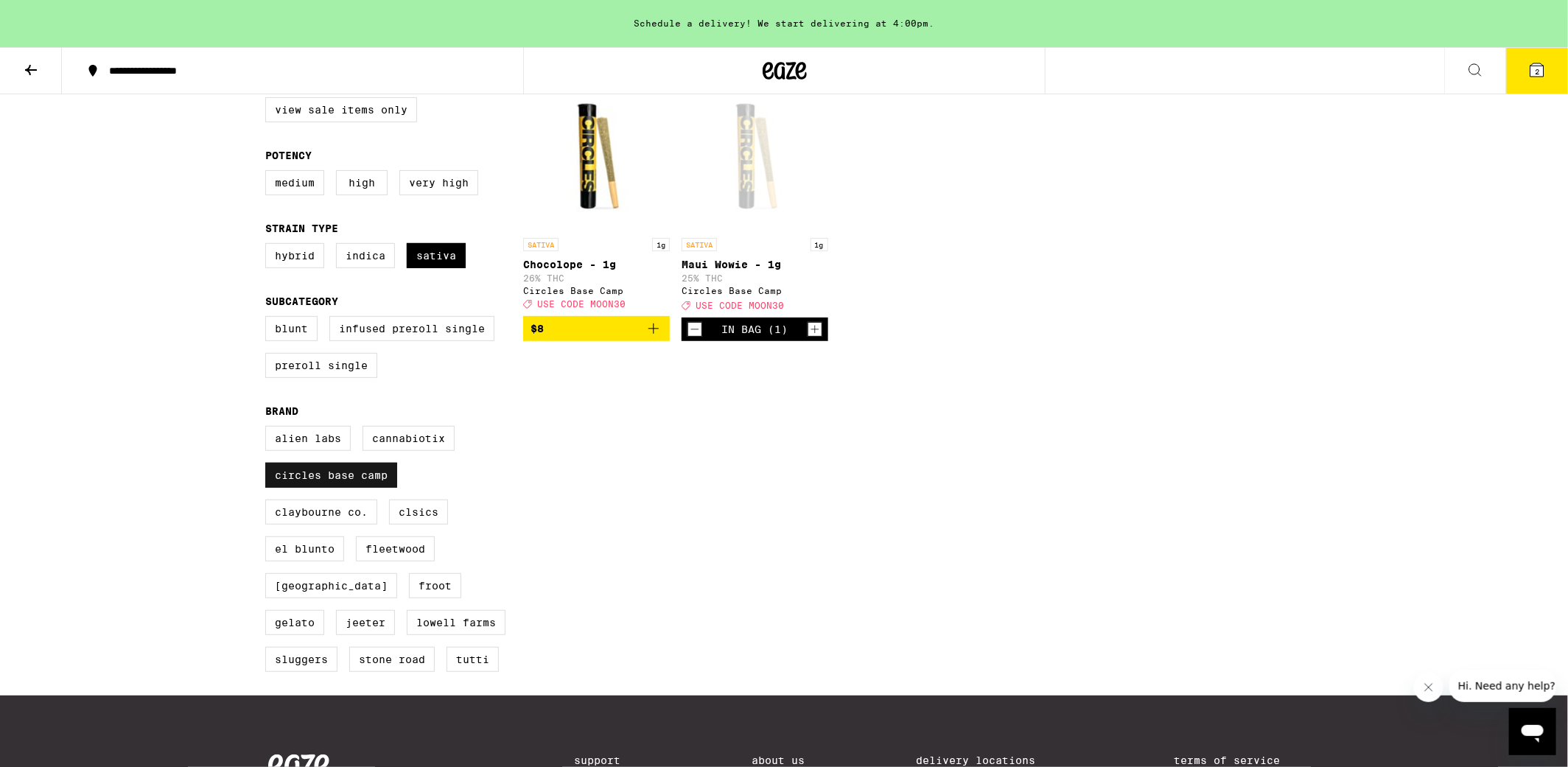
click at [333, 487] on label "Circles Base Camp" at bounding box center [331, 475] width 132 height 25
click at [269, 429] on input "Circles Base Camp" at bounding box center [268, 428] width 1 height 1
checkbox input "false"
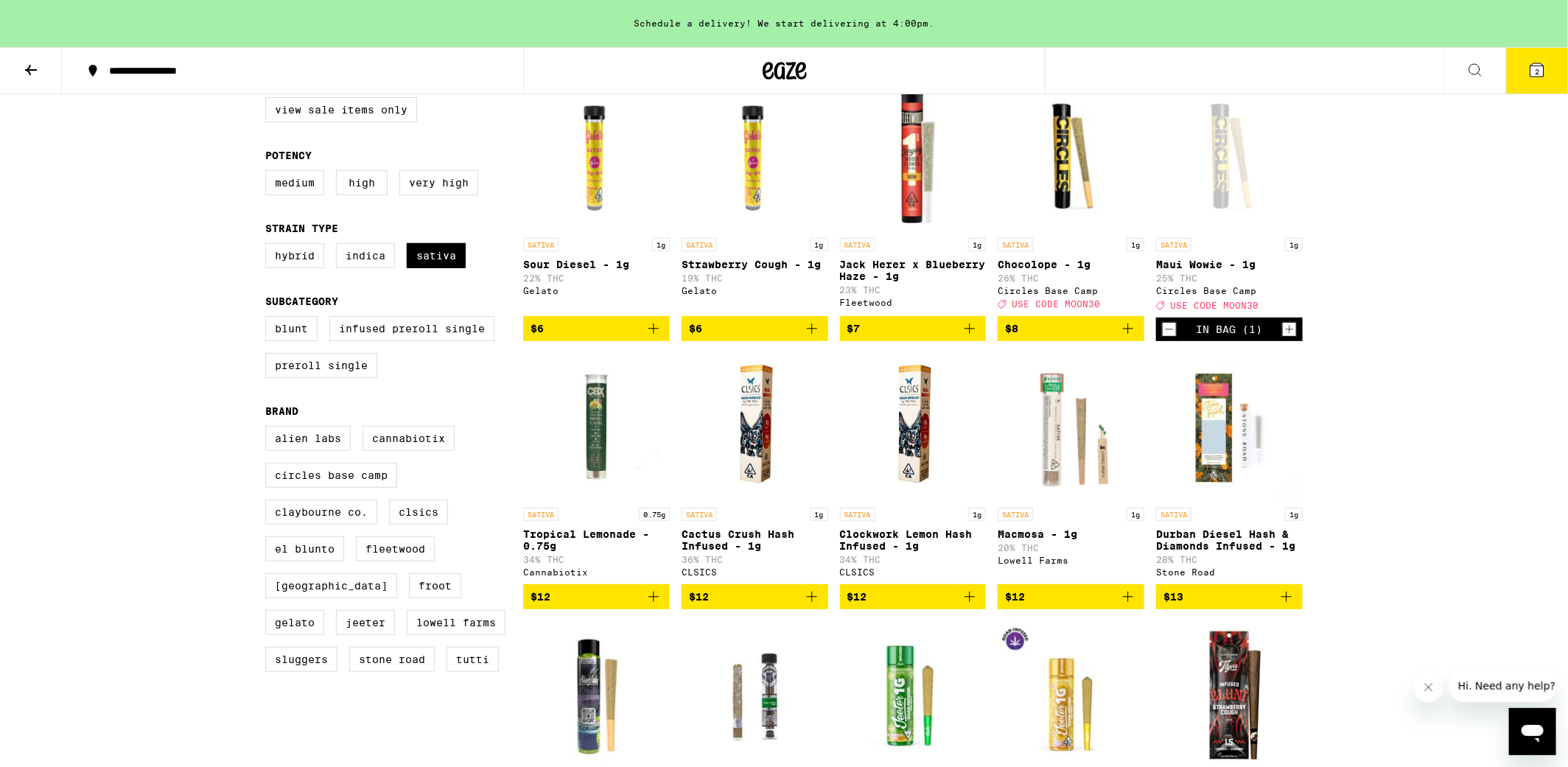
click at [659, 333] on icon "Add to bag" at bounding box center [653, 328] width 18 height 18
click at [1543, 69] on icon at bounding box center [1536, 69] width 13 height 13
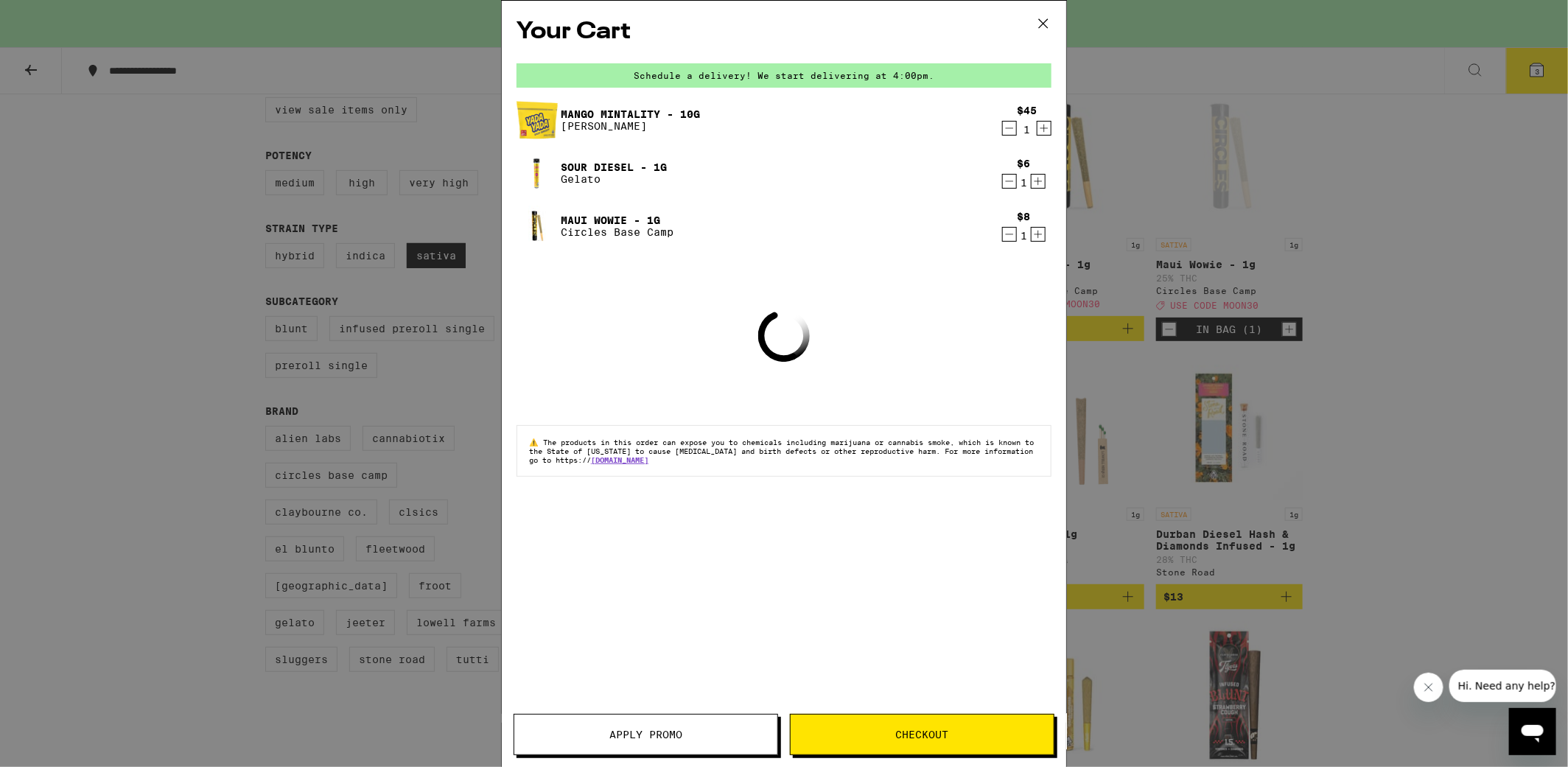
click at [1037, 19] on icon at bounding box center [1043, 23] width 22 height 22
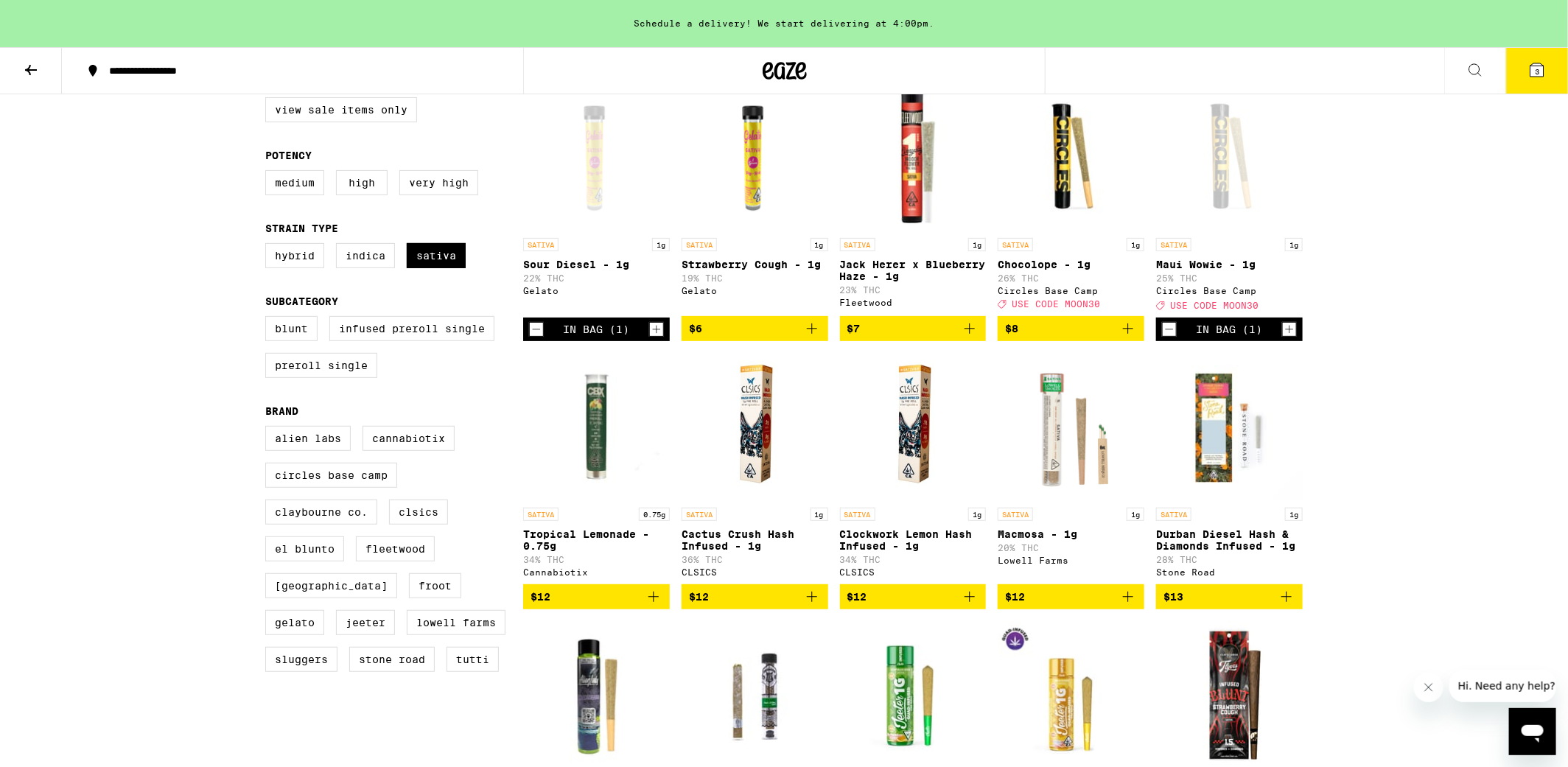
click at [1550, 62] on button "3" at bounding box center [1537, 70] width 62 height 45
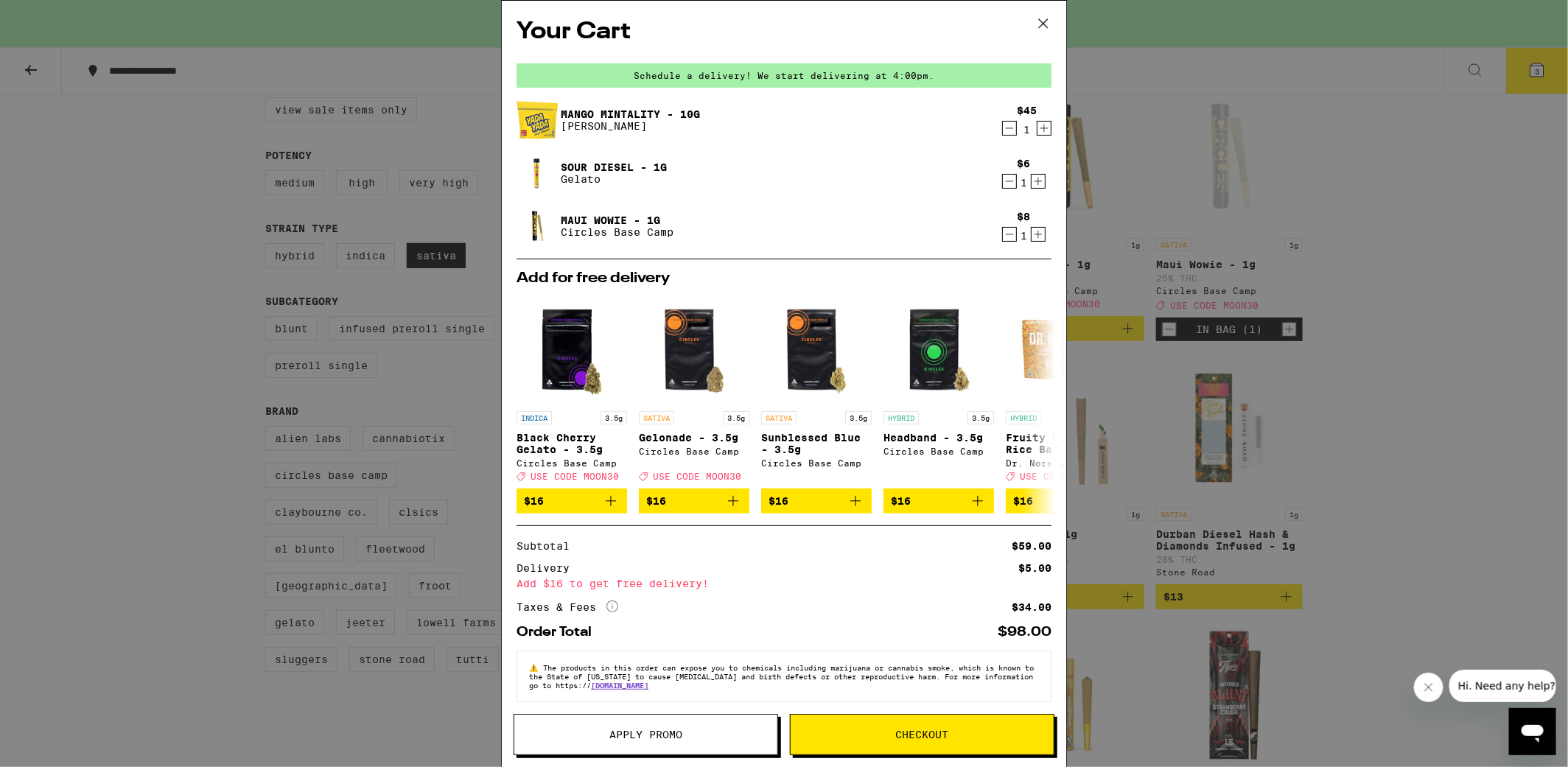
click at [1010, 236] on icon "Decrement" at bounding box center [1009, 234] width 13 height 18
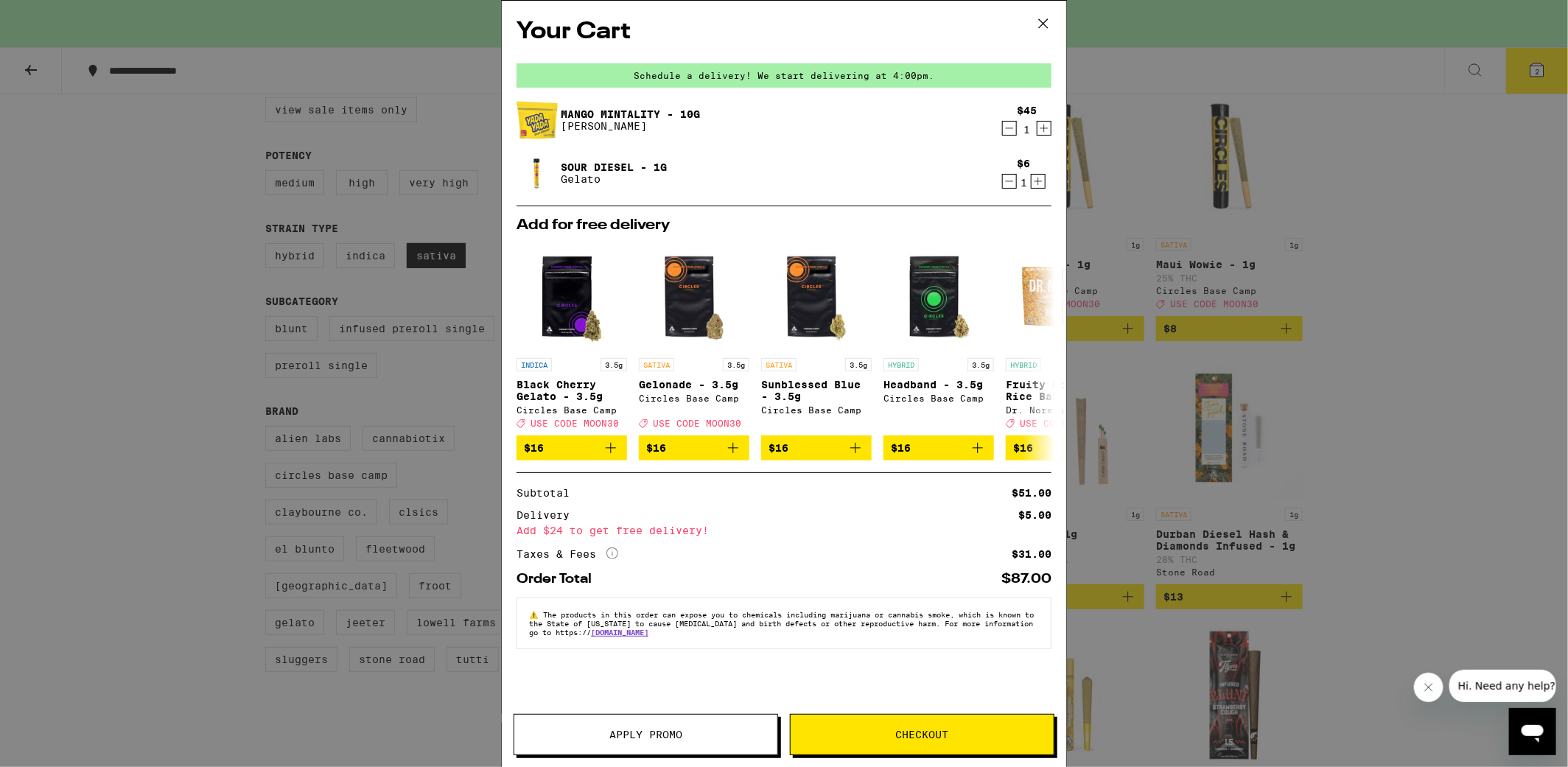
click at [838, 745] on button "Checkout" at bounding box center [922, 735] width 264 height 42
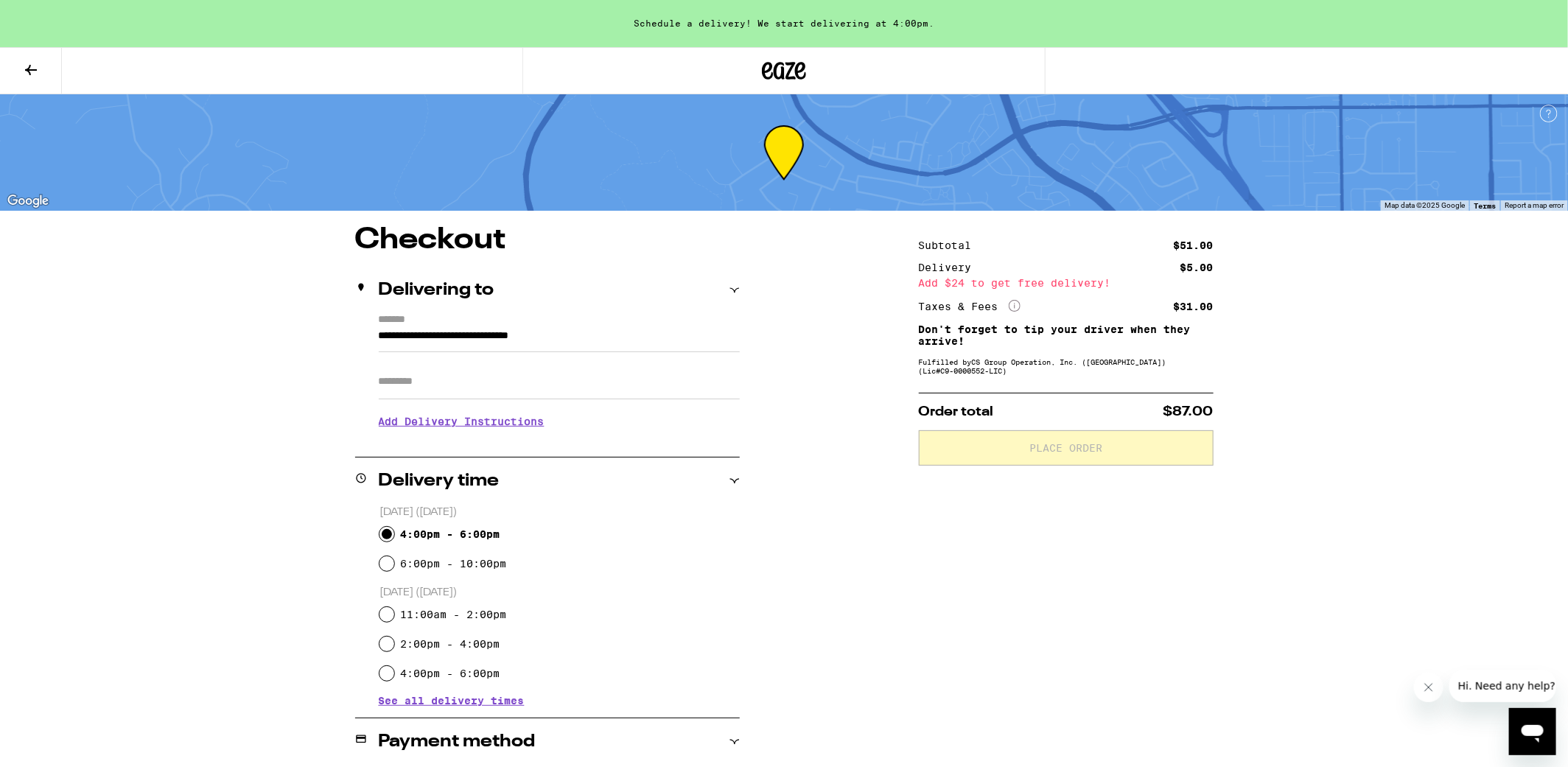
click at [386, 535] on input "4:00pm - 6:00pm" at bounding box center [386, 534] width 15 height 15
radio input "true"
click at [830, 506] on div "**********" at bounding box center [784, 635] width 1061 height 819
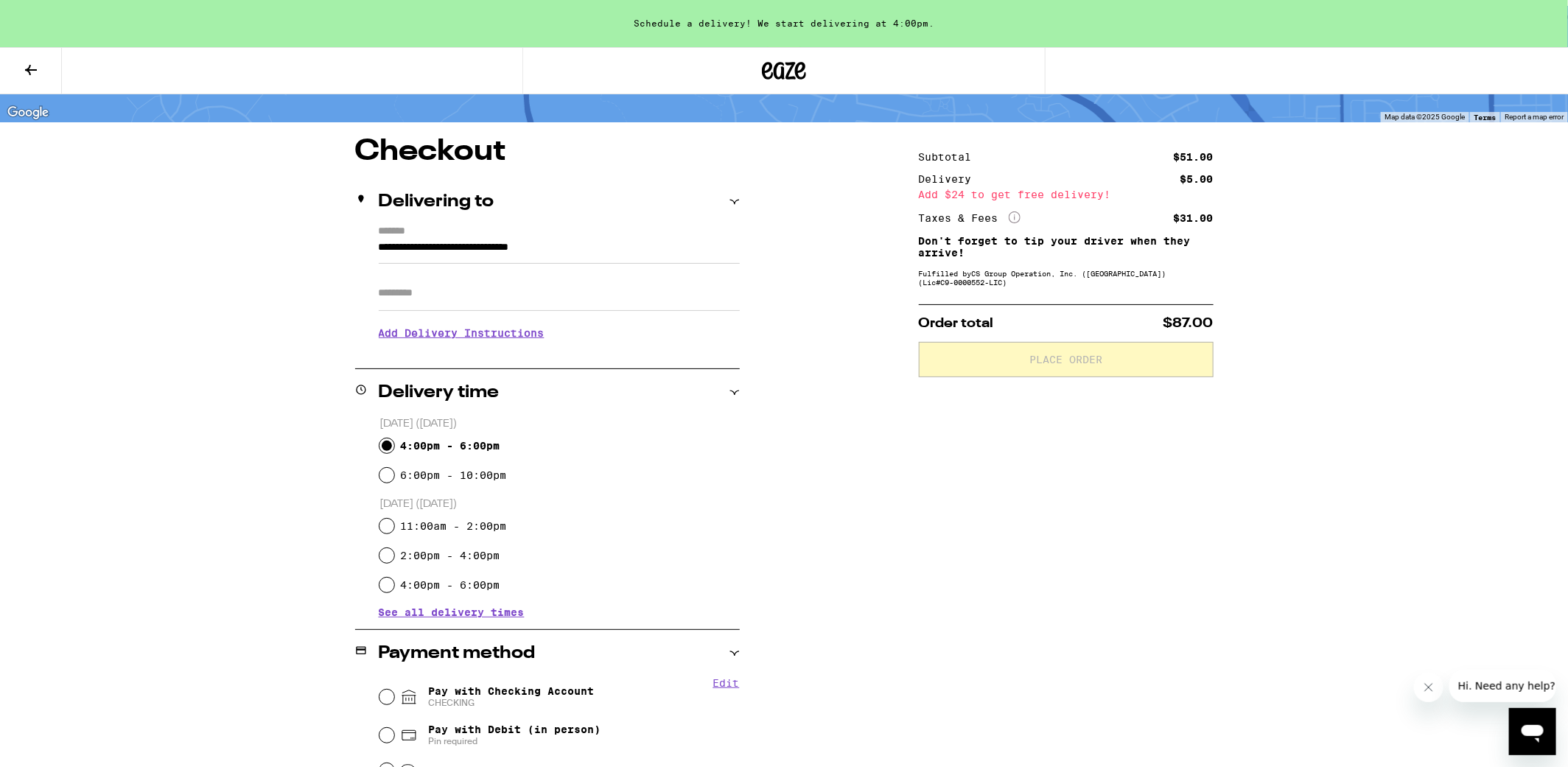
scroll to position [132, 0]
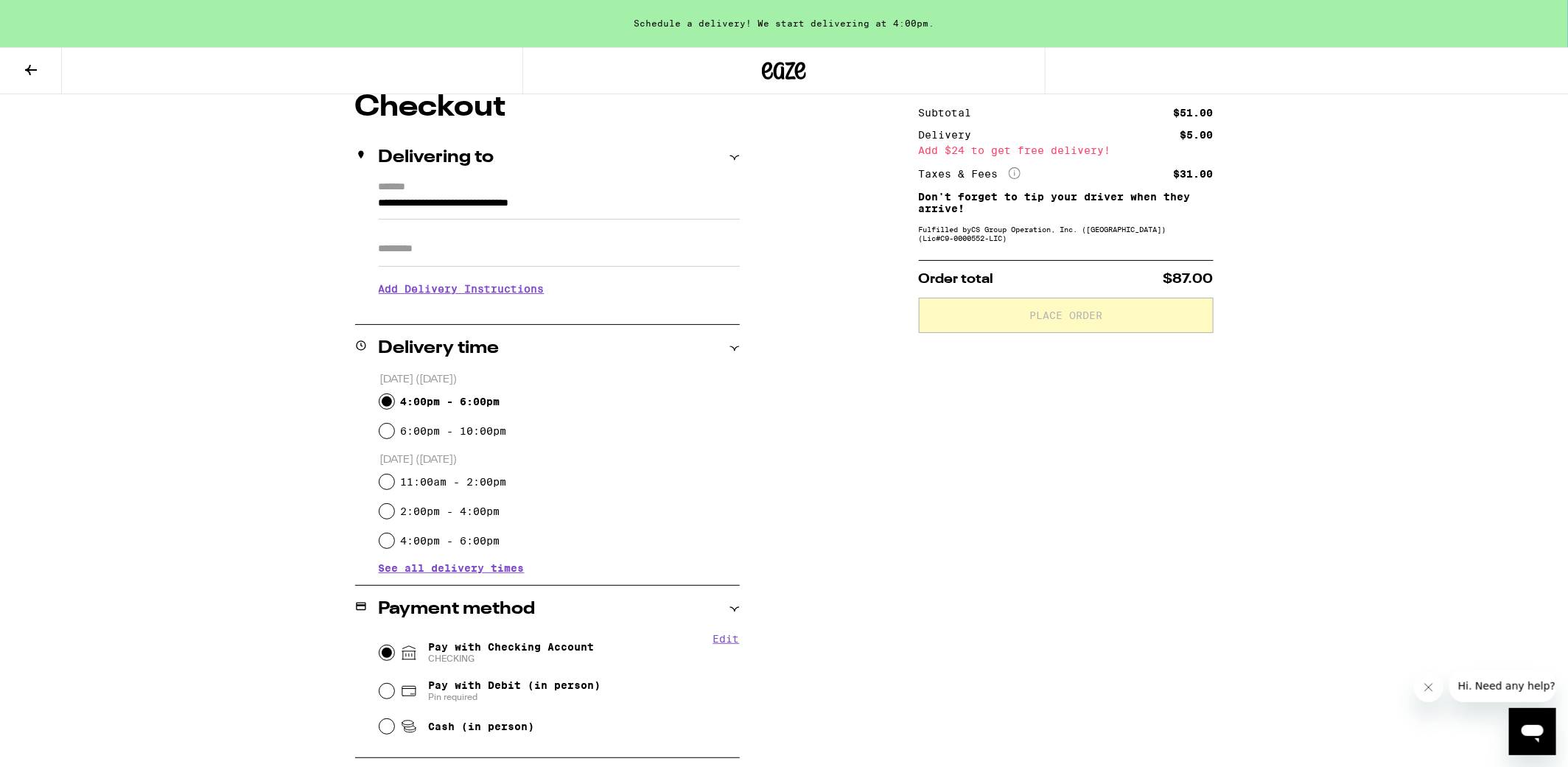
click at [388, 651] on input "Pay with Checking Account CHECKING" at bounding box center [386, 652] width 15 height 15
radio input "true"
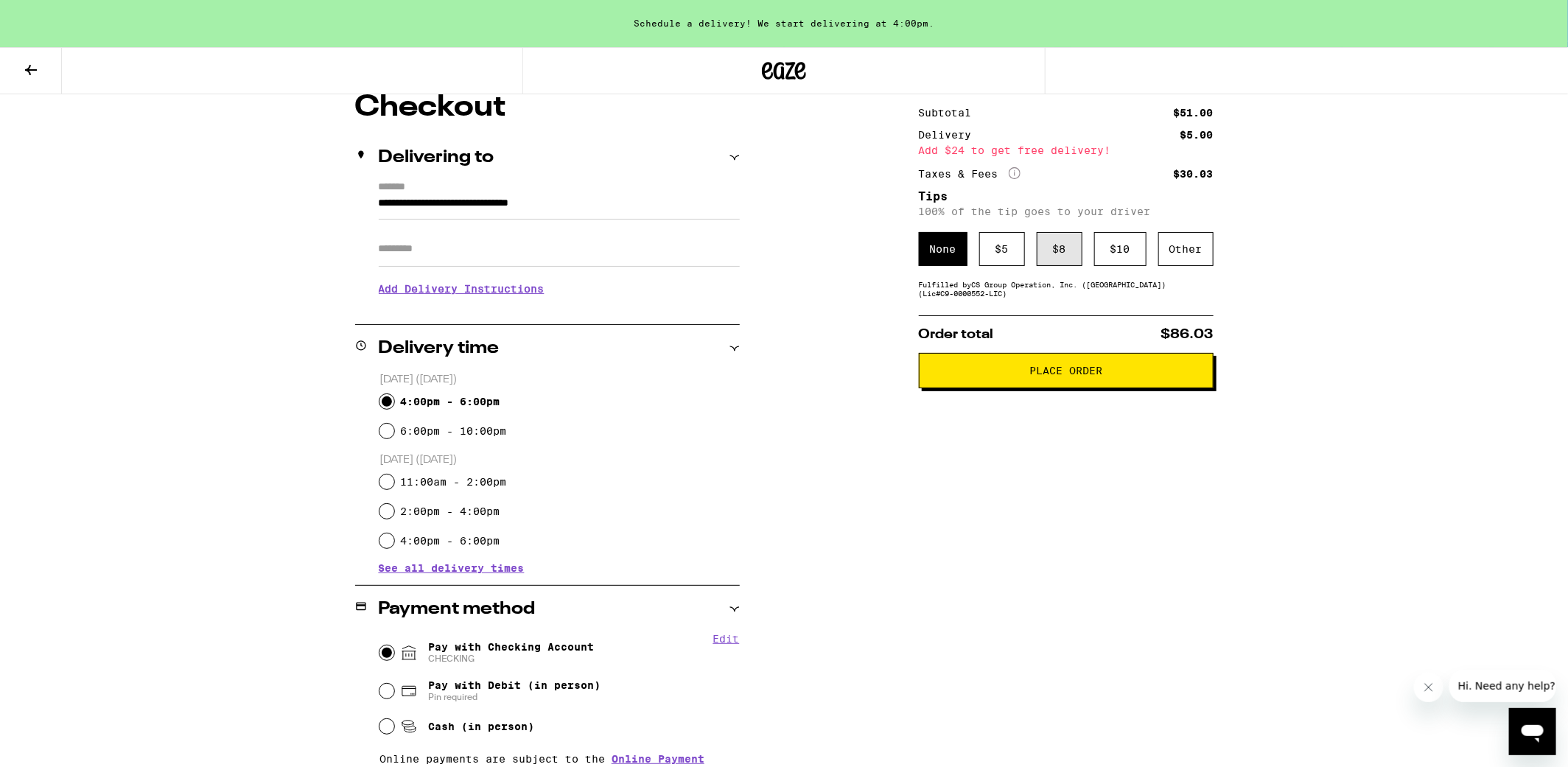
click at [1059, 255] on div "$ 8" at bounding box center [1059, 249] width 45 height 34
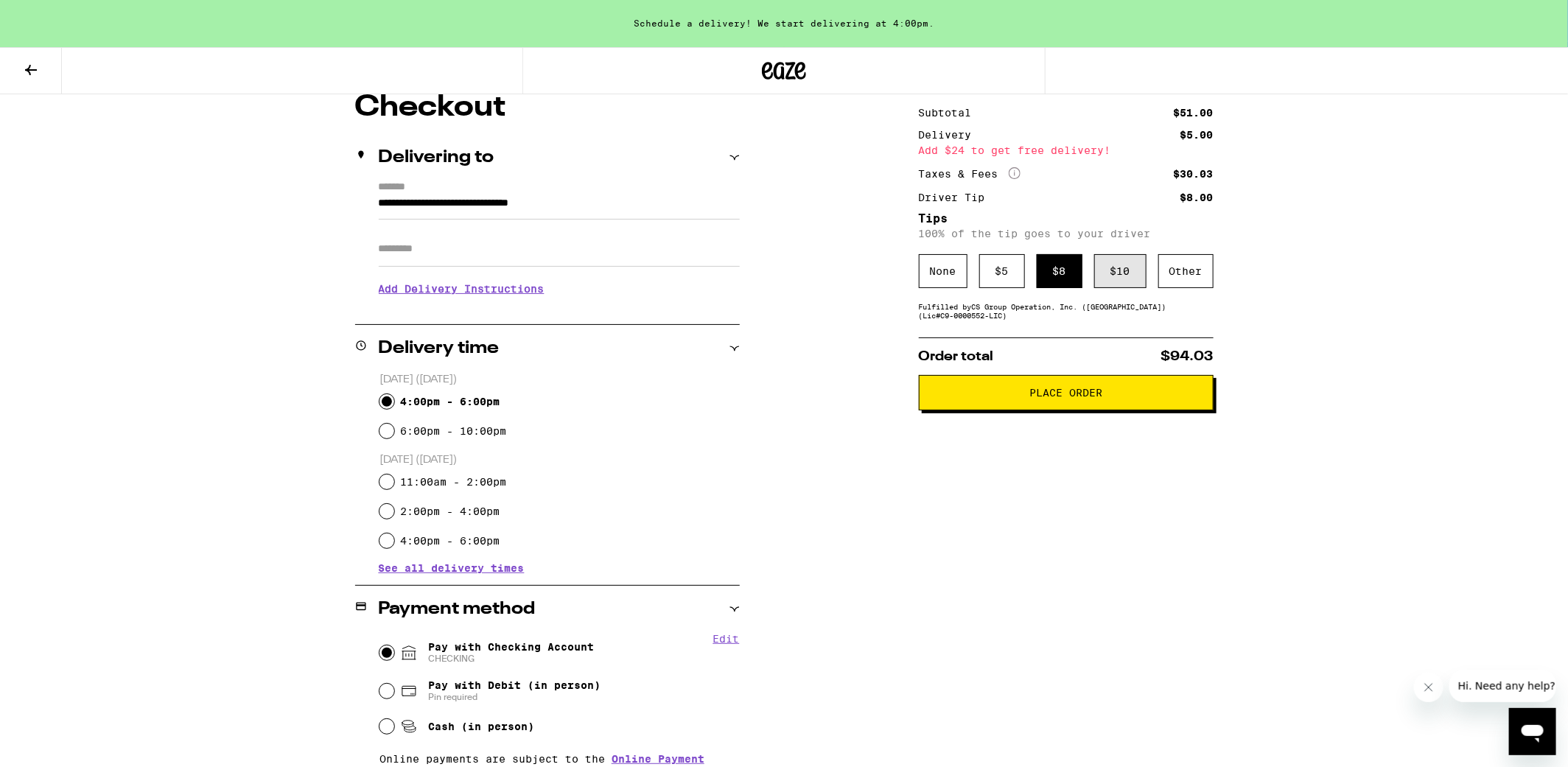
click at [1113, 280] on div "$ 10" at bounding box center [1120, 271] width 52 height 34
click at [1051, 388] on button "Place Order" at bounding box center [1066, 393] width 295 height 35
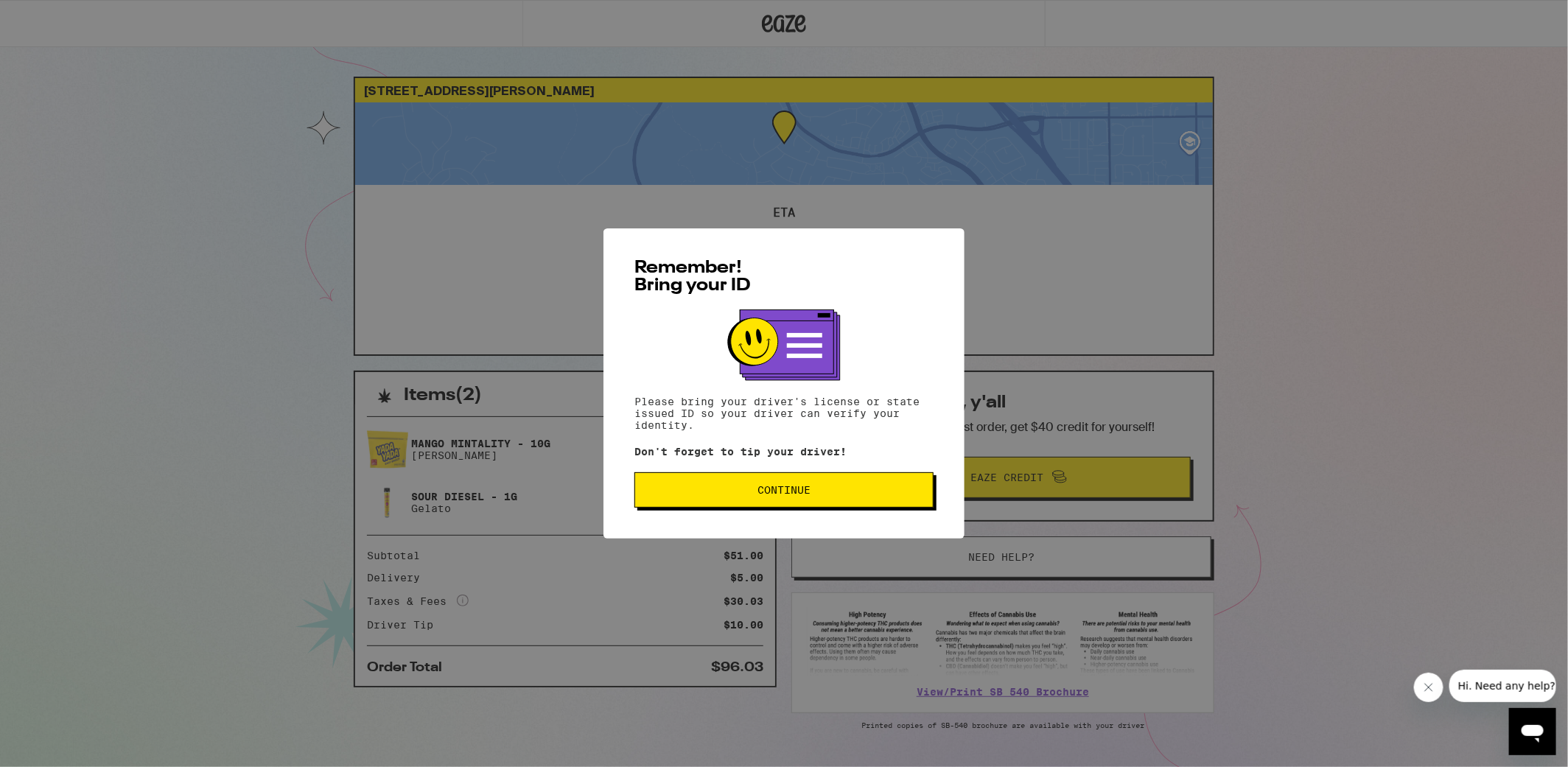
click at [850, 492] on span "Continue" at bounding box center [784, 489] width 274 height 10
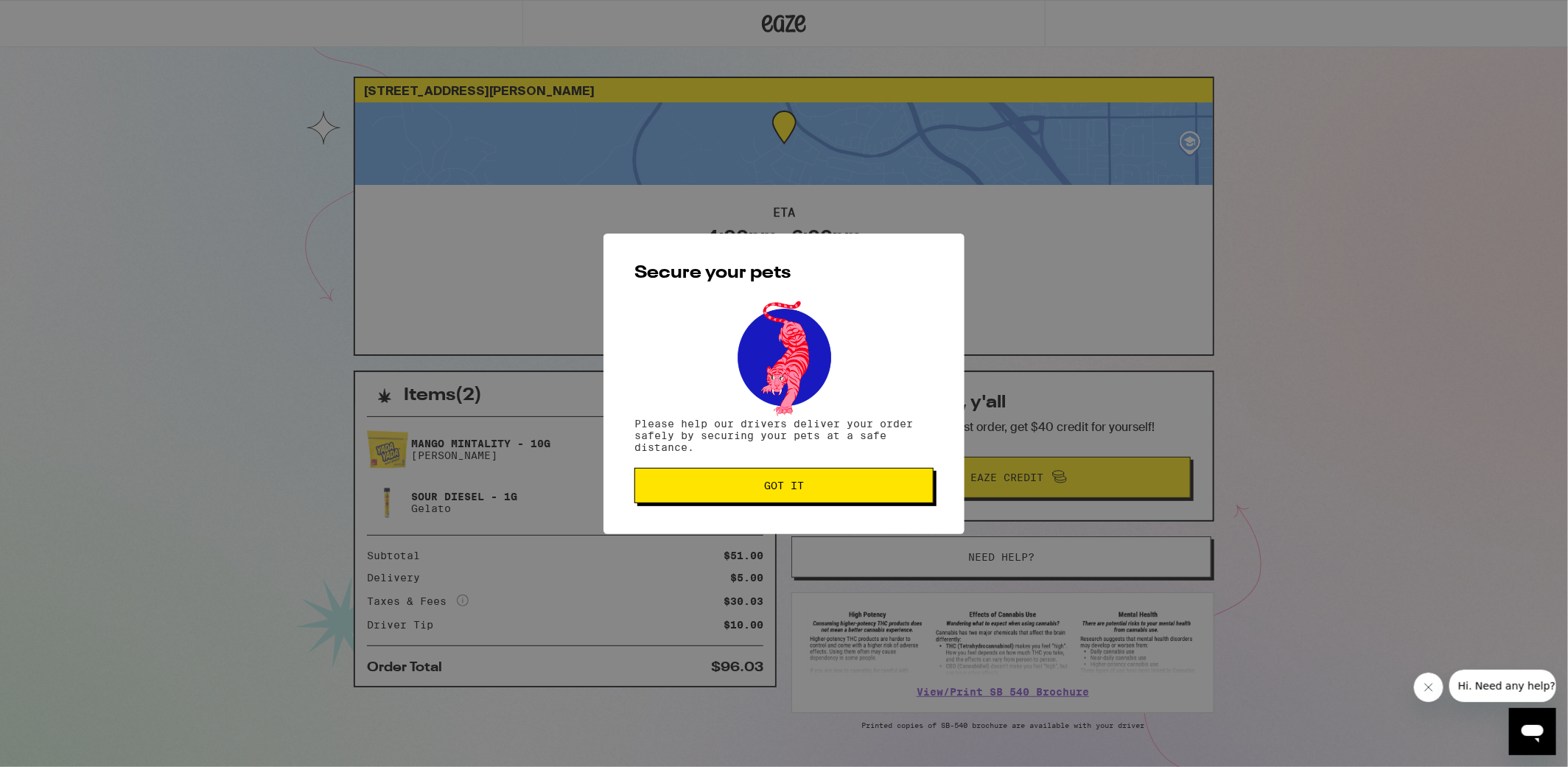
click at [850, 492] on button "Got it" at bounding box center [784, 485] width 299 height 35
